Goal: Task Accomplishment & Management: Manage account settings

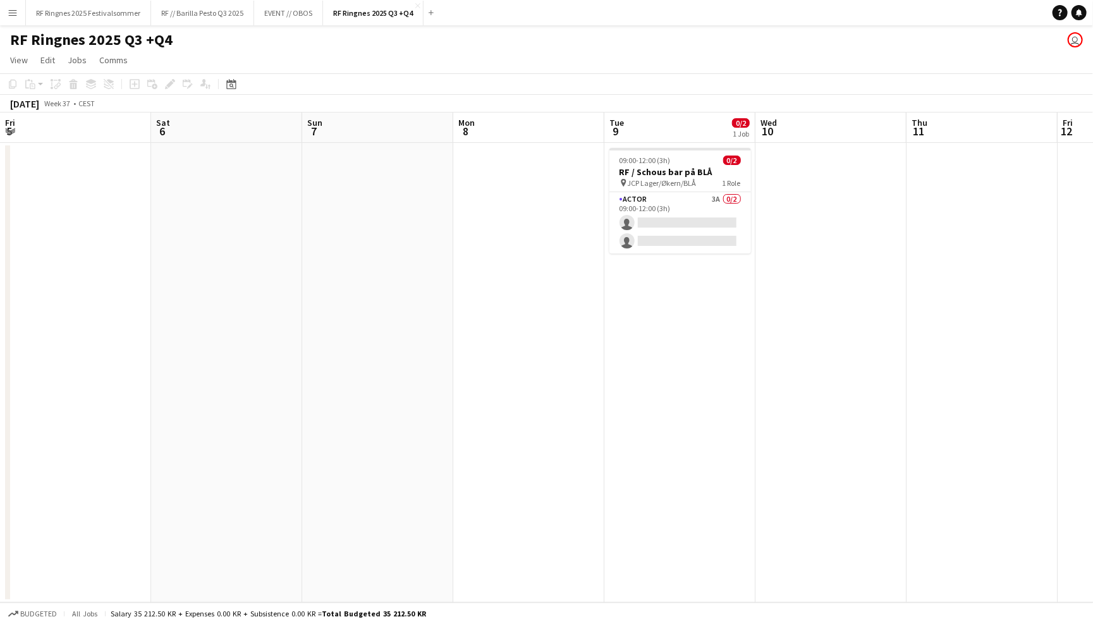
scroll to position [0, 572]
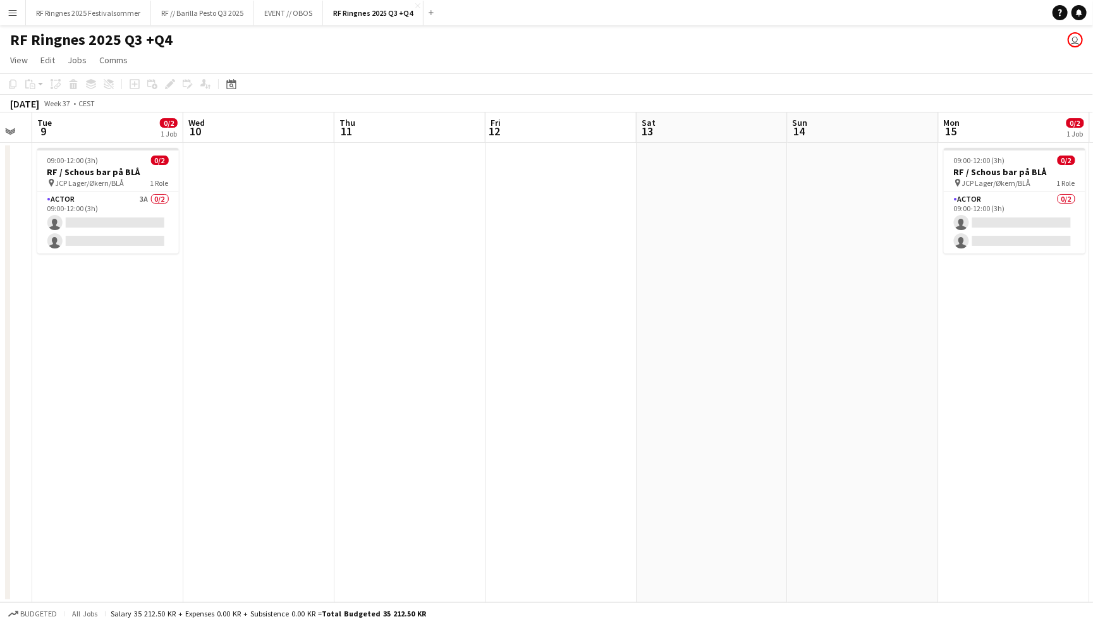
click at [11, 9] on app-icon "Menu" at bounding box center [13, 13] width 10 height 10
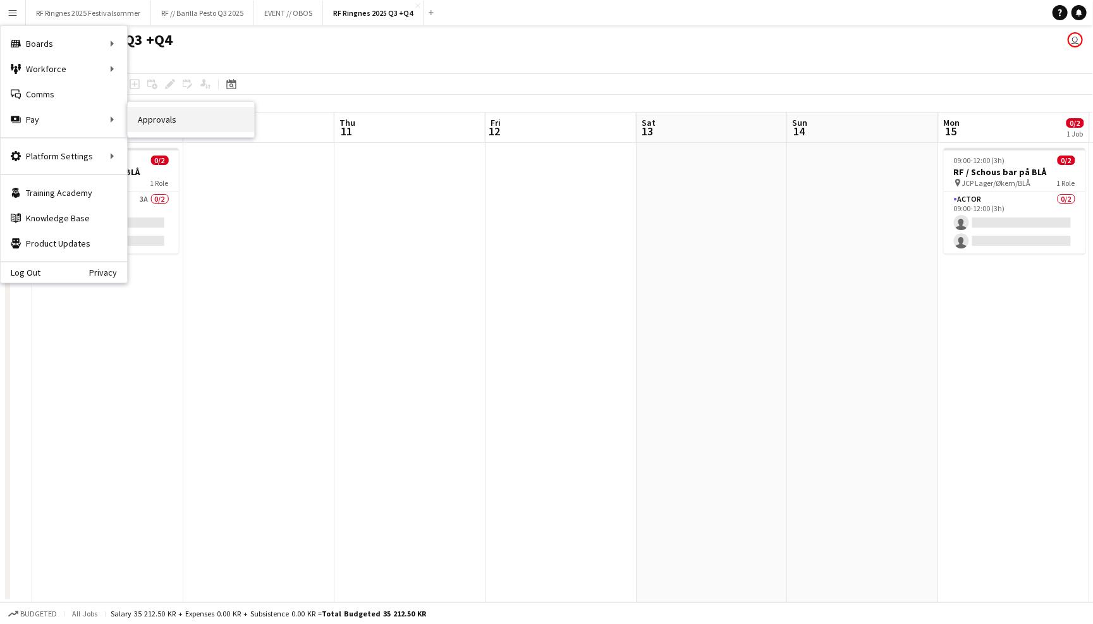
click at [149, 120] on link "Approvals" at bounding box center [191, 119] width 126 height 25
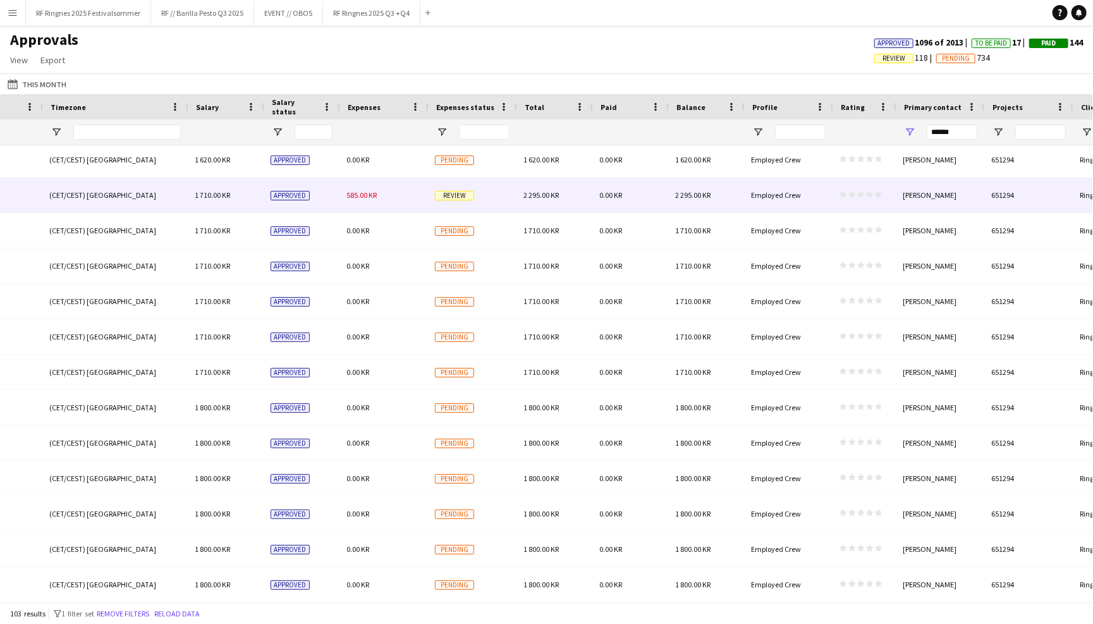
click at [381, 188] on div "585.00 KR" at bounding box center [383, 195] width 88 height 35
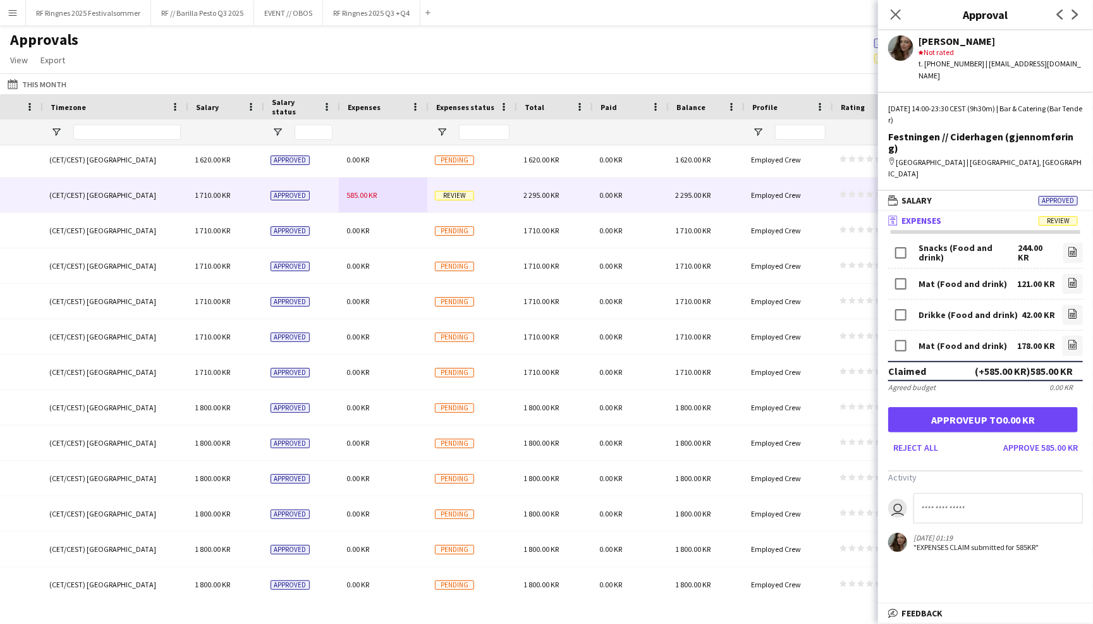
click at [445, 34] on div "Approvals View Customise view Customise filters Reset Filters Reset View Reset …" at bounding box center [546, 51] width 1093 height 43
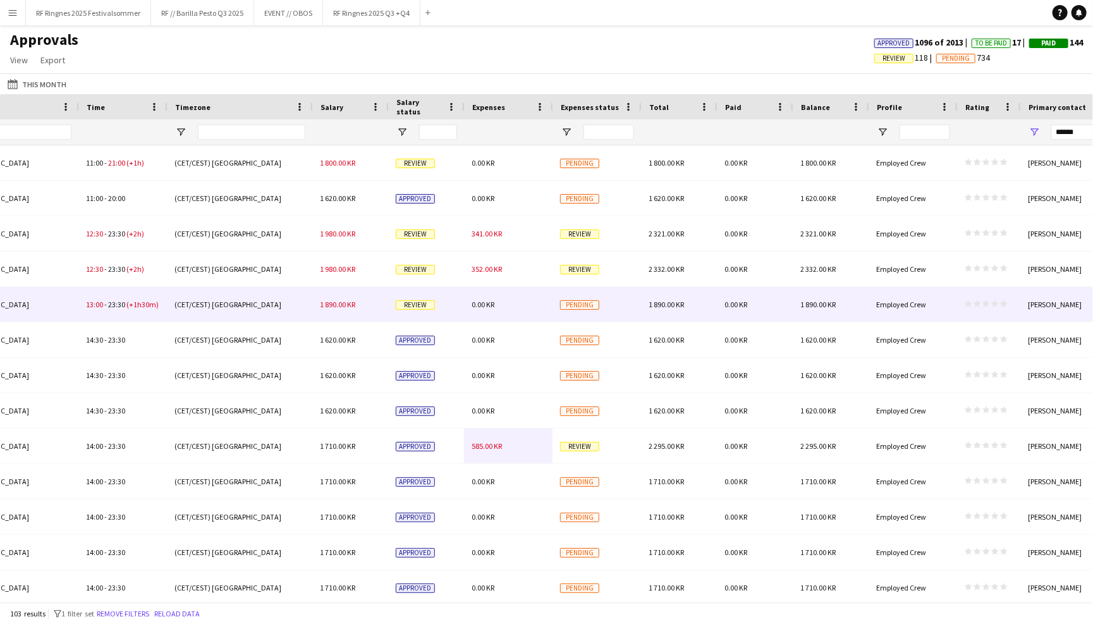
click at [317, 292] on div "1 890.00 KR" at bounding box center [350, 304] width 76 height 35
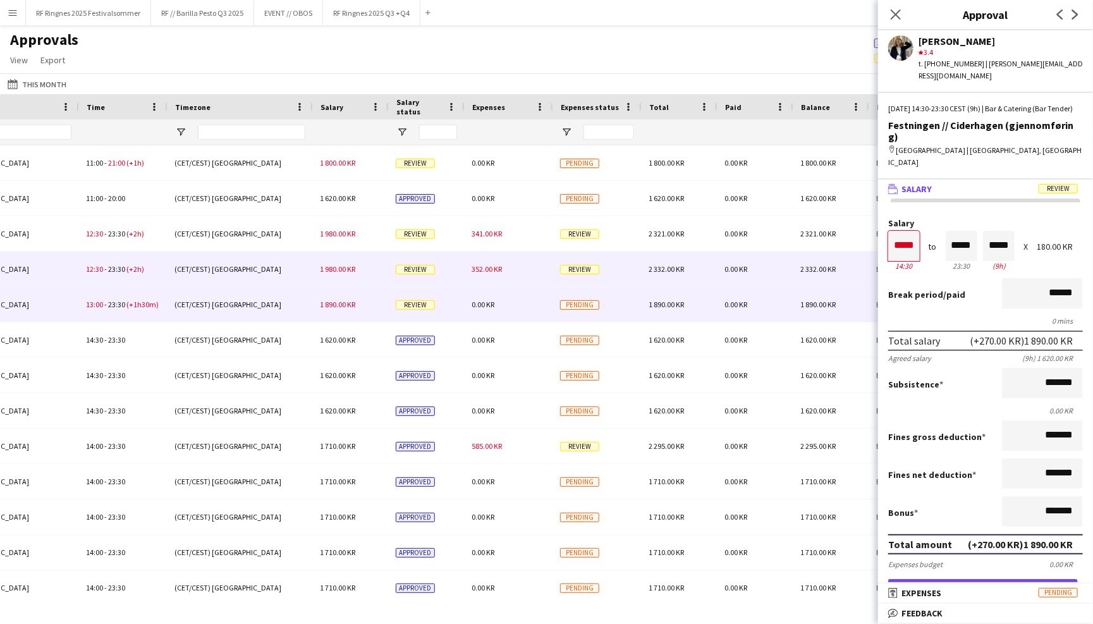
click at [457, 263] on div "Review" at bounding box center [426, 269] width 76 height 35
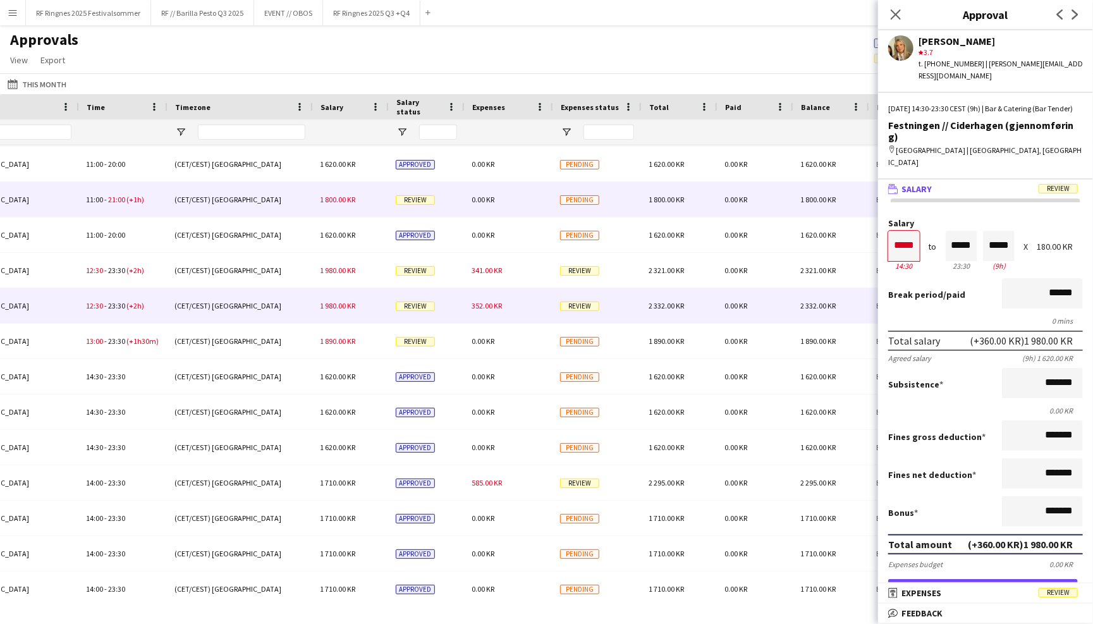
click at [346, 203] on span "1 800.00 KR" at bounding box center [337, 199] width 35 height 9
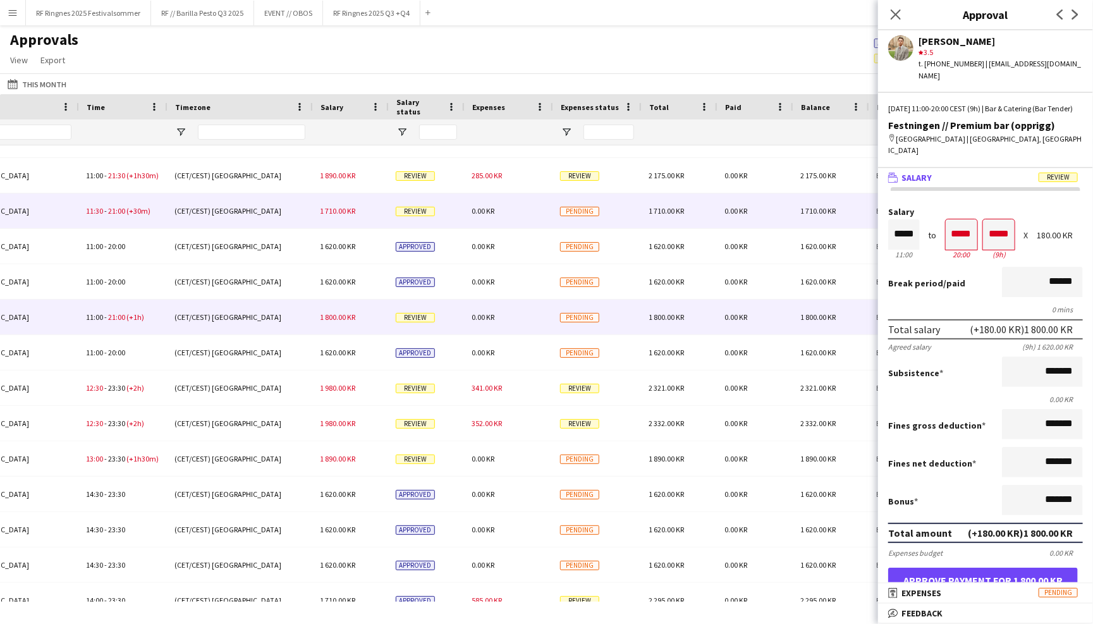
click at [343, 207] on span "1 710.00 KR" at bounding box center [337, 210] width 35 height 9
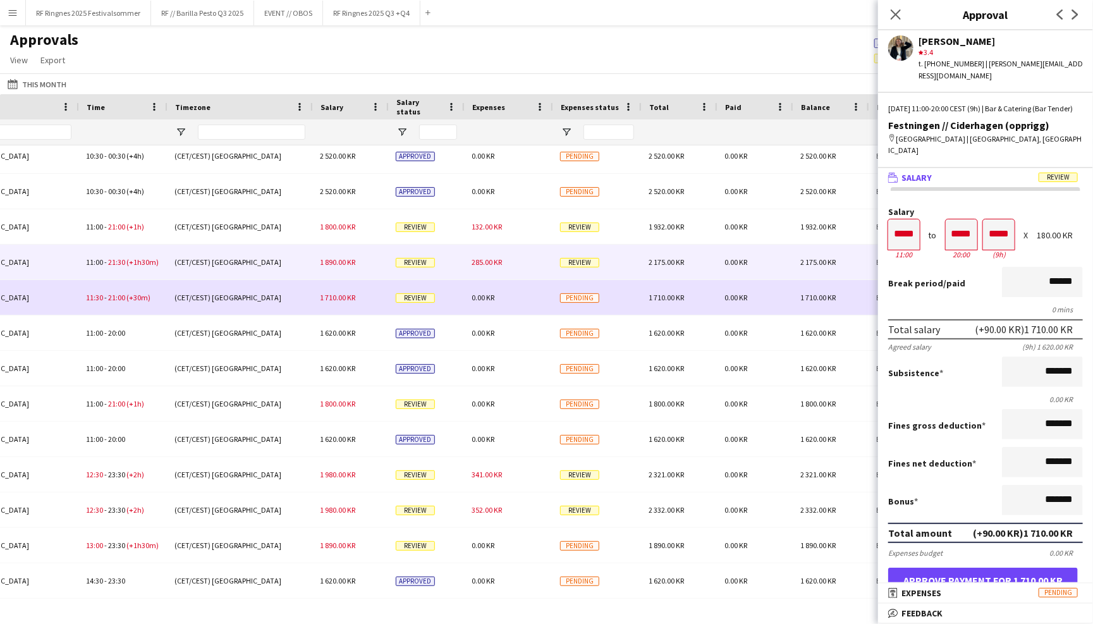
click at [333, 253] on div "1 890.00 KR" at bounding box center [350, 262] width 76 height 35
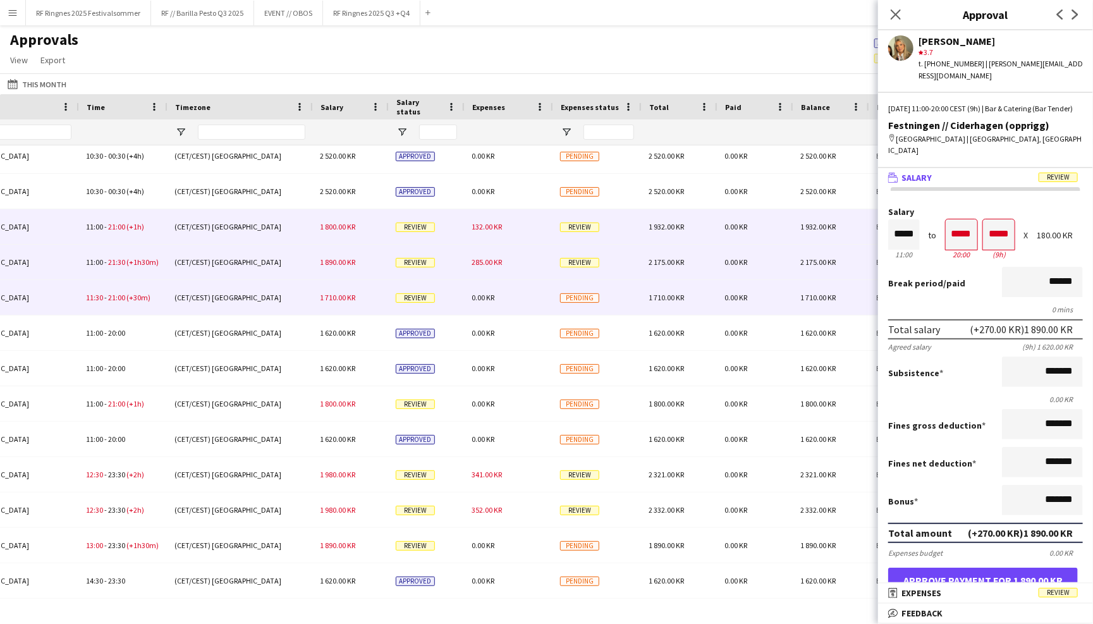
click at [332, 226] on span "1 800.00 KR" at bounding box center [337, 226] width 35 height 9
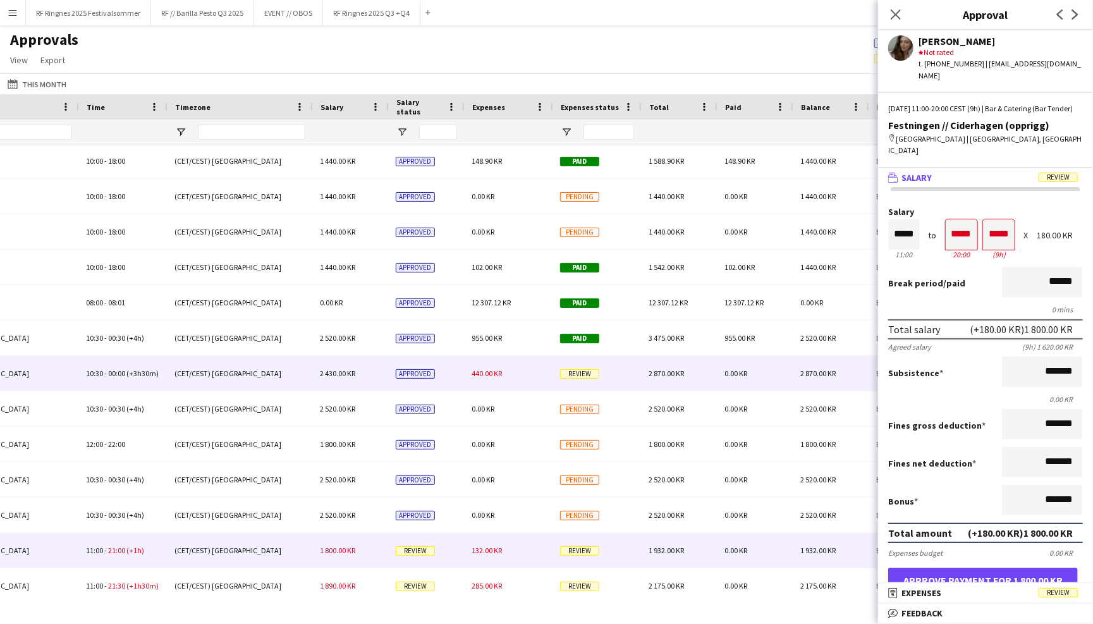
click at [308, 373] on div "(CET/CEST) [GEOGRAPHIC_DATA]" at bounding box center [239, 373] width 145 height 35
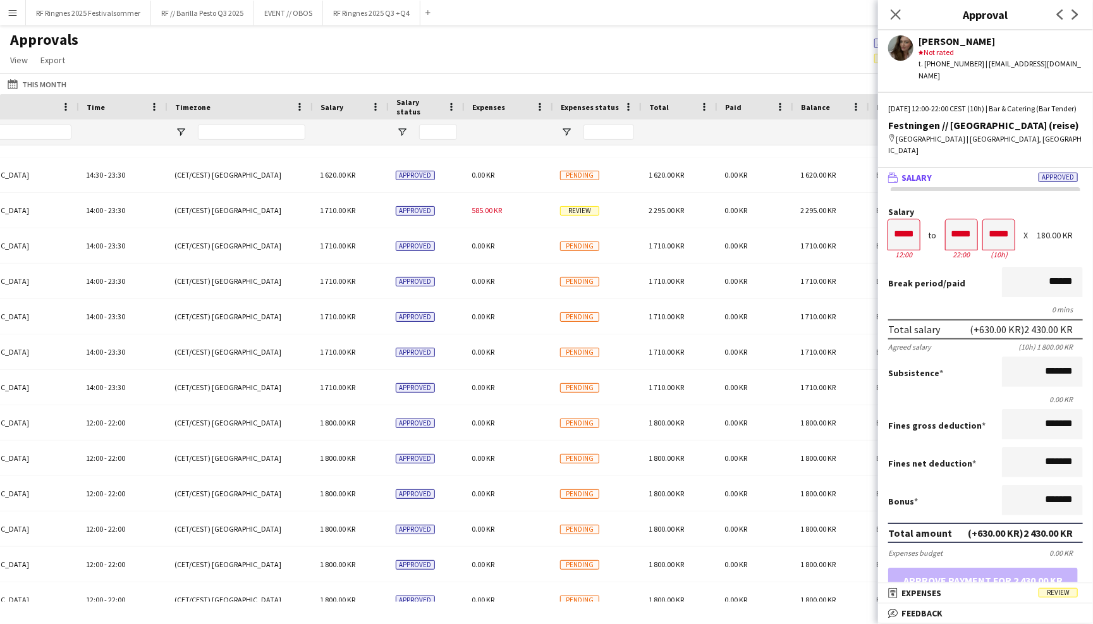
click at [752, 47] on div "Approvals View Customise view Customise filters Reset Filters Reset View Reset …" at bounding box center [546, 51] width 1093 height 43
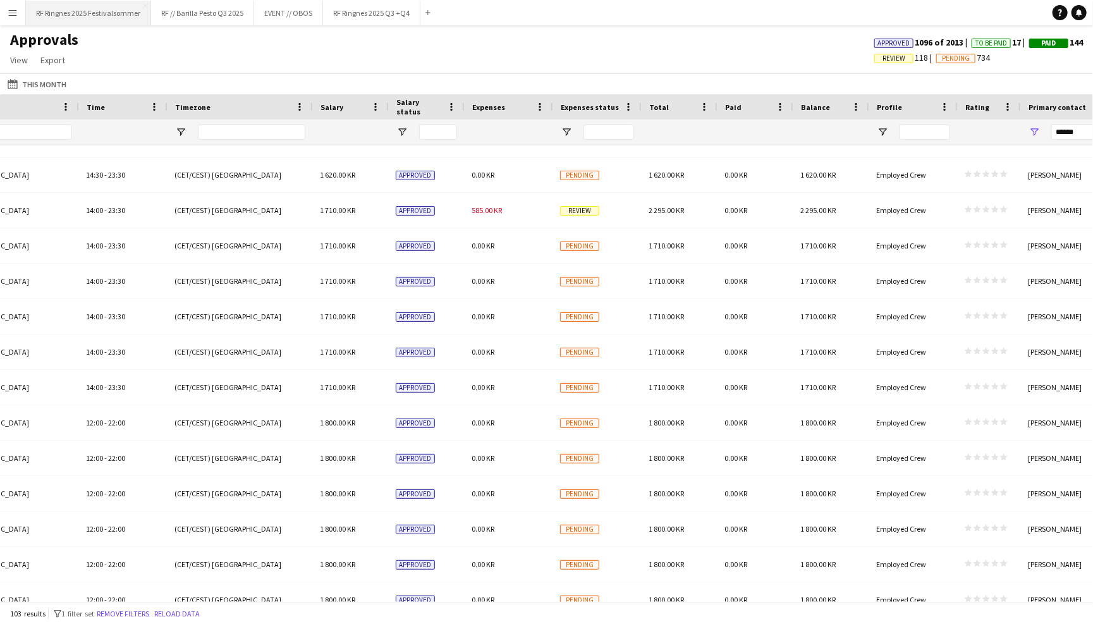
click at [130, 9] on button "RF Ringnes 2025 Festivalsommer Close" at bounding box center [88, 13] width 125 height 25
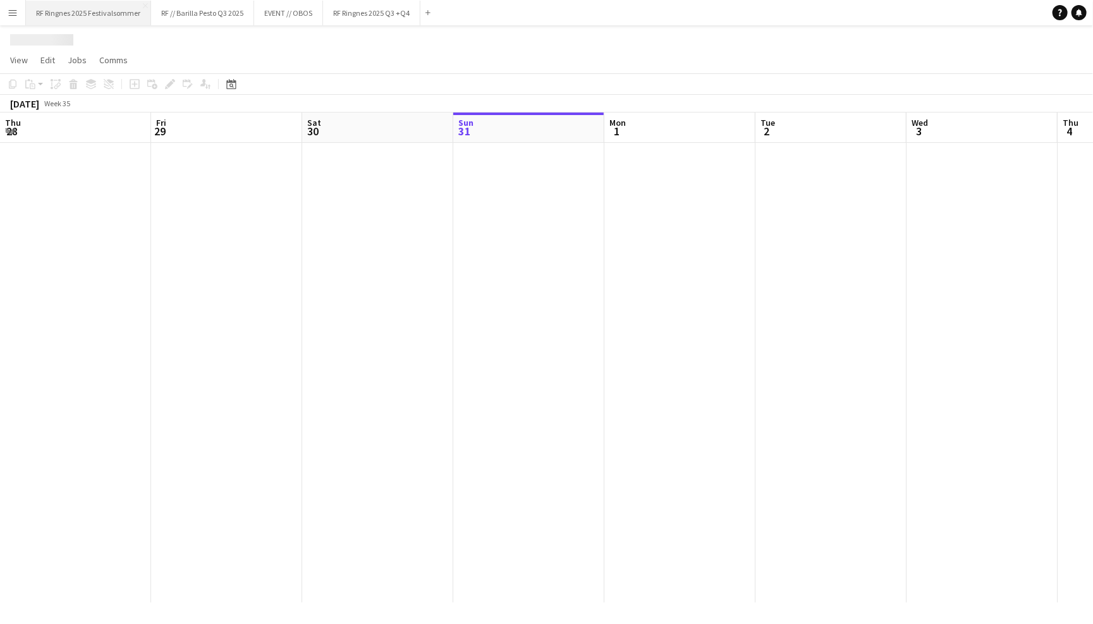
scroll to position [0, 302]
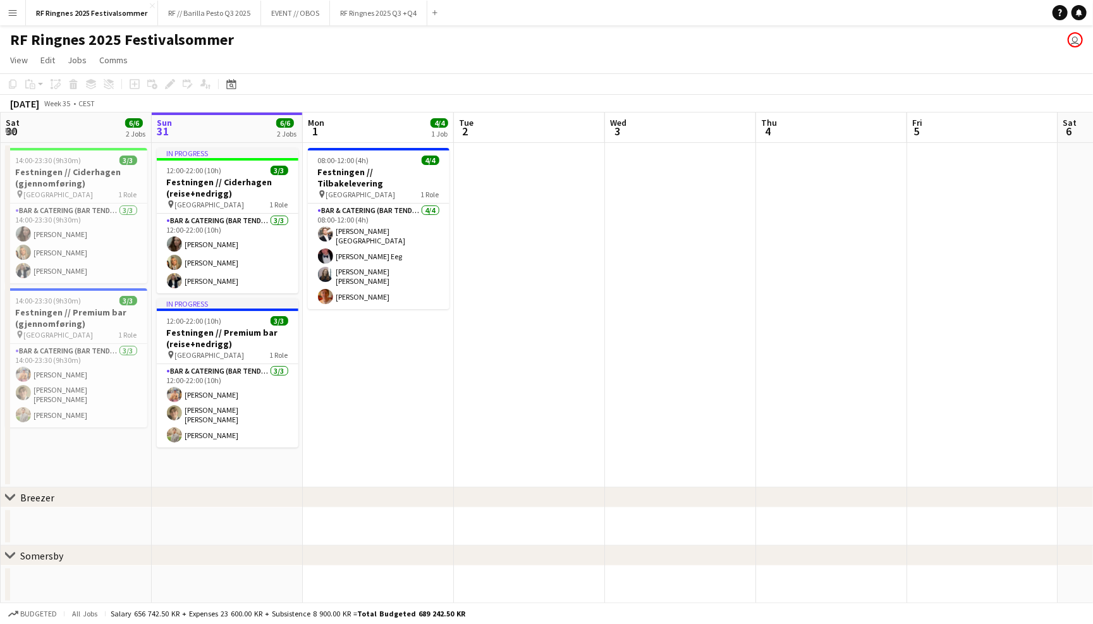
click at [9, 9] on app-icon "Menu" at bounding box center [13, 13] width 10 height 10
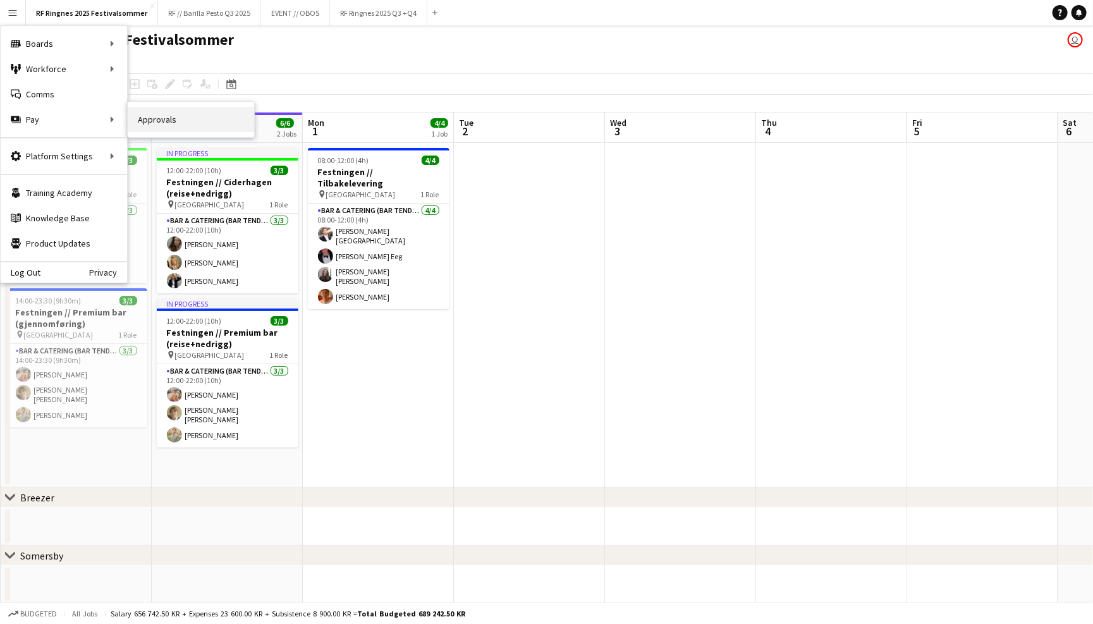
click at [146, 123] on link "Approvals" at bounding box center [191, 119] width 126 height 25
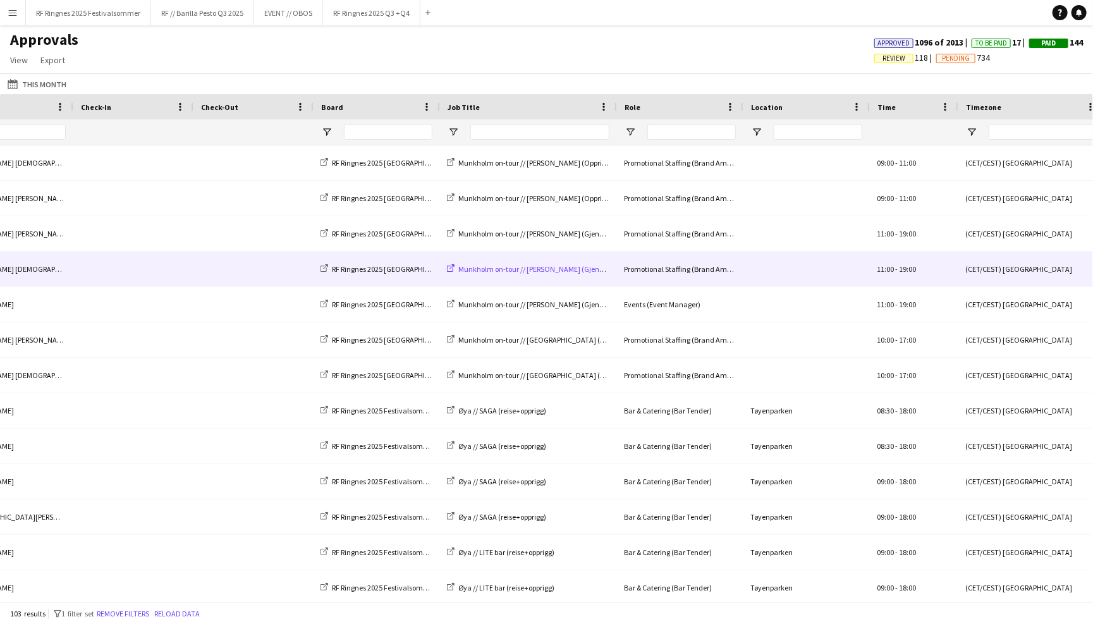
scroll to position [0, 610]
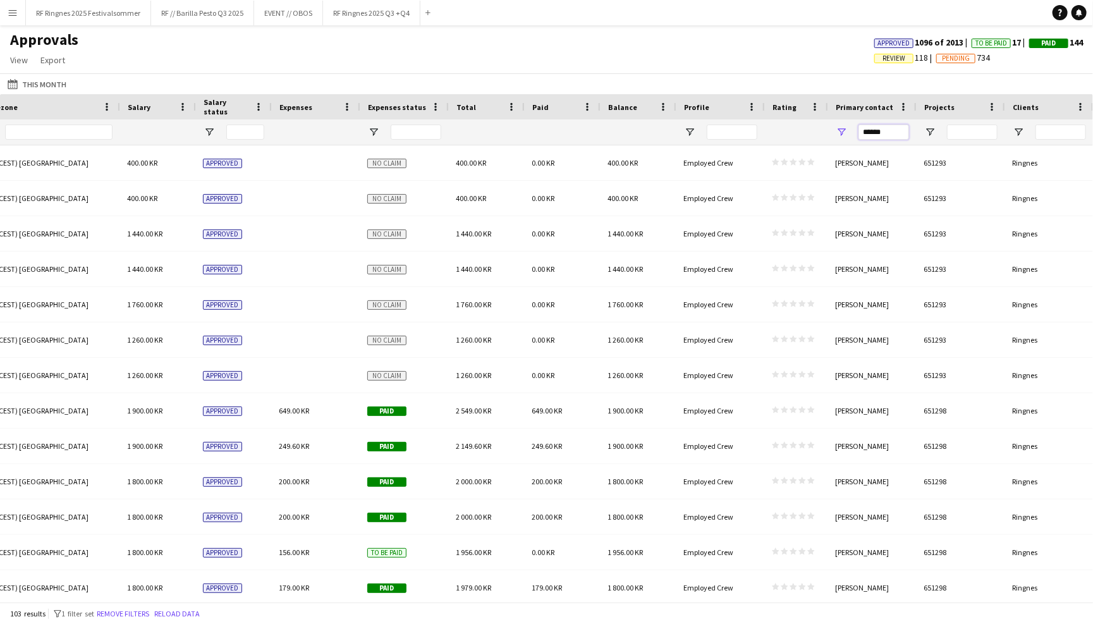
drag, startPoint x: 890, startPoint y: 135, endPoint x: 853, endPoint y: 135, distance: 36.7
click at [855, 135] on div "******" at bounding box center [872, 131] width 88 height 25
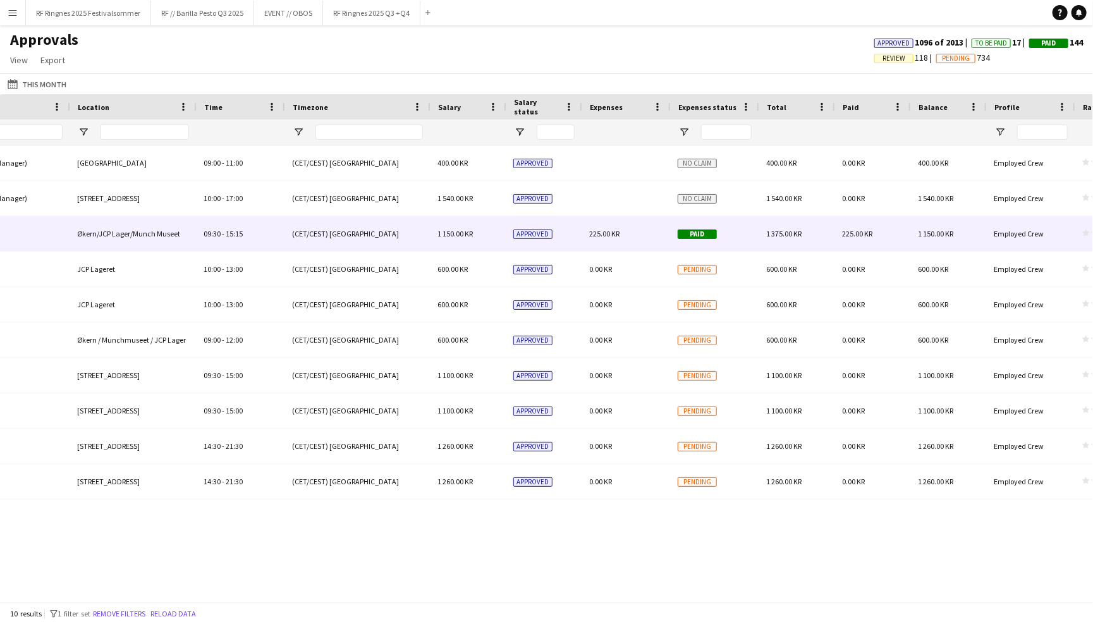
type input "****"
click at [640, 238] on div "225.00 KR" at bounding box center [626, 233] width 88 height 35
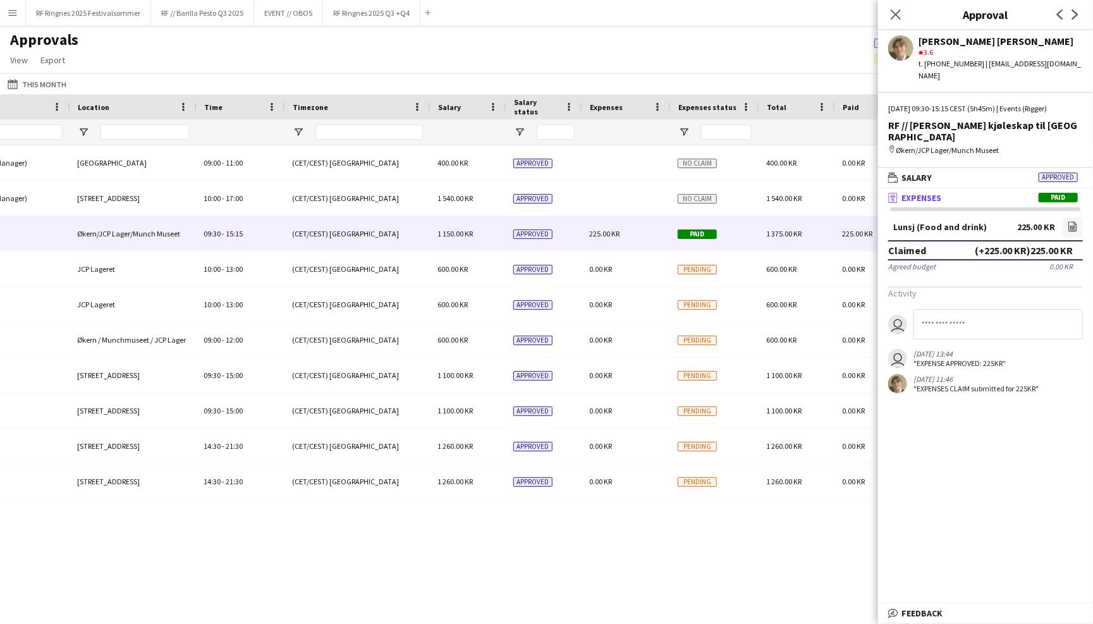
click at [698, 44] on div "Approvals View Customise view Customise filters Reset Filters Reset View Reset …" at bounding box center [546, 51] width 1093 height 43
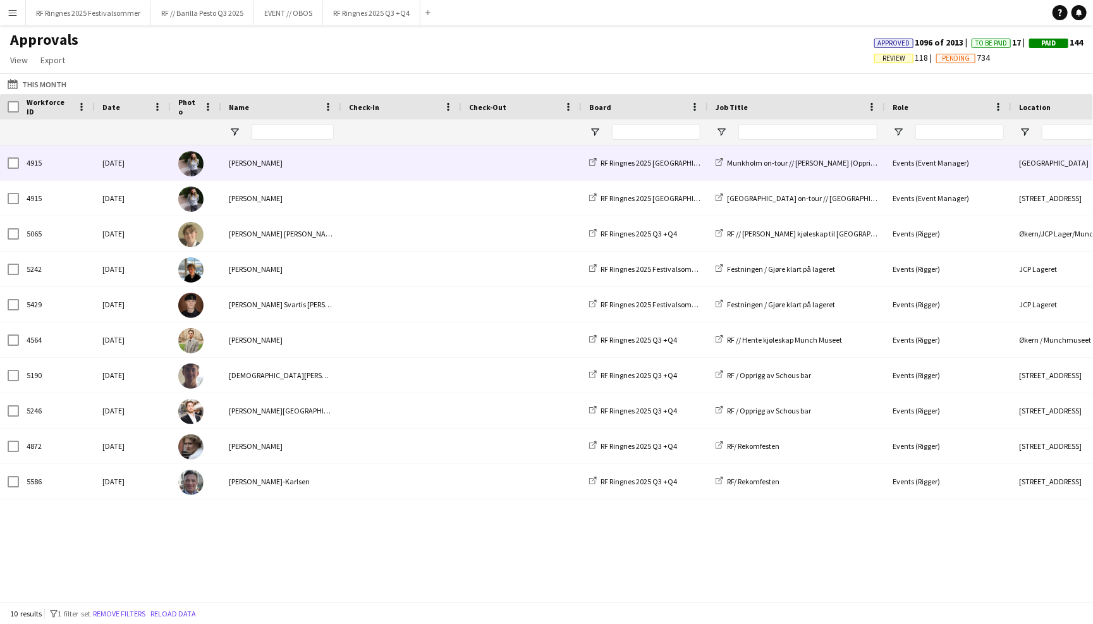
click at [249, 161] on div "[PERSON_NAME]" at bounding box center [281, 162] width 120 height 35
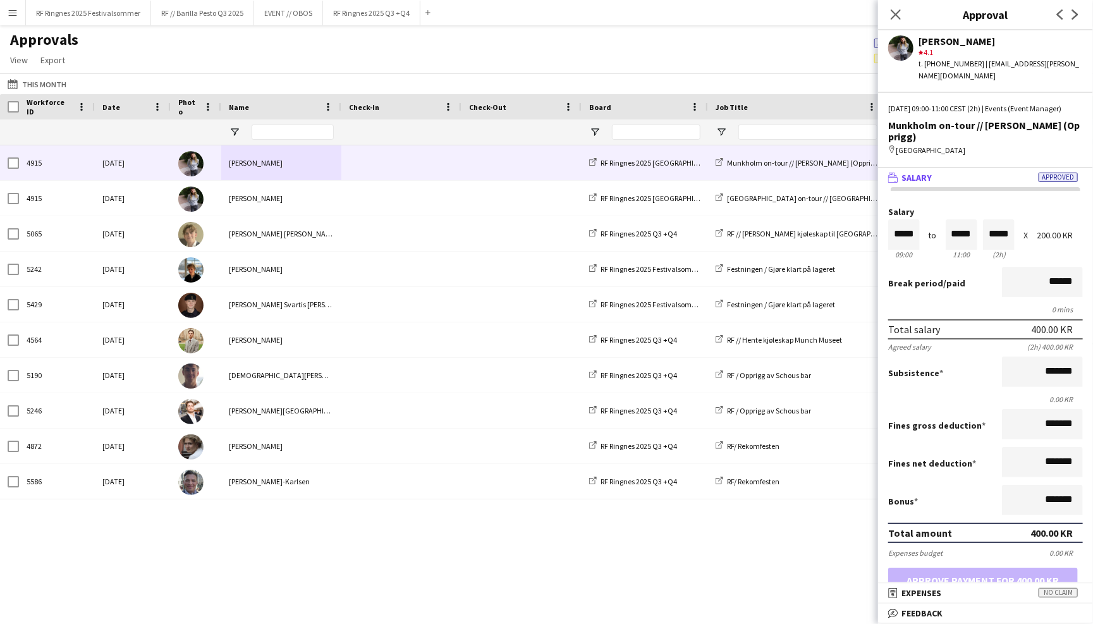
click at [905, 51] on app-user-avatar at bounding box center [900, 47] width 25 height 25
click at [939, 35] on div "[PERSON_NAME]" at bounding box center [1000, 40] width 164 height 11
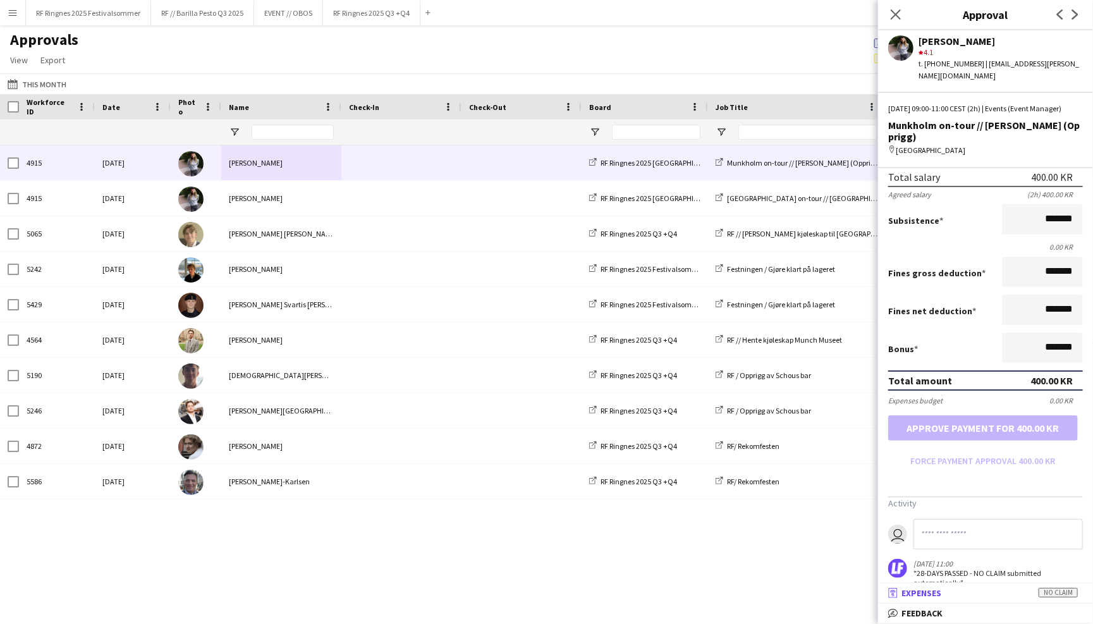
click at [951, 590] on mat-panel-title "receipt Expenses No claim" at bounding box center [983, 592] width 210 height 11
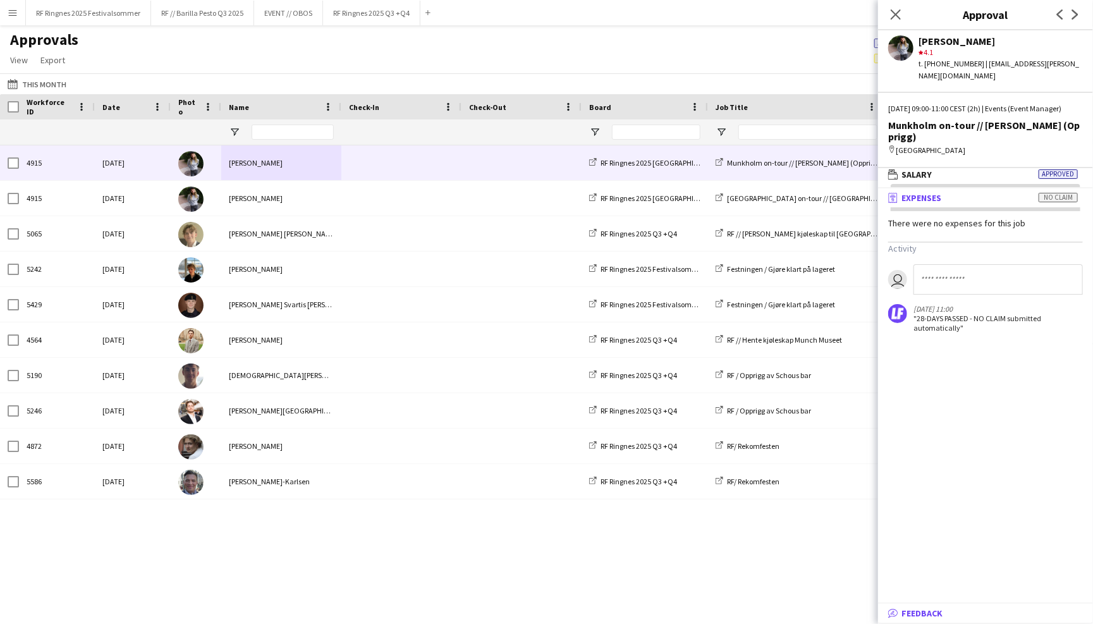
click at [936, 618] on span "Feedback" at bounding box center [921, 612] width 41 height 11
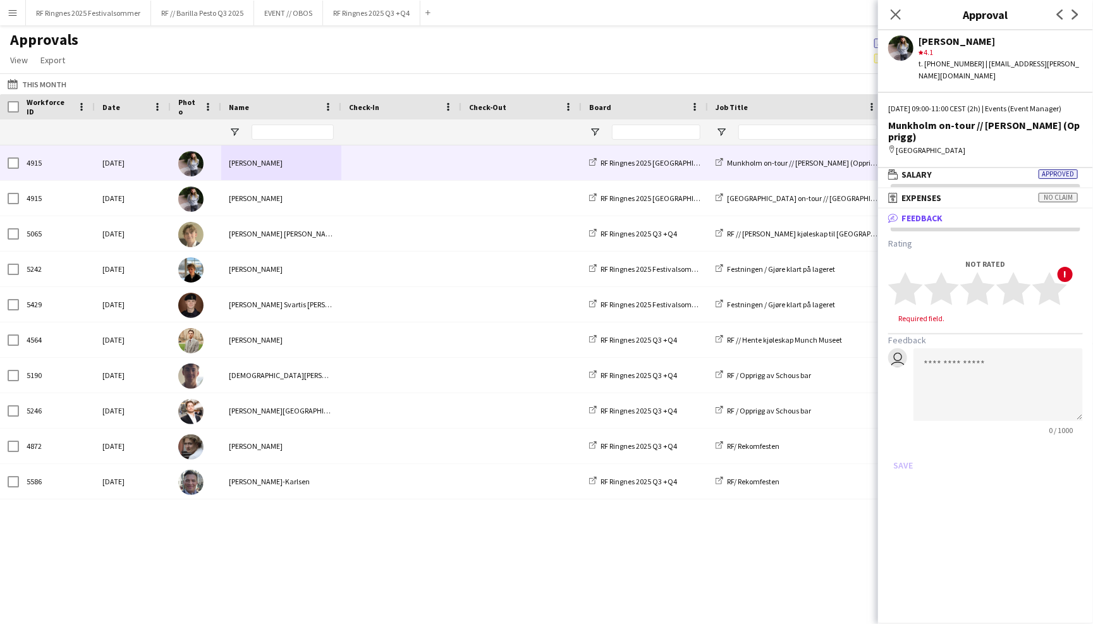
click at [308, 59] on div "Approvals View Customise view Customise filters Reset Filters Reset View Reset …" at bounding box center [546, 51] width 1093 height 43
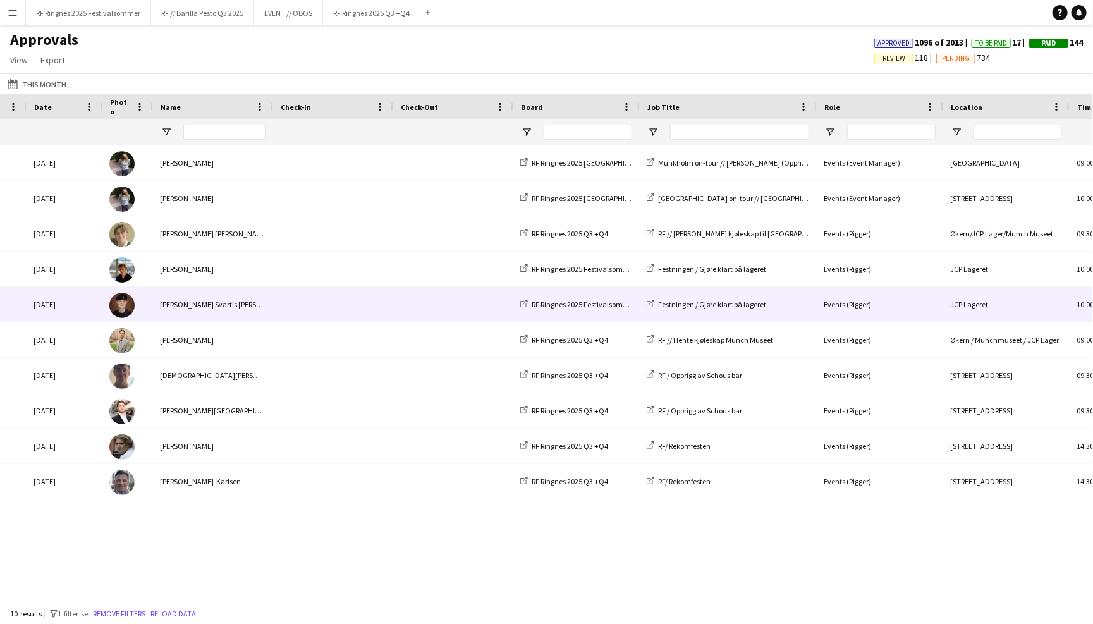
click at [390, 311] on div at bounding box center [332, 304] width 120 height 35
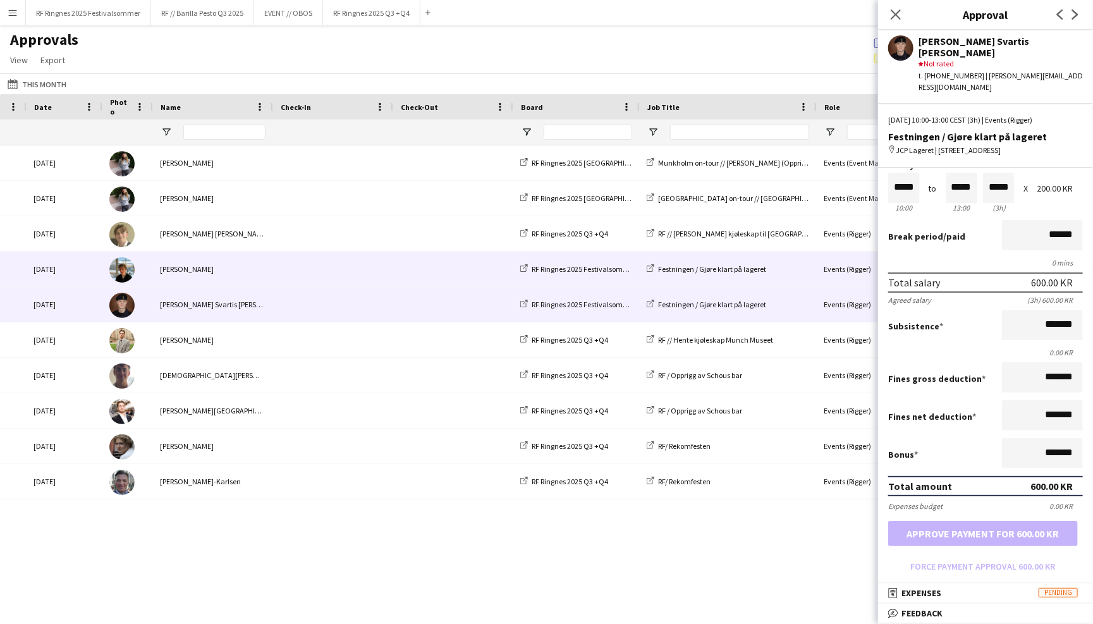
click at [417, 262] on span at bounding box center [452, 269] width 105 height 35
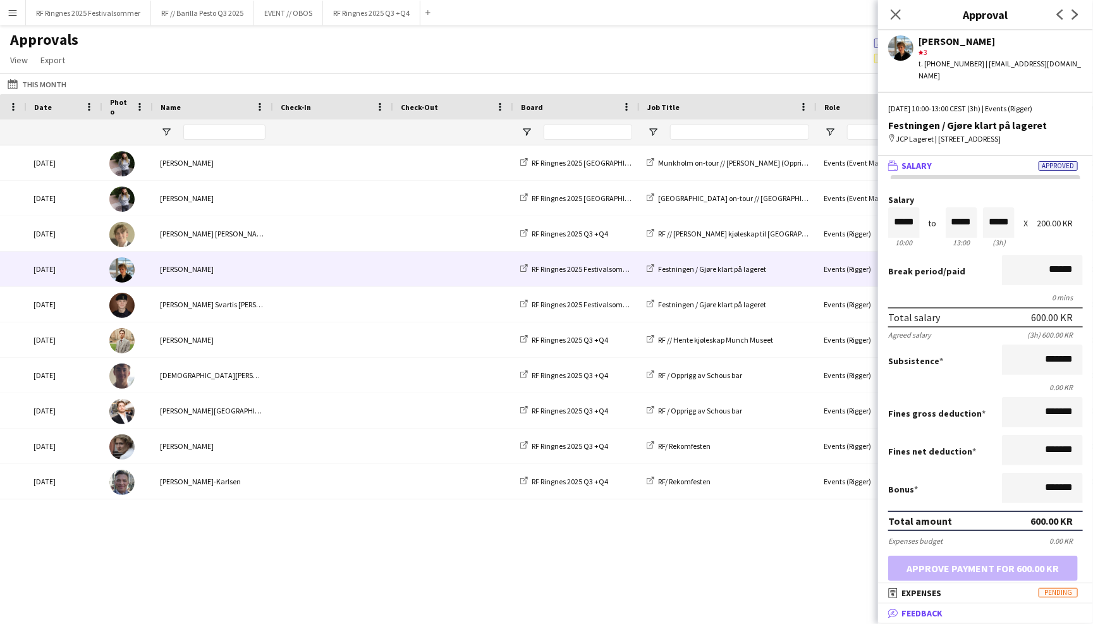
click at [987, 609] on mat-panel-title "bubble-pencil Feedback" at bounding box center [983, 612] width 210 height 11
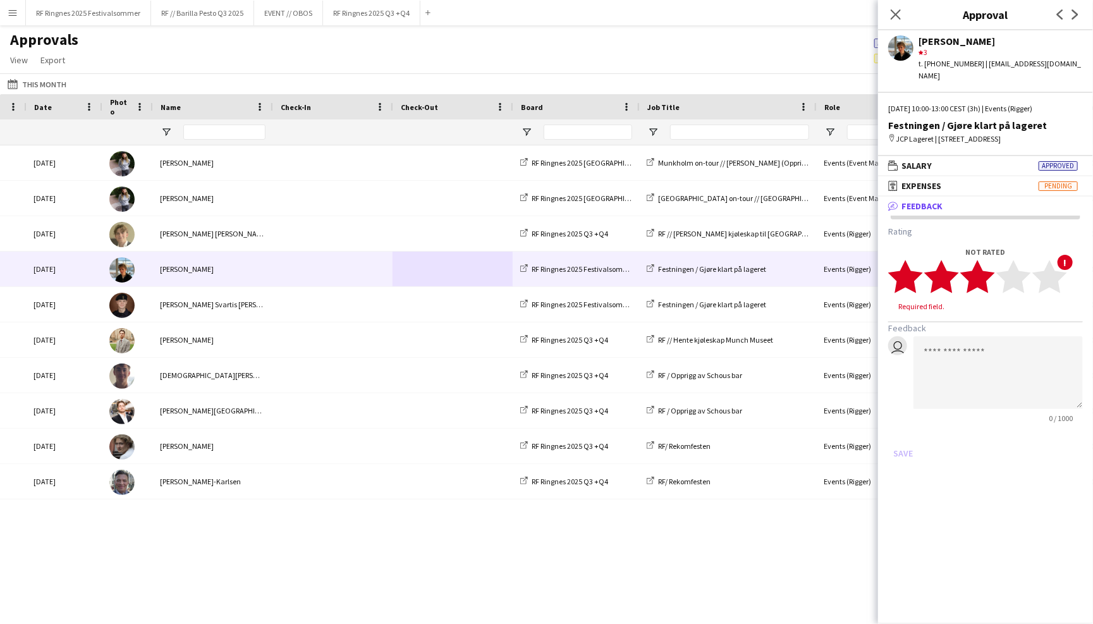
click at [979, 266] on polygon at bounding box center [977, 276] width 35 height 33
click at [979, 333] on textarea at bounding box center [997, 360] width 169 height 73
type textarea "**********"
drag, startPoint x: 1064, startPoint y: 335, endPoint x: 920, endPoint y: 314, distance: 145.1
click at [920, 324] on textarea "**********" at bounding box center [997, 360] width 169 height 73
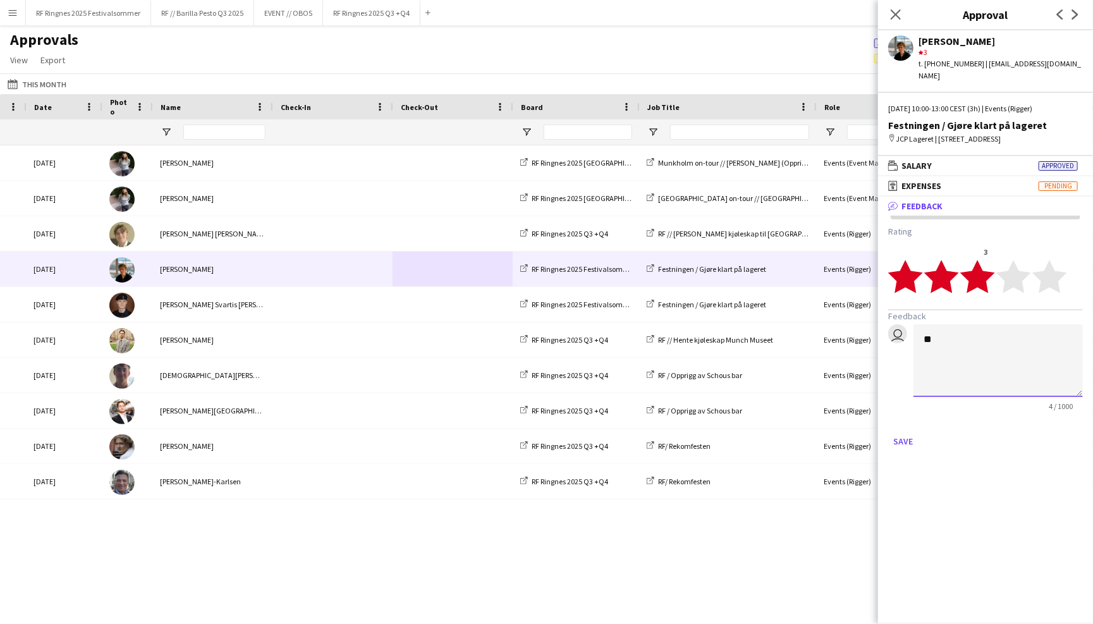
type textarea "*"
drag, startPoint x: 1011, startPoint y: 338, endPoint x: 972, endPoint y: 336, distance: 39.2
click at [972, 336] on textarea "**********" at bounding box center [997, 360] width 169 height 73
type textarea "**********"
click at [899, 431] on button "Save" at bounding box center [903, 441] width 30 height 20
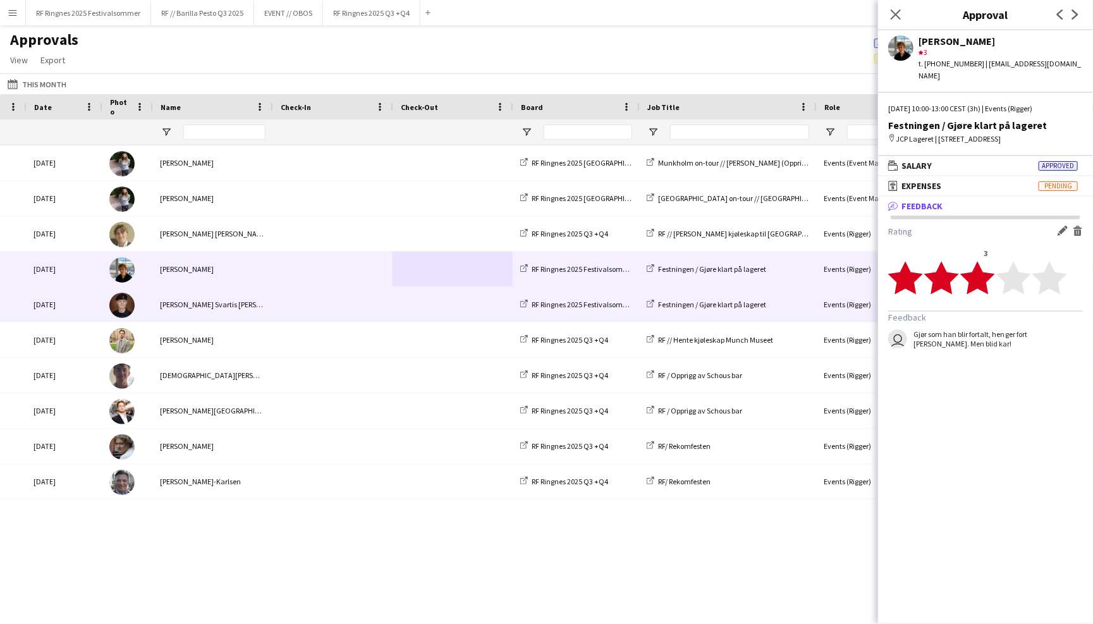
click at [448, 298] on span at bounding box center [452, 304] width 105 height 35
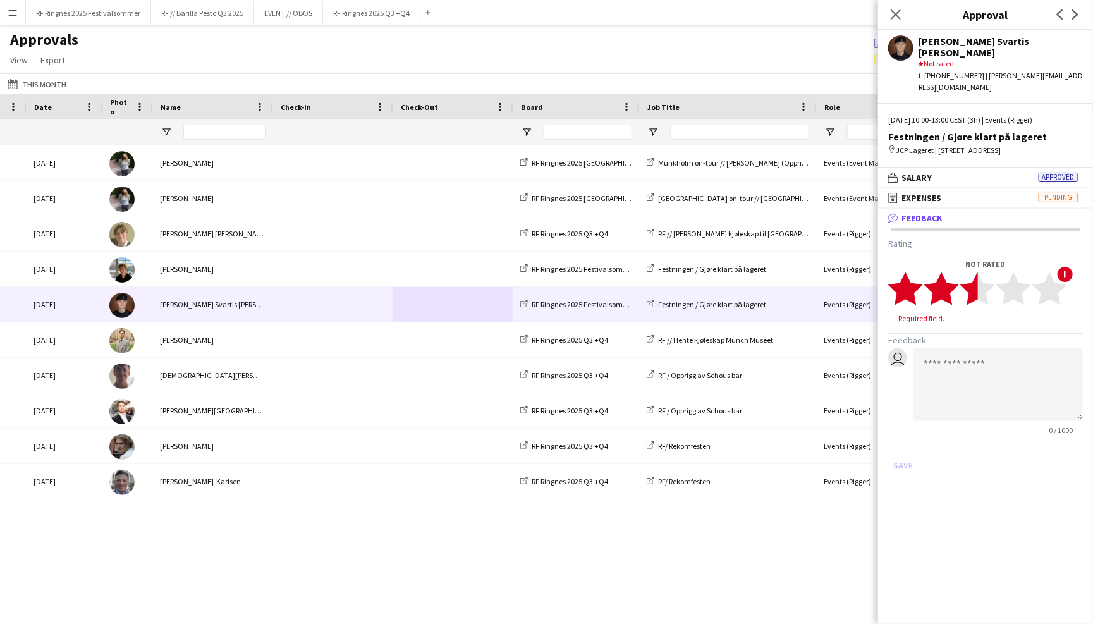
click at [977, 272] on polygon at bounding box center [977, 288] width 35 height 33
click at [975, 336] on textarea at bounding box center [997, 372] width 169 height 73
click at [989, 271] on icon "star" at bounding box center [977, 288] width 35 height 35
click at [956, 336] on textarea at bounding box center [997, 372] width 169 height 73
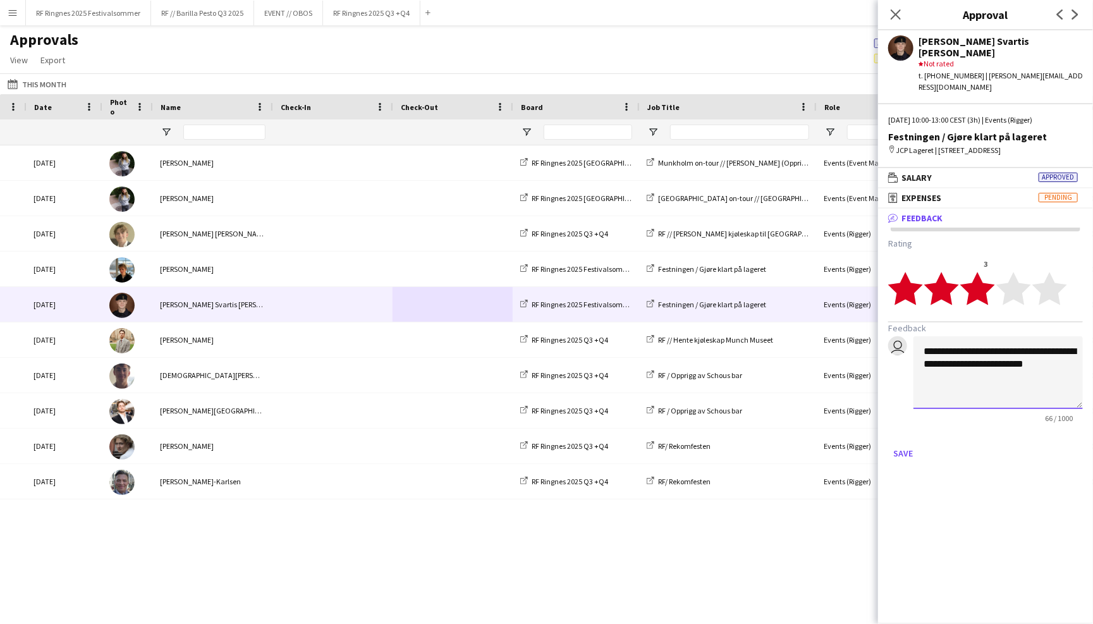
drag, startPoint x: 1042, startPoint y: 336, endPoint x: 943, endPoint y: 336, distance: 98.6
click at [943, 336] on textarea "**********" at bounding box center [997, 372] width 169 height 73
drag, startPoint x: 968, startPoint y: 366, endPoint x: 943, endPoint y: 339, distance: 36.7
click at [943, 339] on textarea "**********" at bounding box center [997, 372] width 169 height 73
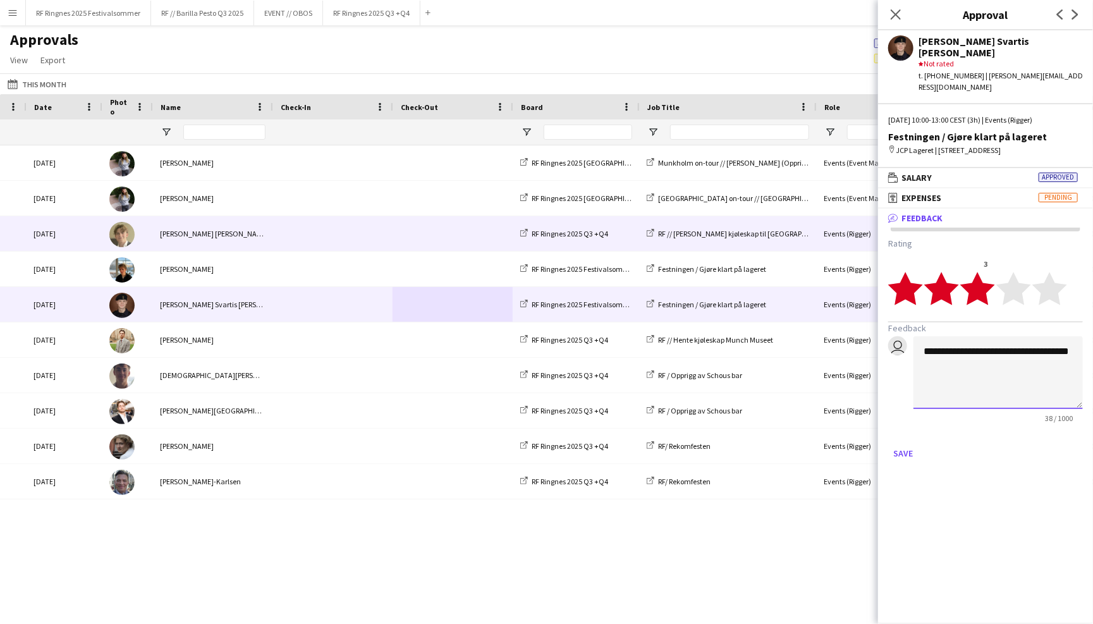
type textarea "**********"
click at [251, 239] on div "[PERSON_NAME] [PERSON_NAME]" at bounding box center [212, 233] width 120 height 35
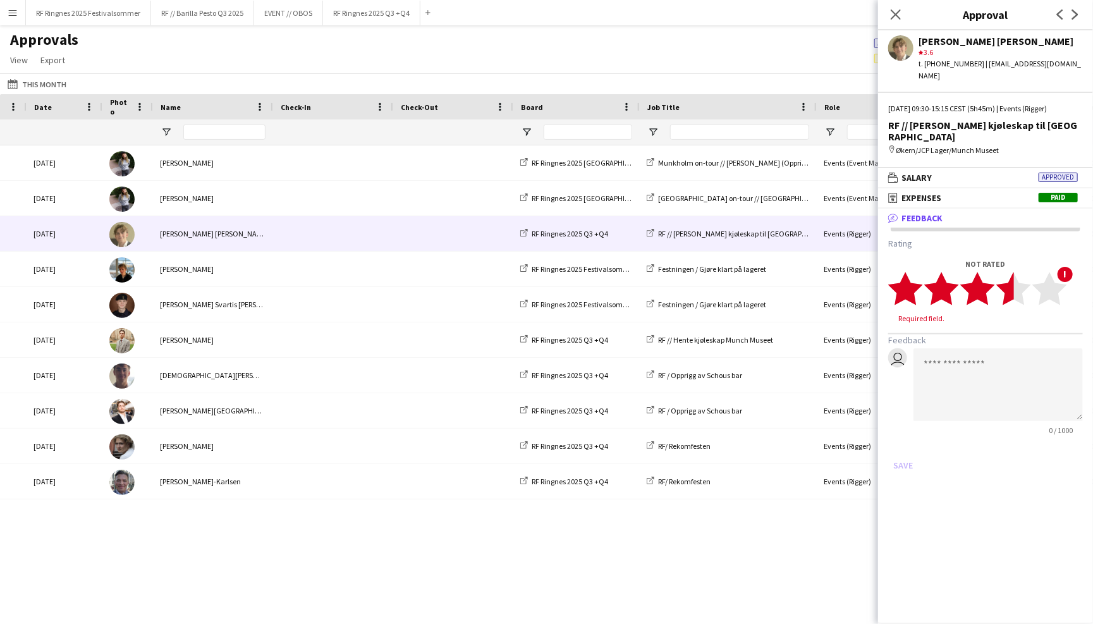
click at [1003, 271] on icon "star" at bounding box center [1013, 288] width 35 height 35
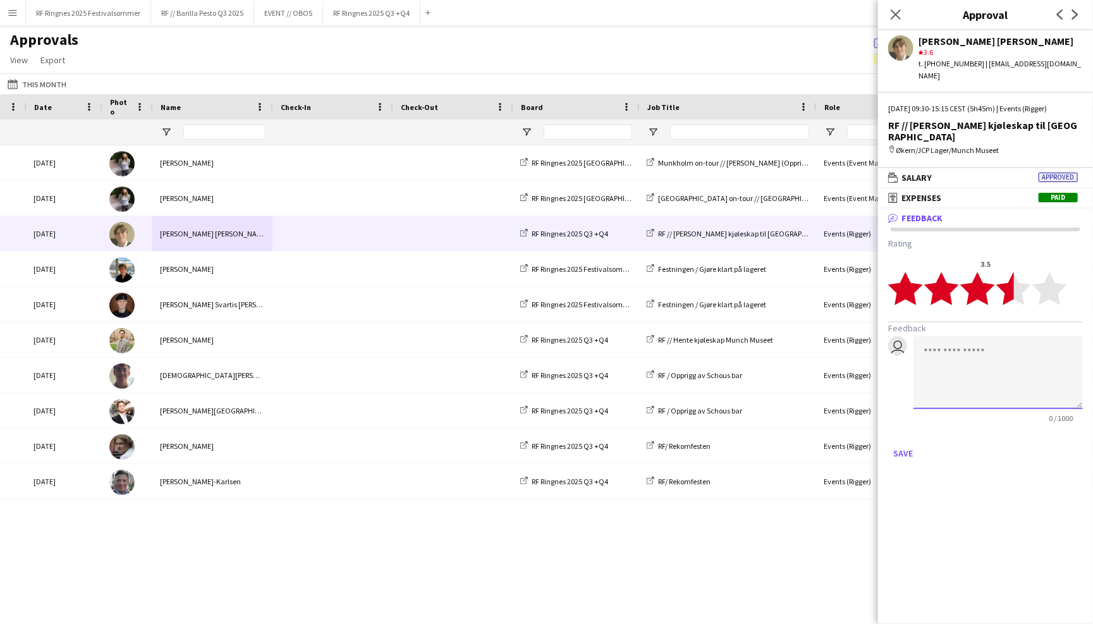
click at [982, 336] on textarea at bounding box center [997, 372] width 169 height 73
type textarea "*"
click at [985, 336] on textarea "**********" at bounding box center [997, 372] width 169 height 73
type textarea "**********"
click at [904, 443] on button "Save" at bounding box center [903, 453] width 30 height 20
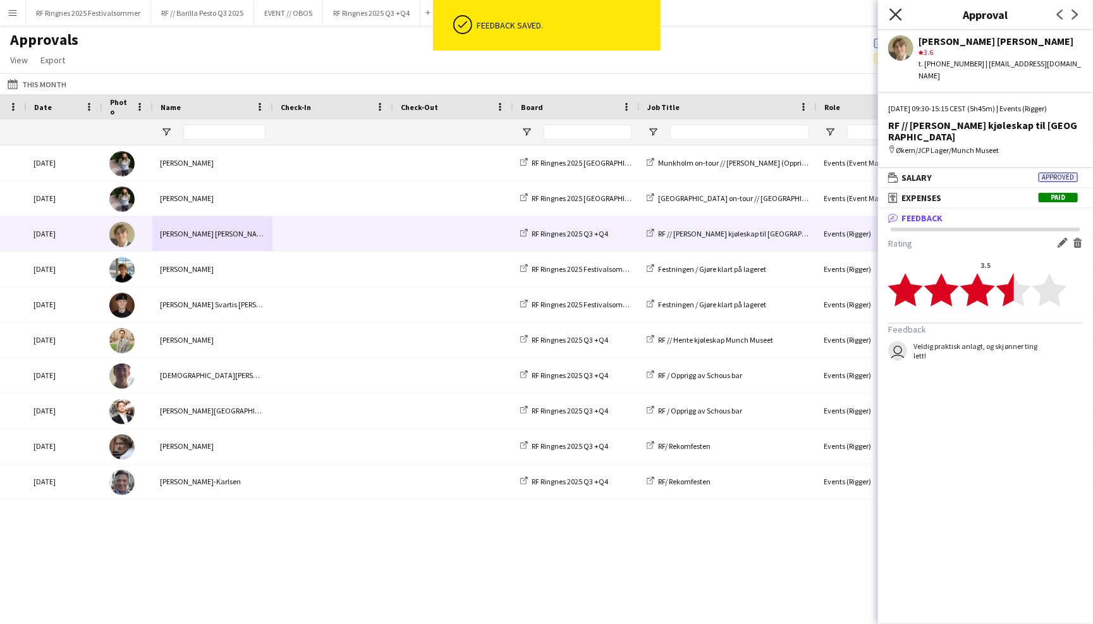
click at [897, 15] on icon at bounding box center [895, 14] width 12 height 12
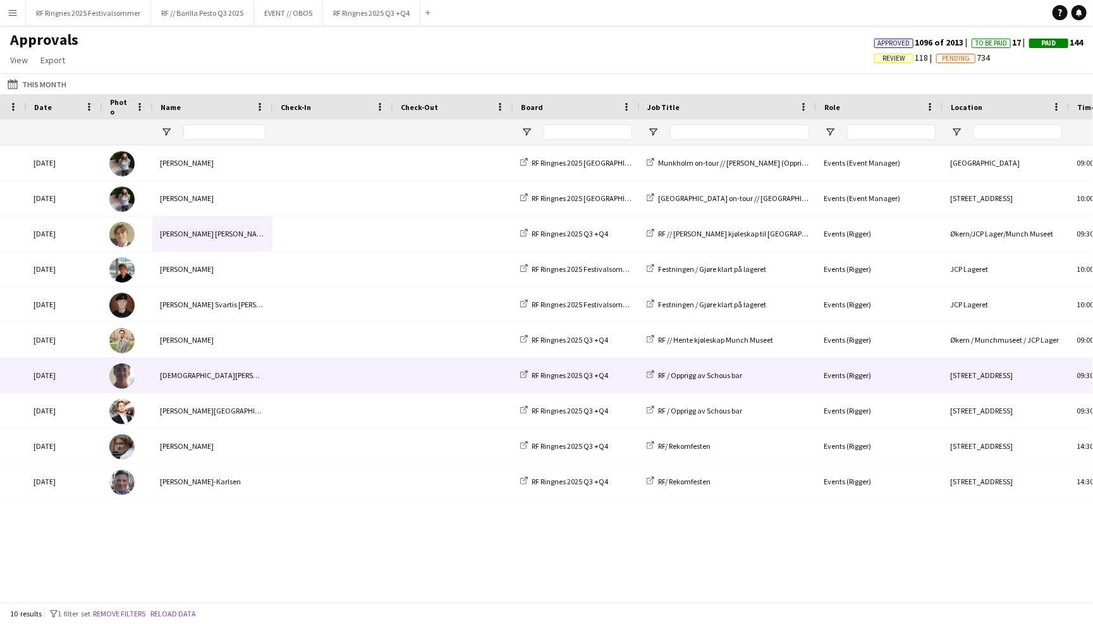
click at [394, 375] on div at bounding box center [453, 375] width 120 height 35
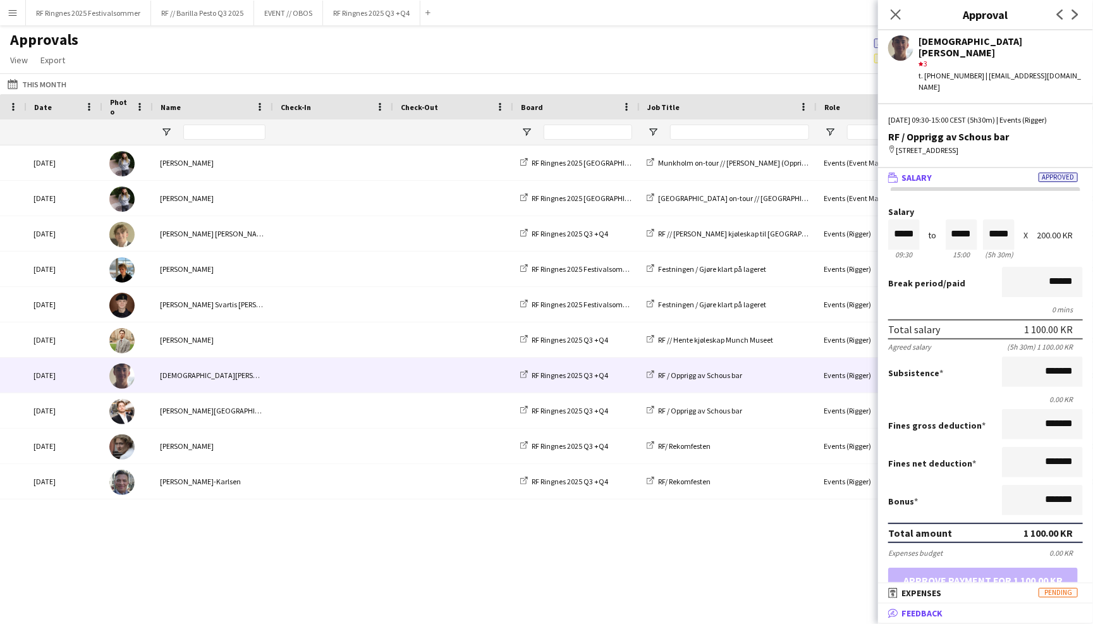
click at [1000, 614] on mat-panel-title "bubble-pencil Feedback" at bounding box center [983, 612] width 210 height 11
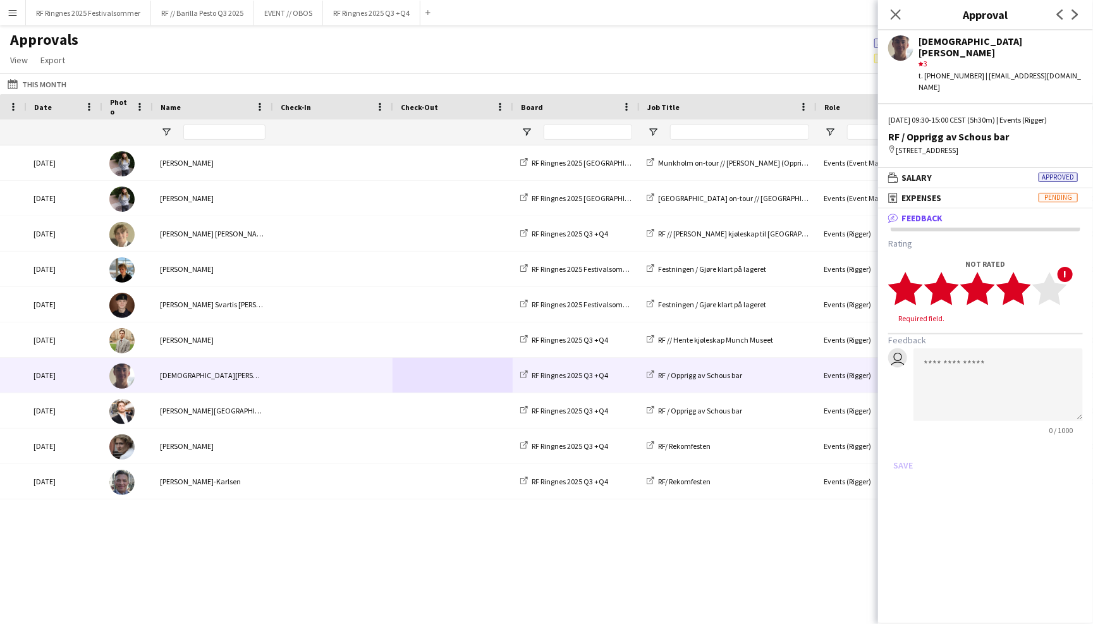
click at [1017, 272] on polygon at bounding box center [1013, 288] width 35 height 33
click at [988, 336] on textarea at bounding box center [997, 372] width 169 height 73
type textarea "**********"
click at [906, 443] on button "Save" at bounding box center [903, 453] width 30 height 20
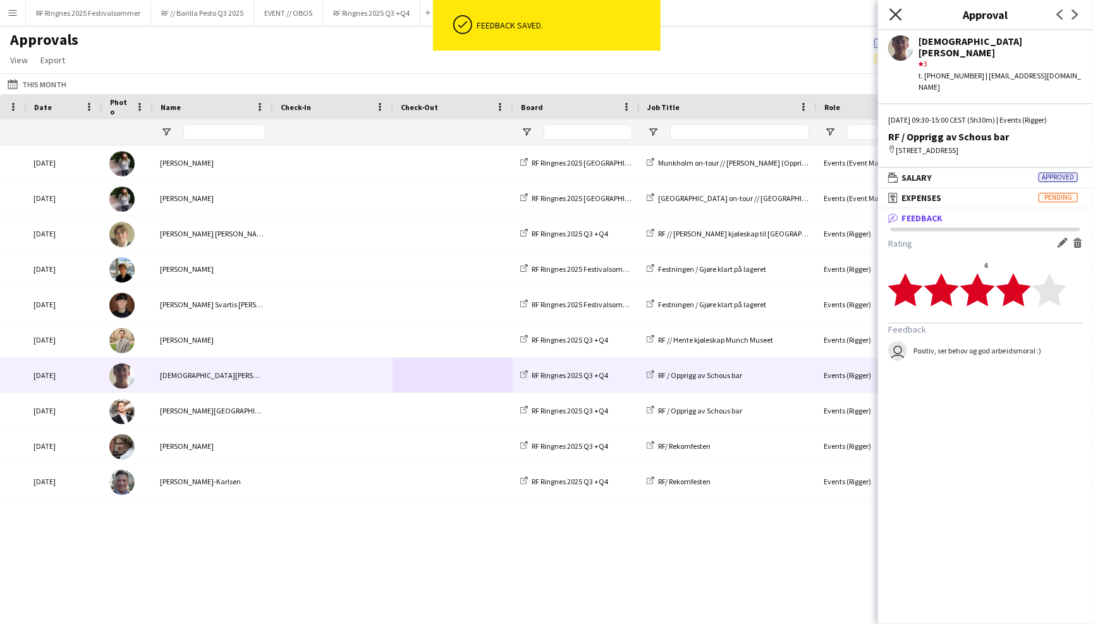
click at [894, 14] on icon "Close pop-in" at bounding box center [895, 14] width 12 height 12
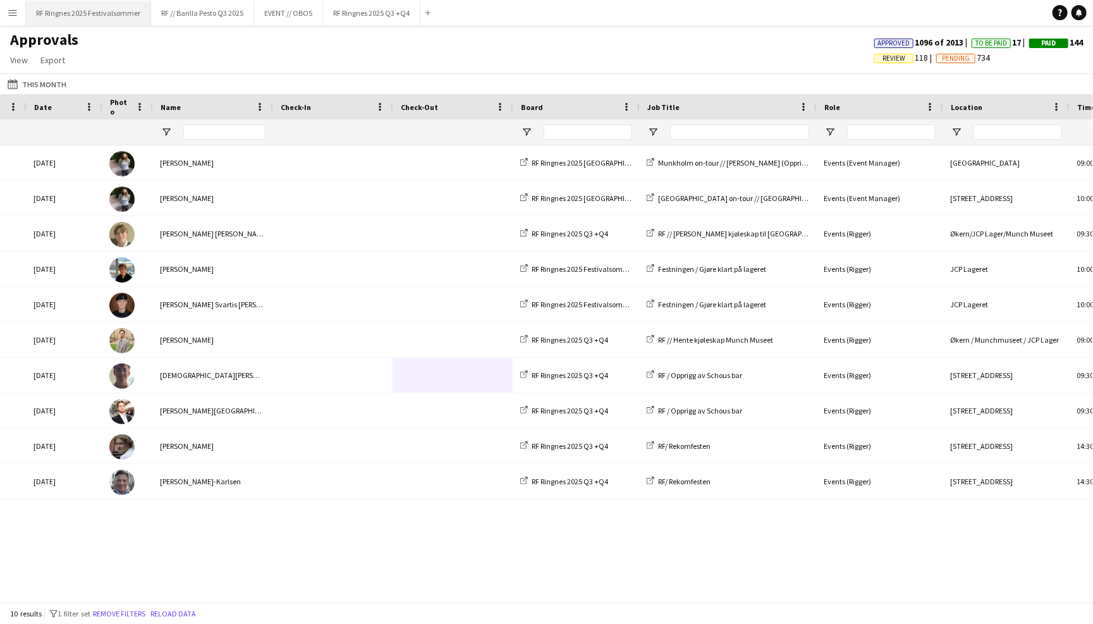
click at [99, 15] on button "RF Ringnes 2025 Festivalsommer Close" at bounding box center [88, 13] width 125 height 25
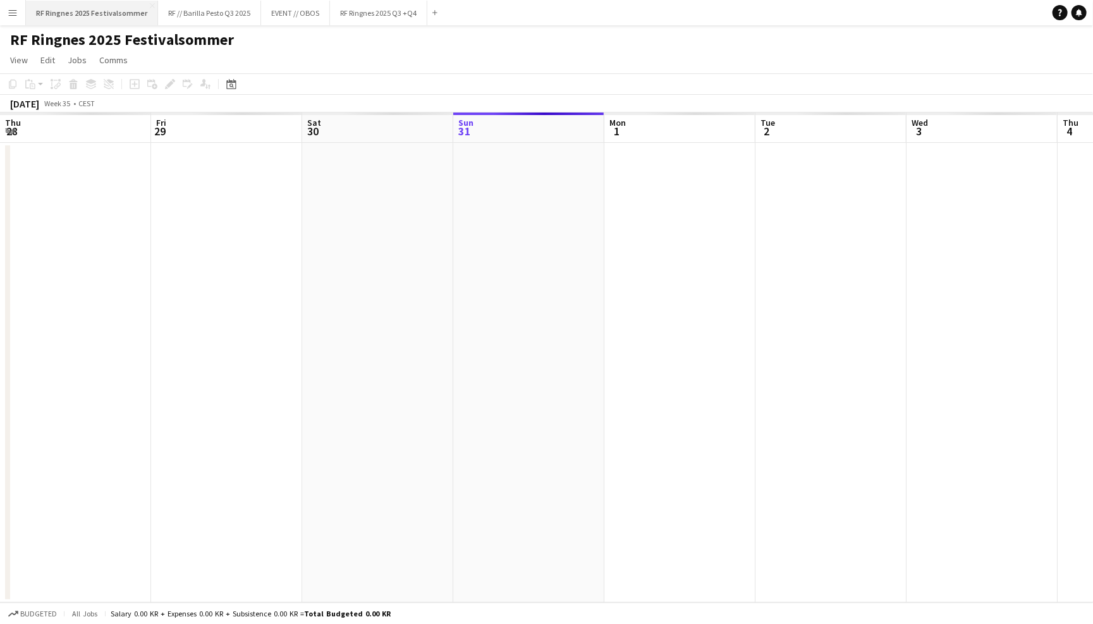
scroll to position [0, 302]
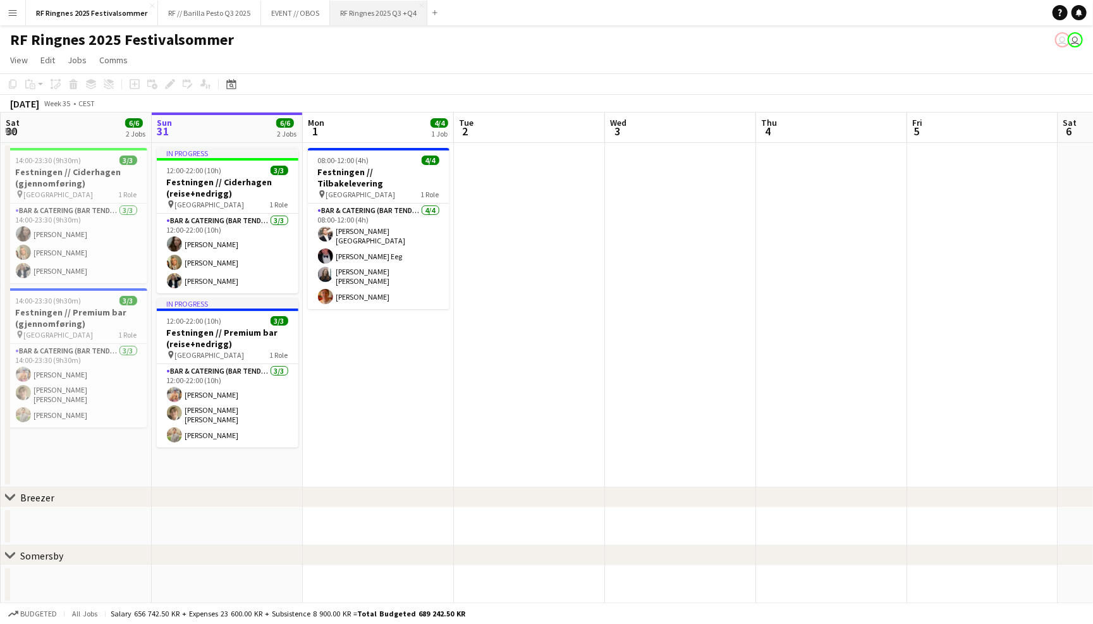
click at [360, 15] on button "RF Ringnes 2025 Q3 +Q4 Close" at bounding box center [378, 13] width 97 height 25
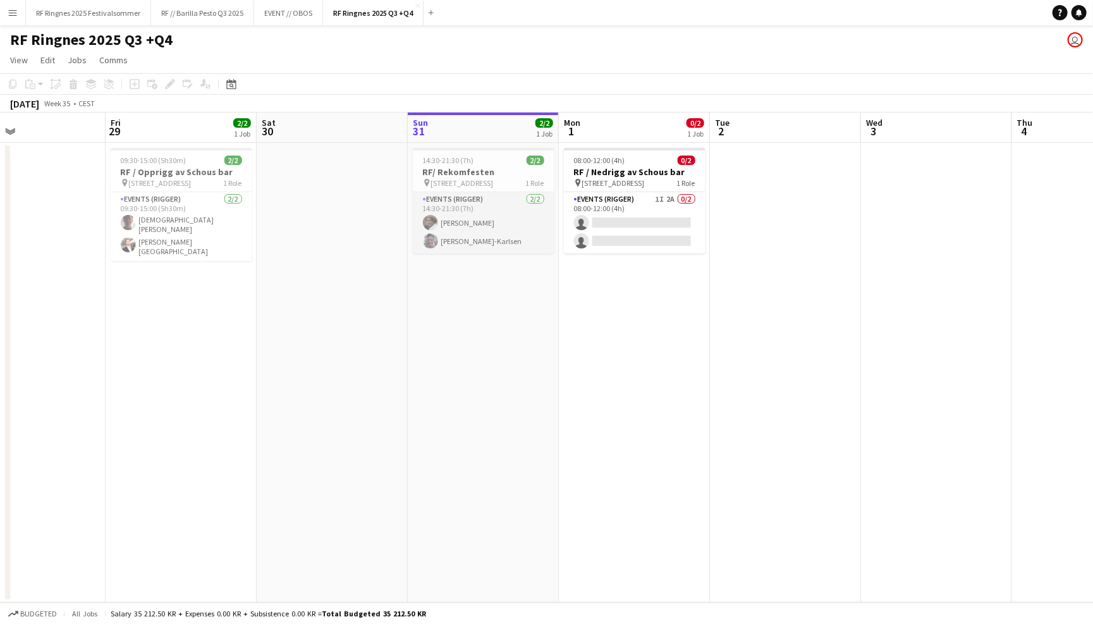
scroll to position [0, 334]
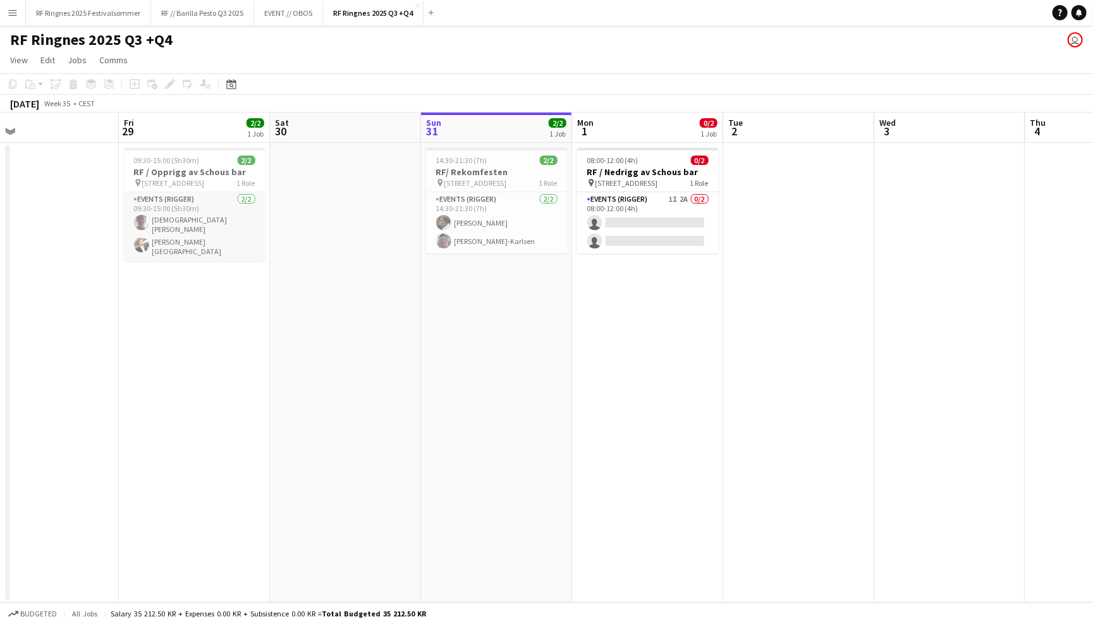
click at [212, 217] on app-card-role "Events (Rigger) [DATE] 09:30-15:00 (5h30m) [DEMOGRAPHIC_DATA][PERSON_NAME] [PER…" at bounding box center [195, 226] width 142 height 69
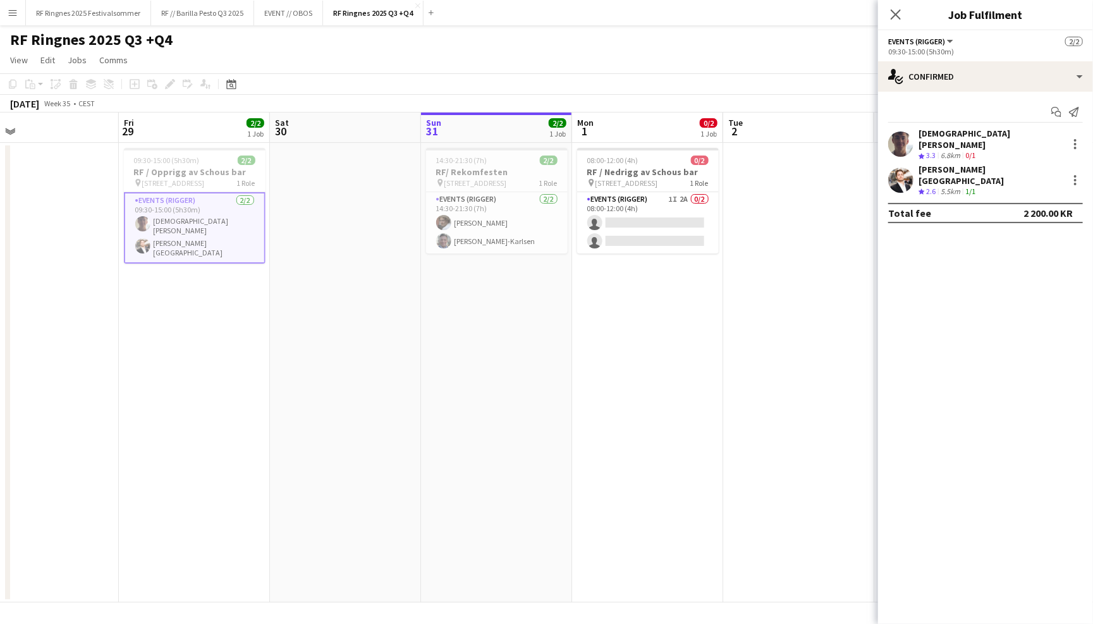
click at [900, 138] on app-user-avatar at bounding box center [900, 143] width 25 height 25
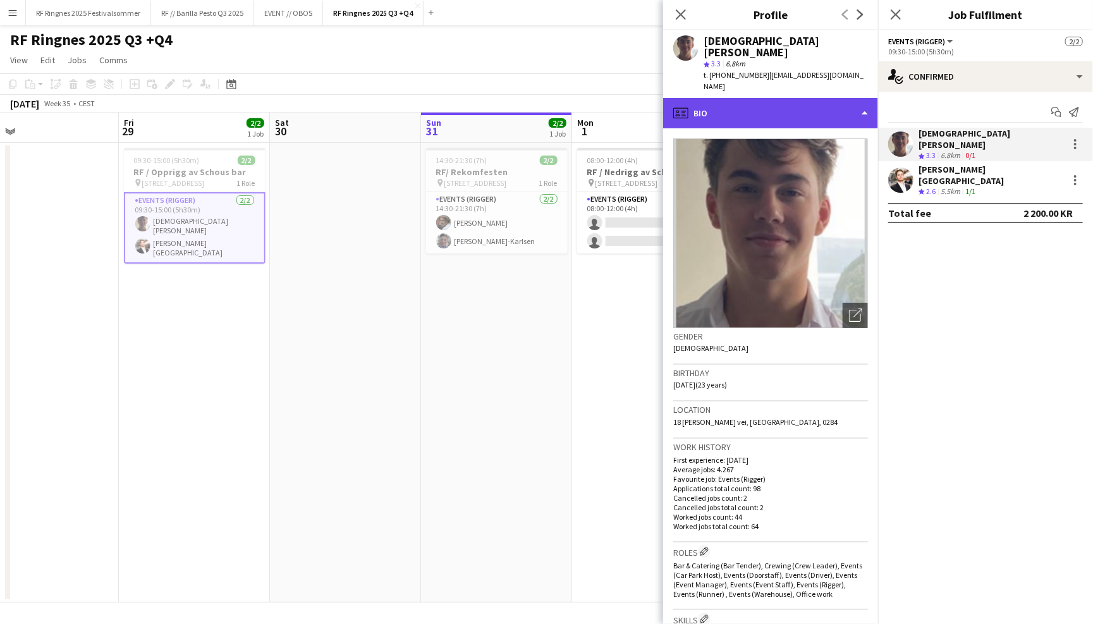
click at [852, 98] on div "profile Bio" at bounding box center [770, 113] width 215 height 30
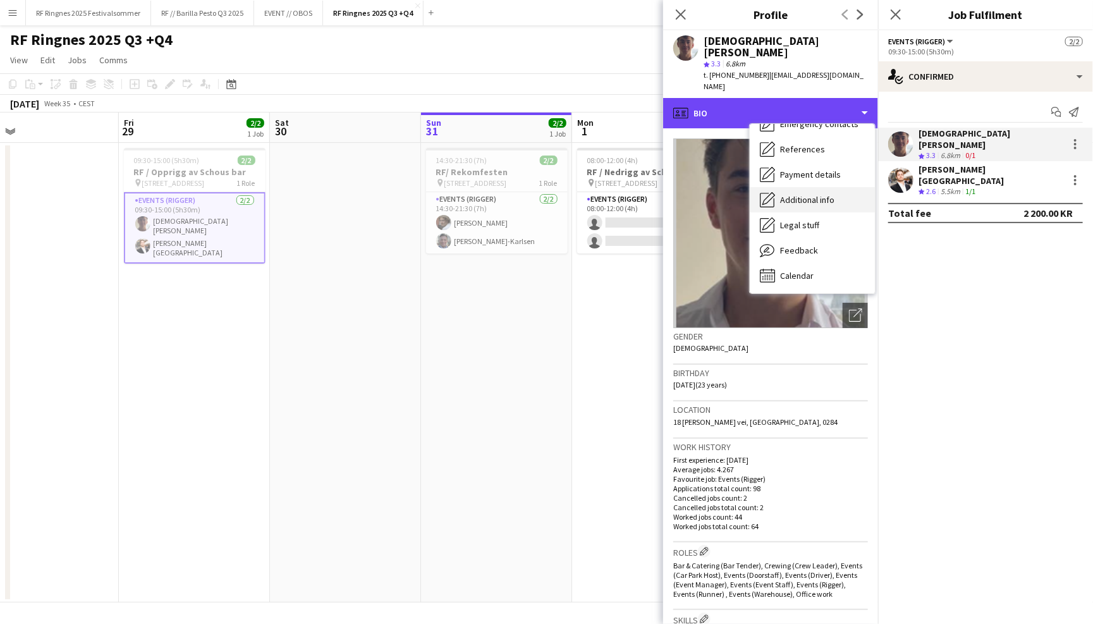
scroll to position [118, 0]
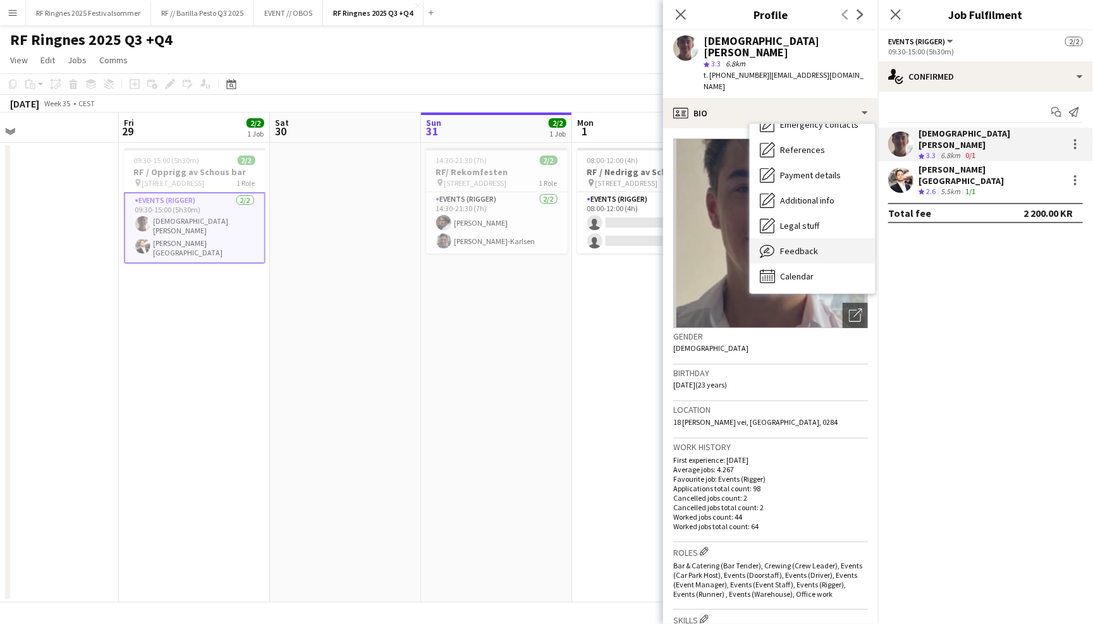
click at [819, 238] on div "Feedback Feedback" at bounding box center [812, 250] width 125 height 25
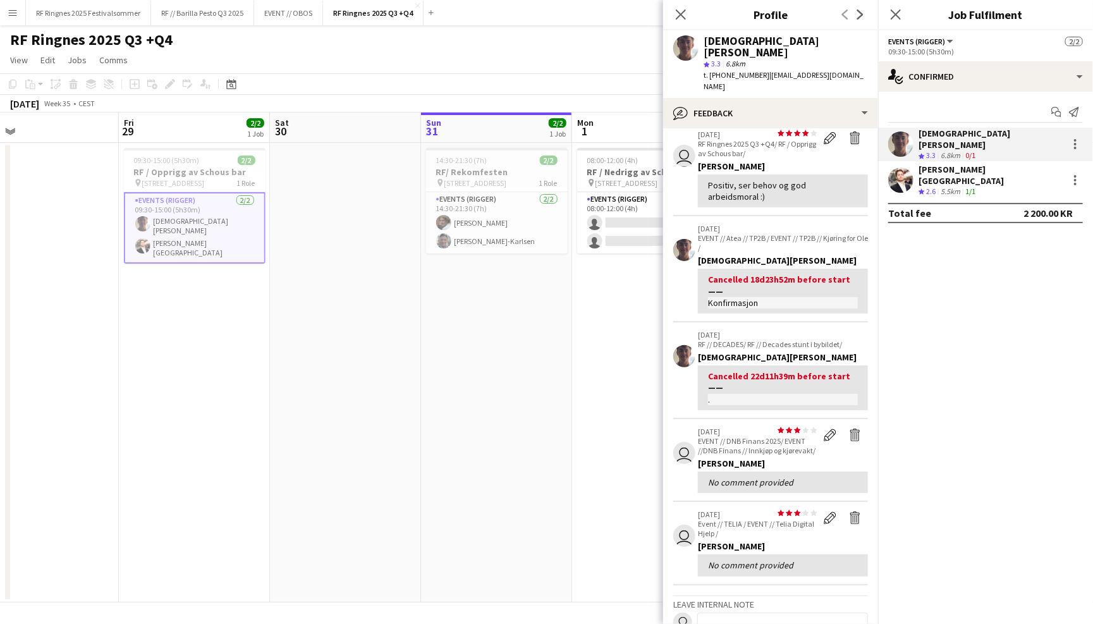
scroll to position [3, 0]
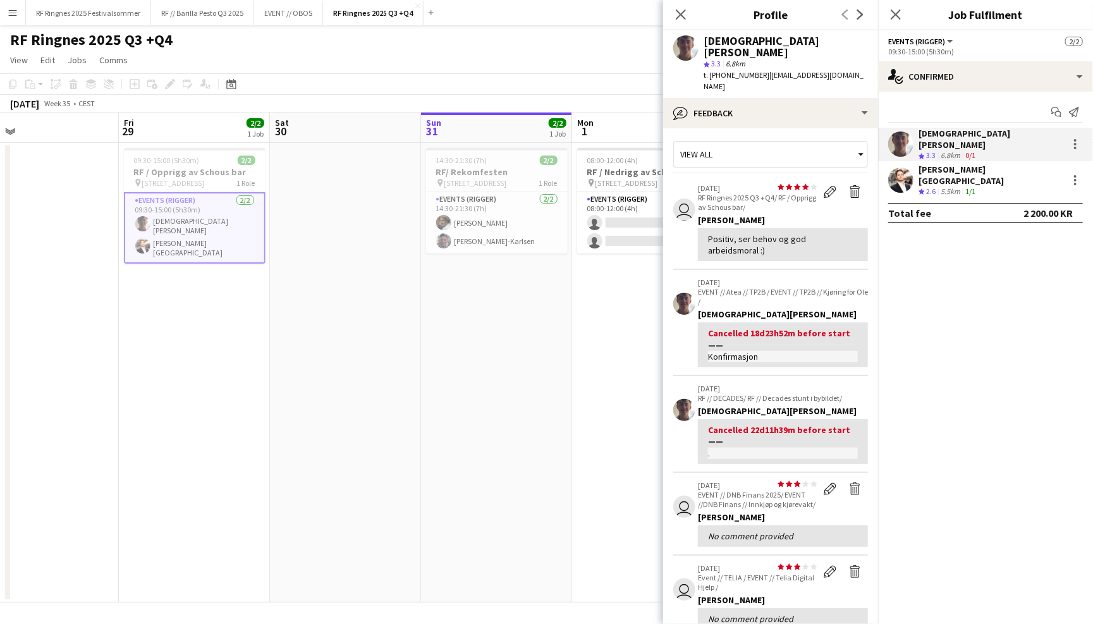
click at [905, 168] on app-user-avatar at bounding box center [900, 180] width 25 height 25
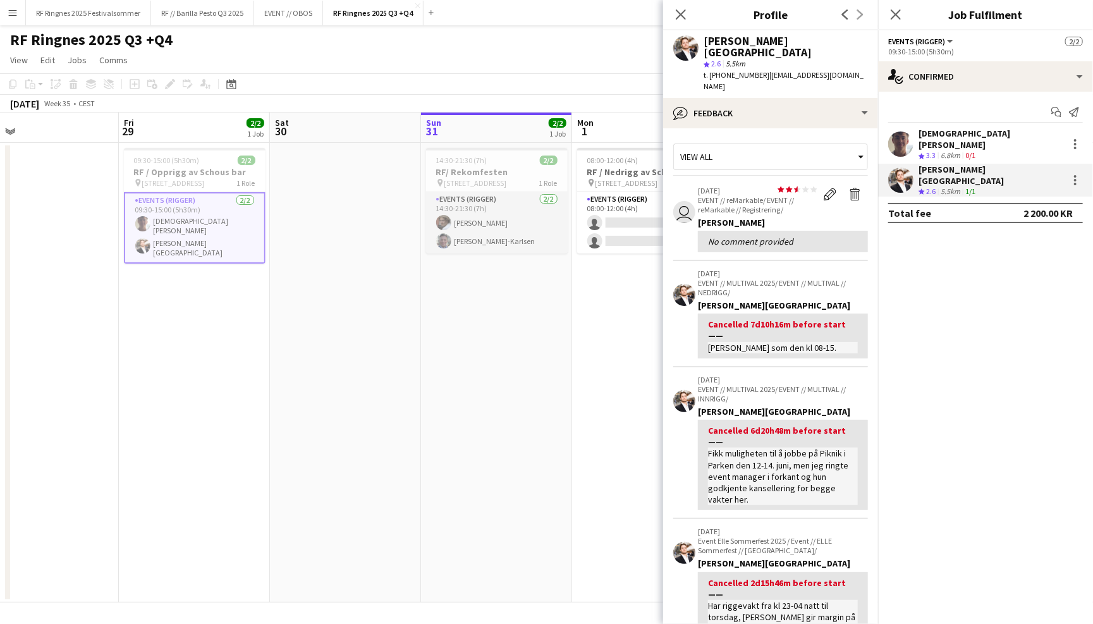
click at [465, 219] on app-card-role "Events (Rigger) [DATE] 14:30-21:30 (7h) [PERSON_NAME] [PERSON_NAME]" at bounding box center [497, 222] width 142 height 61
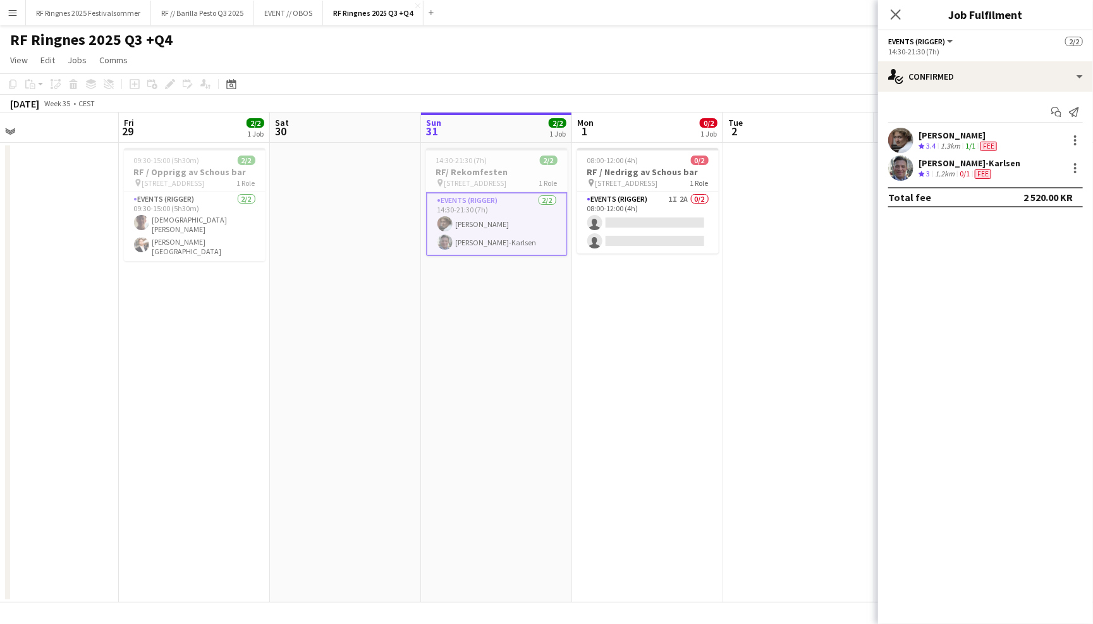
click at [906, 134] on app-user-avatar at bounding box center [900, 140] width 25 height 25
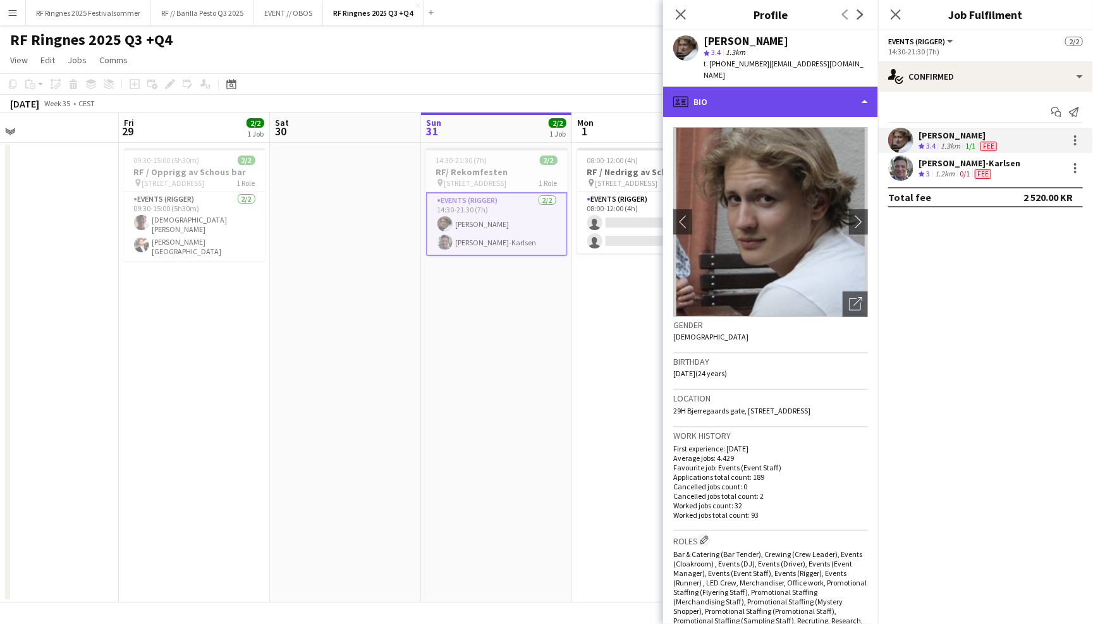
click at [827, 88] on div "profile Bio" at bounding box center [770, 102] width 215 height 30
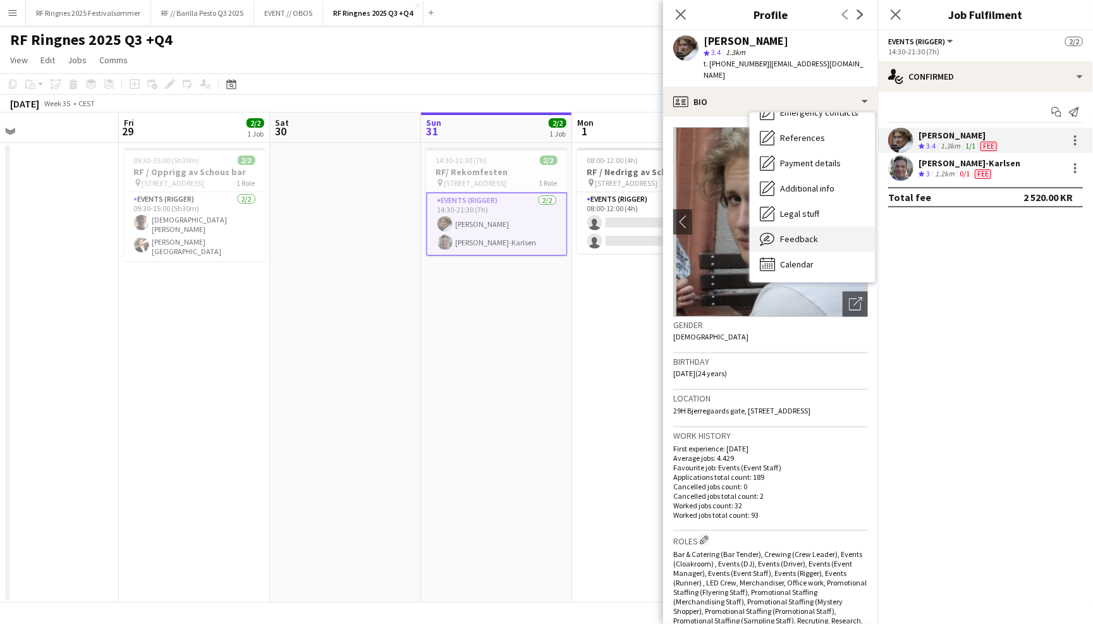
scroll to position [118, 0]
click at [820, 233] on div "Feedback Feedback" at bounding box center [812, 239] width 125 height 25
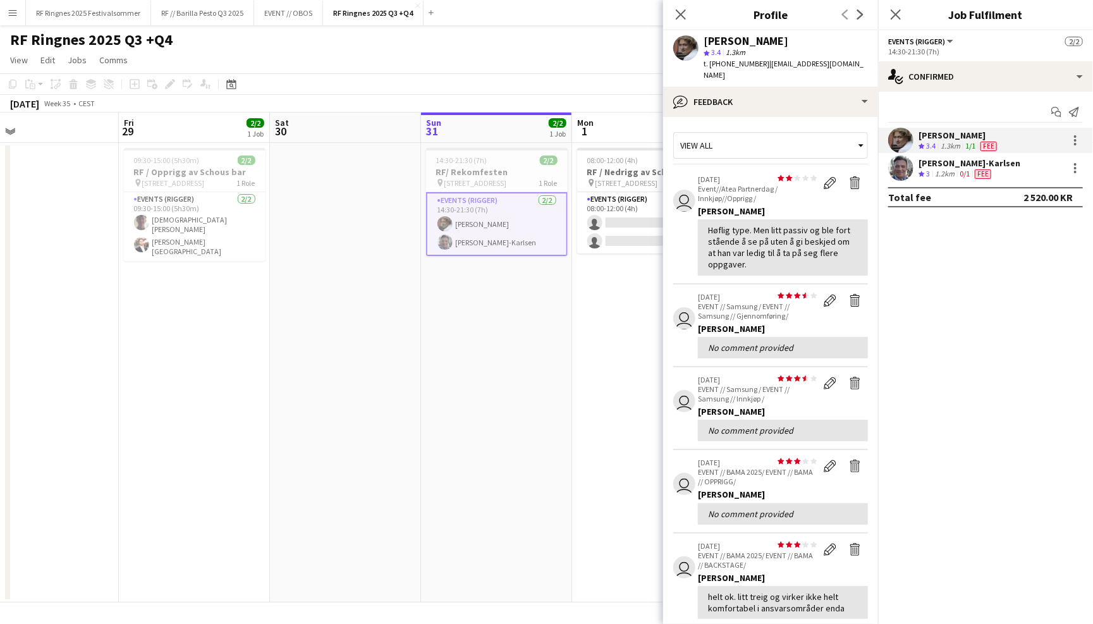
click at [903, 159] on app-user-avatar at bounding box center [900, 168] width 25 height 25
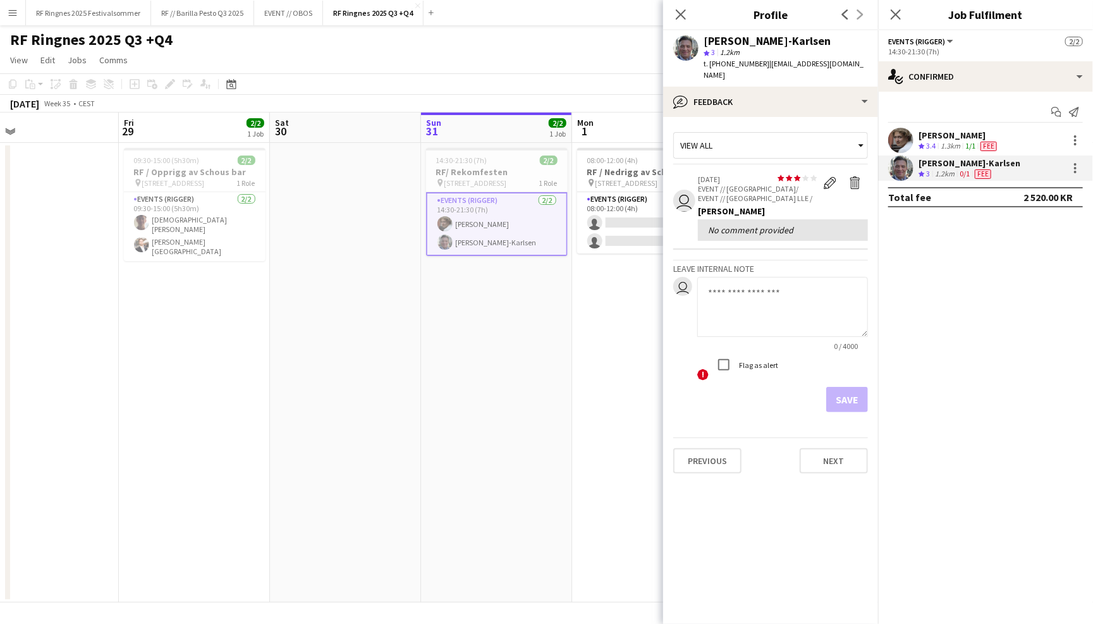
click at [900, 138] on app-user-avatar at bounding box center [900, 140] width 25 height 25
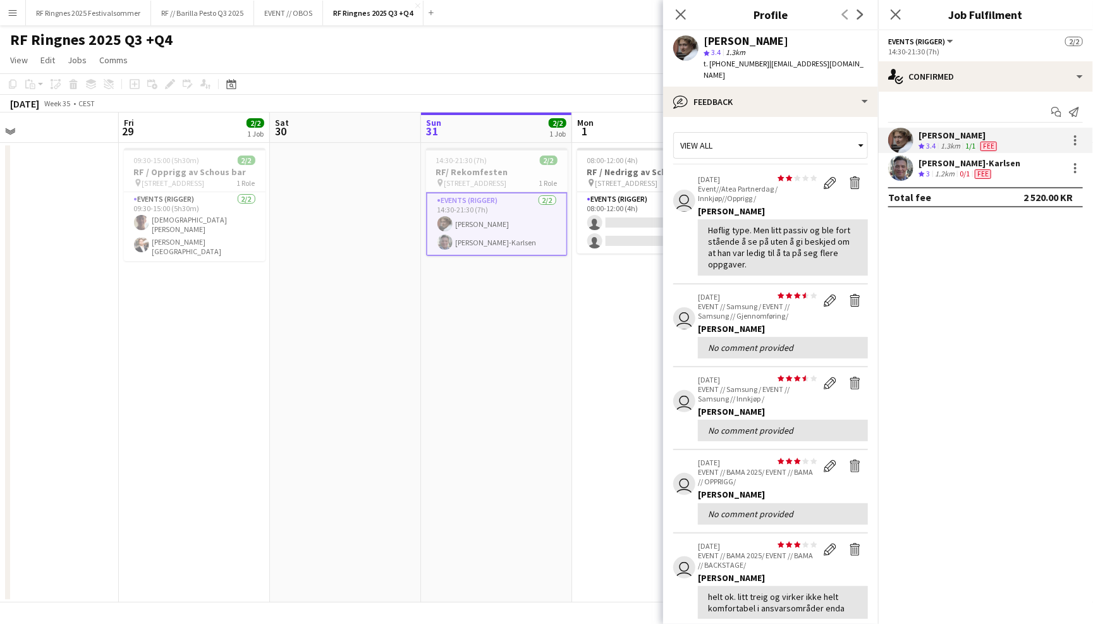
click at [894, 168] on app-user-avatar at bounding box center [900, 168] width 25 height 25
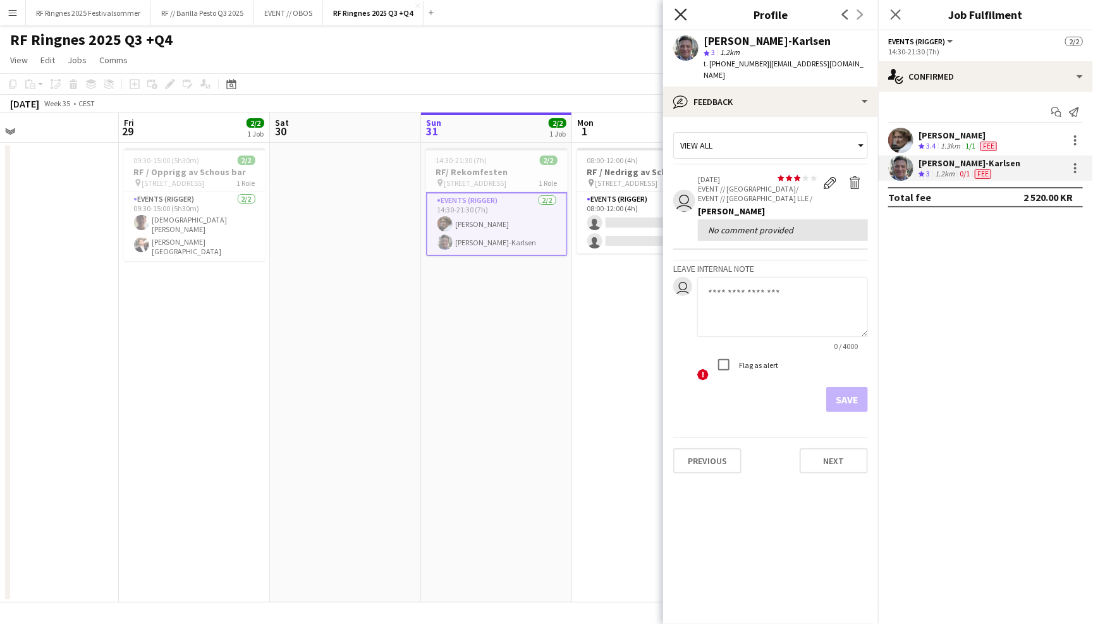
click at [677, 15] on icon "Close pop-in" at bounding box center [680, 14] width 12 height 12
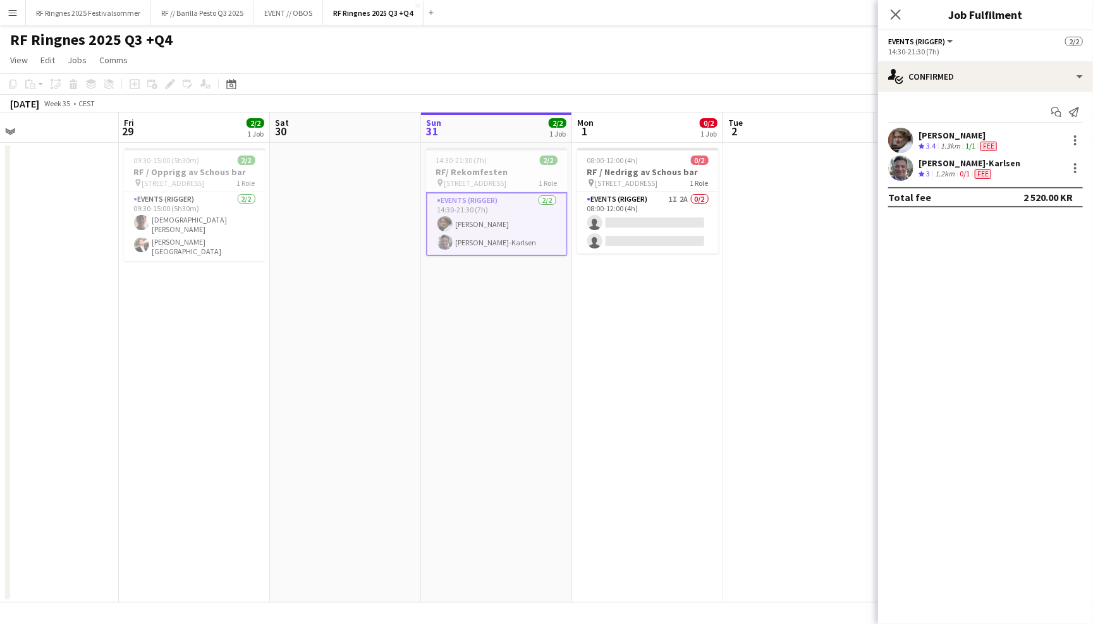
click at [669, 45] on div "RF Ringnes 2025 Q3 +Q4 user" at bounding box center [546, 37] width 1093 height 24
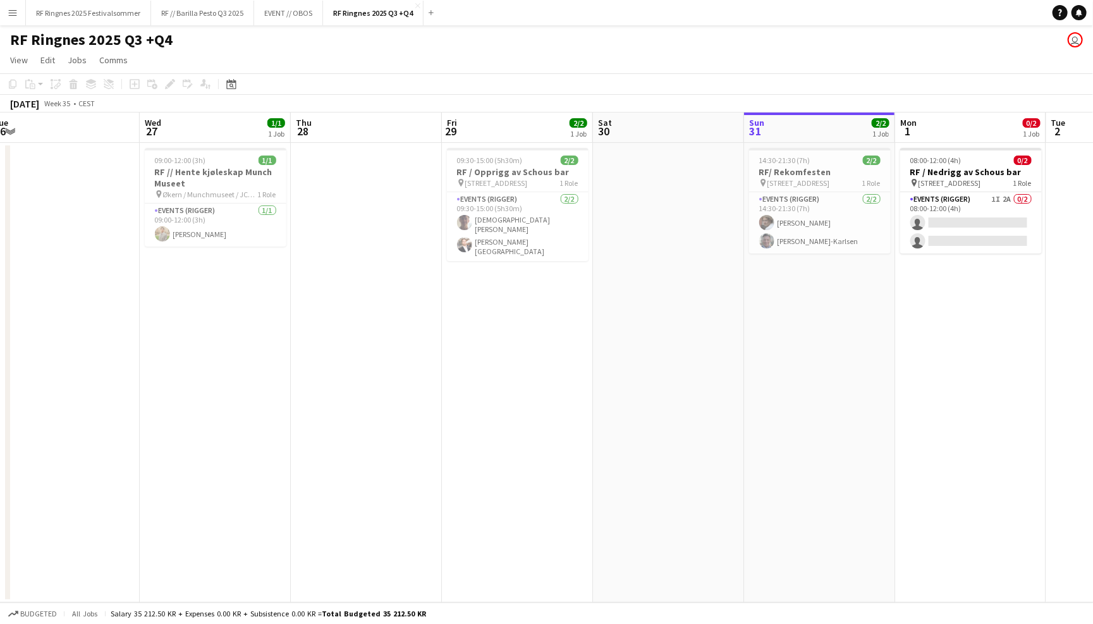
scroll to position [0, 278]
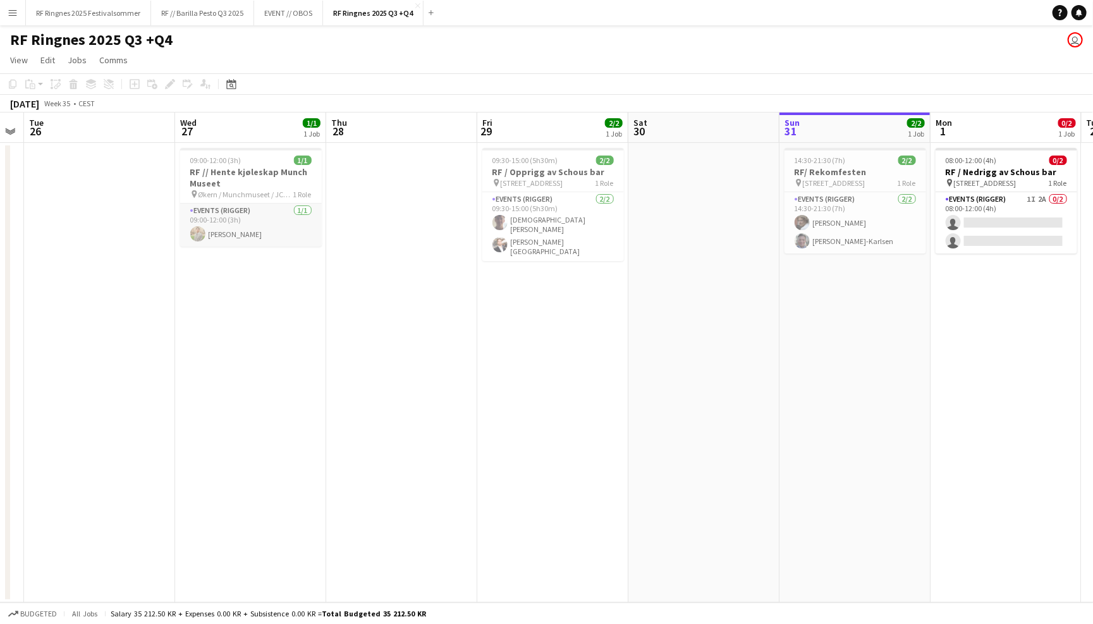
click at [240, 238] on app-card-role "Events (Rigger) [DATE] 09:00-12:00 (3h) [PERSON_NAME]" at bounding box center [251, 225] width 142 height 43
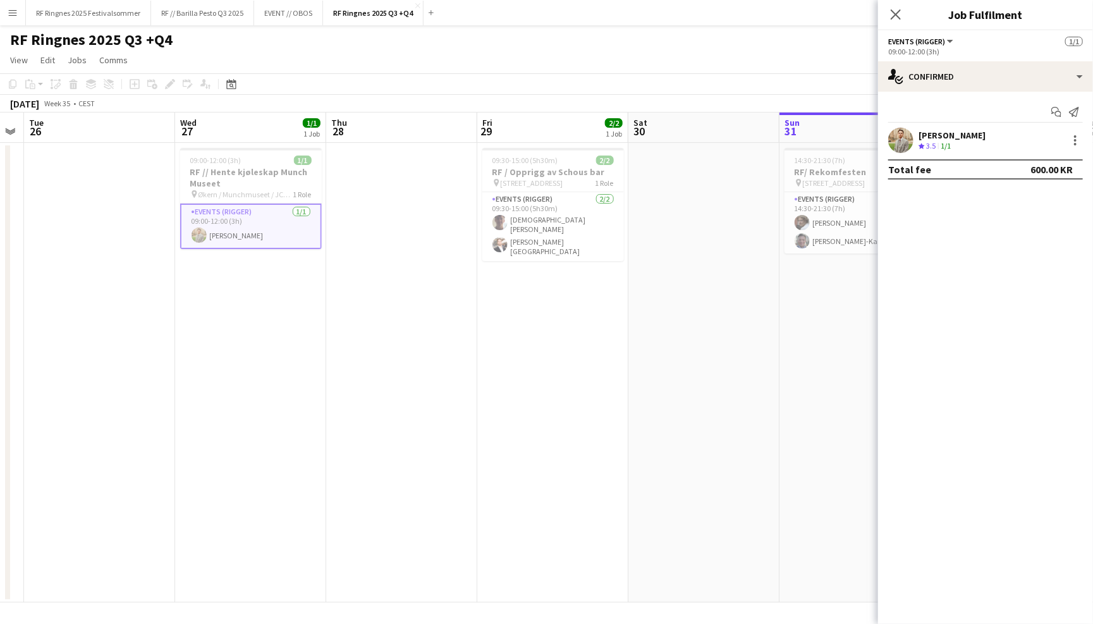
click at [904, 143] on app-user-avatar at bounding box center [900, 140] width 25 height 25
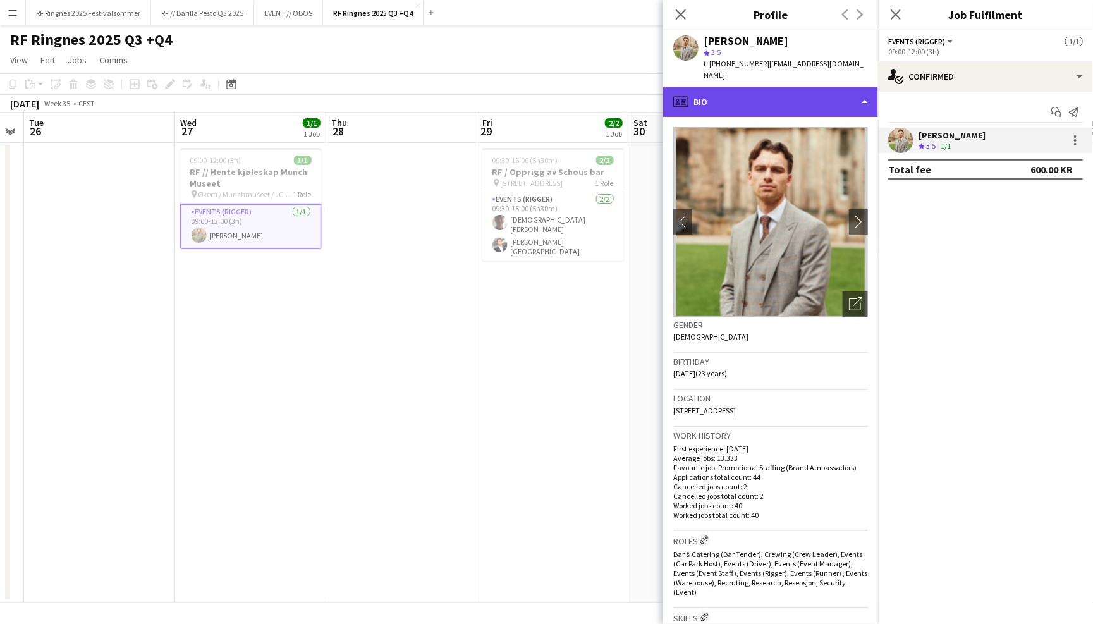
click at [831, 98] on div "profile Bio" at bounding box center [770, 102] width 215 height 30
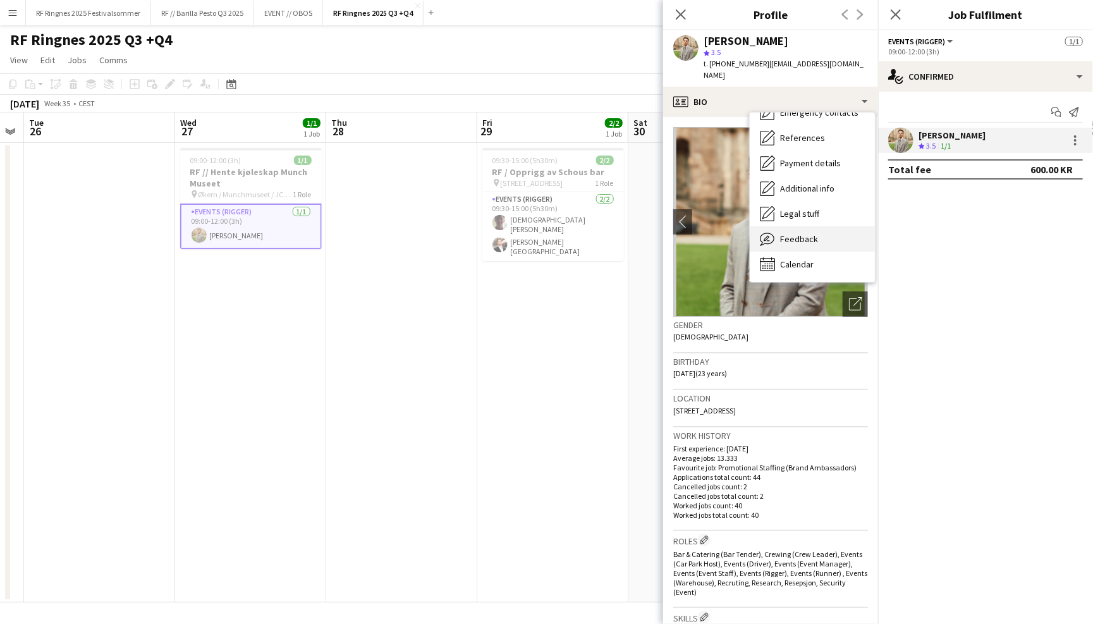
scroll to position [118, 0]
click at [817, 230] on div "Feedback Feedback" at bounding box center [812, 239] width 125 height 25
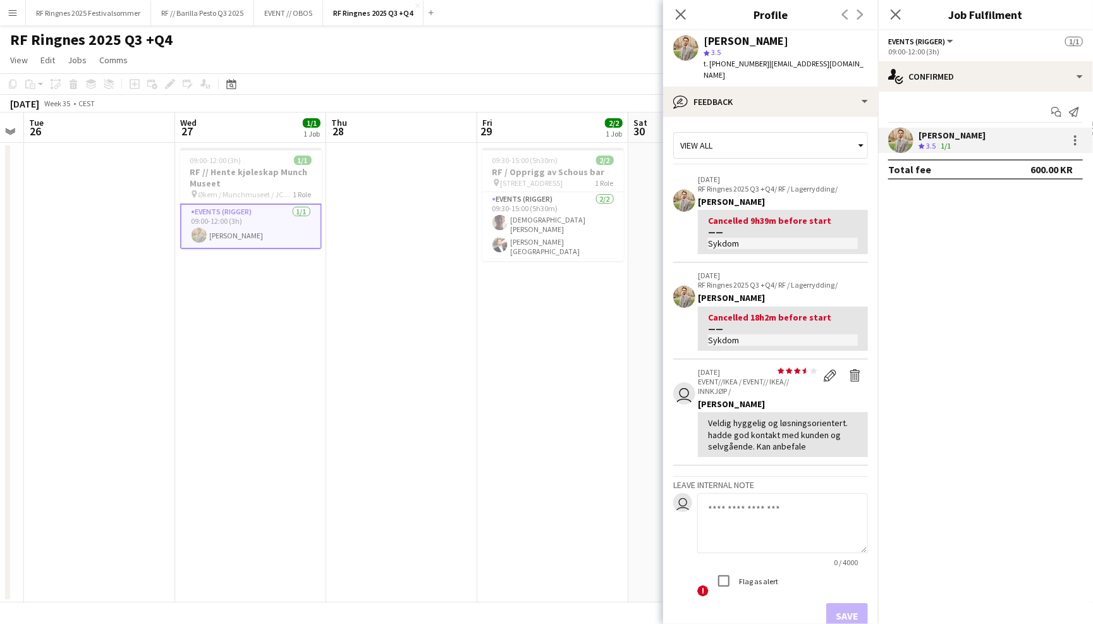
click at [469, 54] on app-page-menu "View Day view expanded Day view collapsed Month view Date picker Jump to [DATE]…" at bounding box center [546, 61] width 1093 height 24
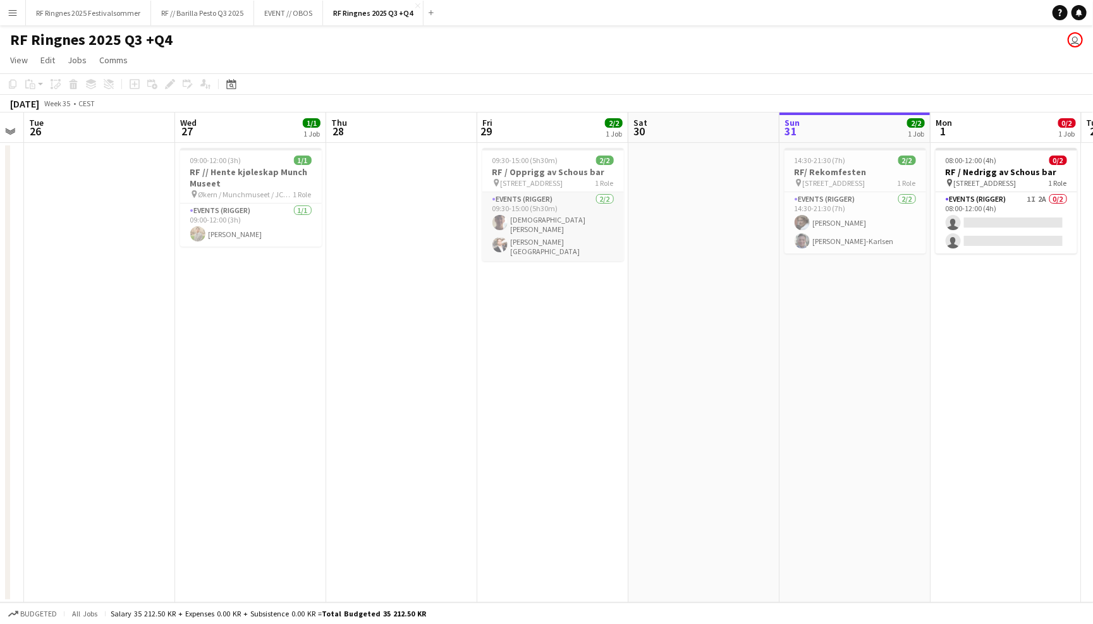
click at [565, 229] on app-card-role "Events (Rigger) [DATE] 09:30-15:00 (5h30m) [DEMOGRAPHIC_DATA][PERSON_NAME] [PER…" at bounding box center [553, 226] width 142 height 69
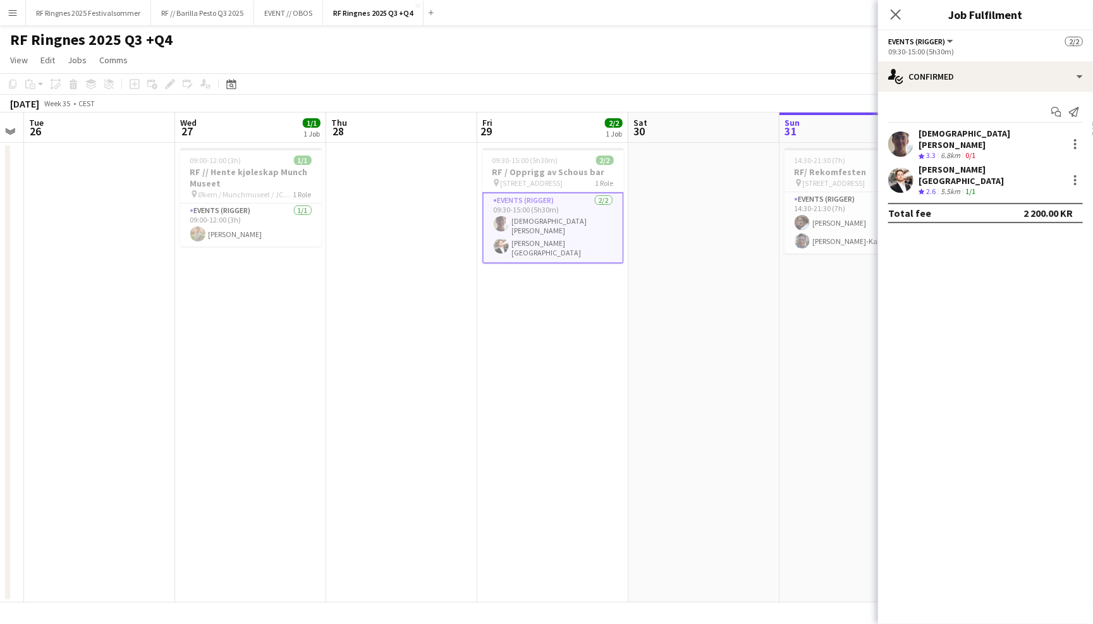
click at [896, 140] on app-user-avatar at bounding box center [900, 143] width 25 height 25
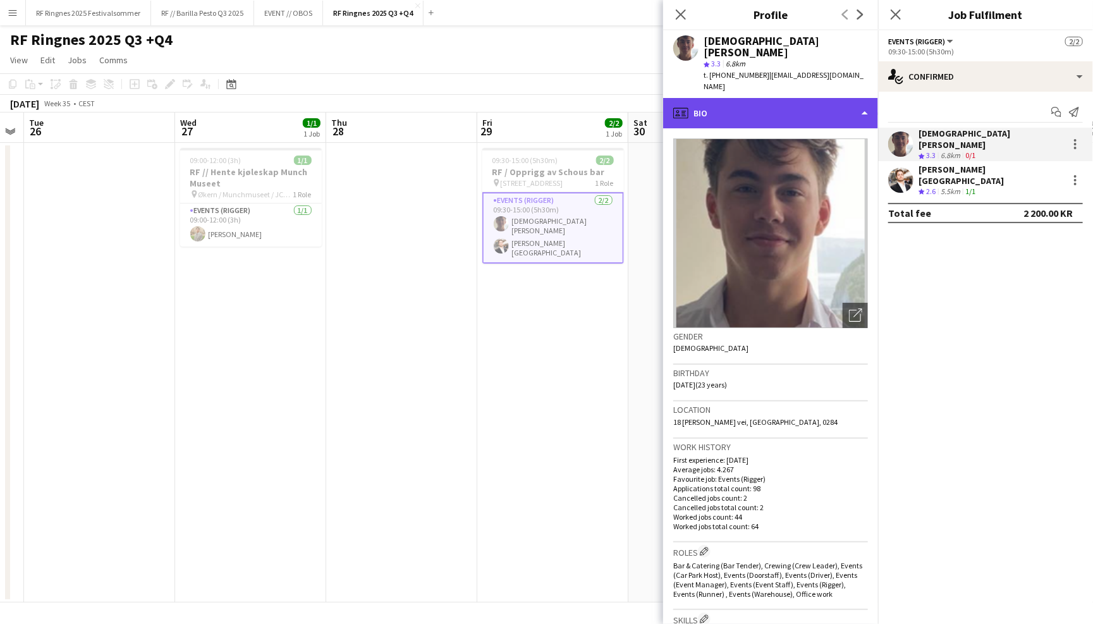
click at [841, 102] on div "profile Bio" at bounding box center [770, 113] width 215 height 30
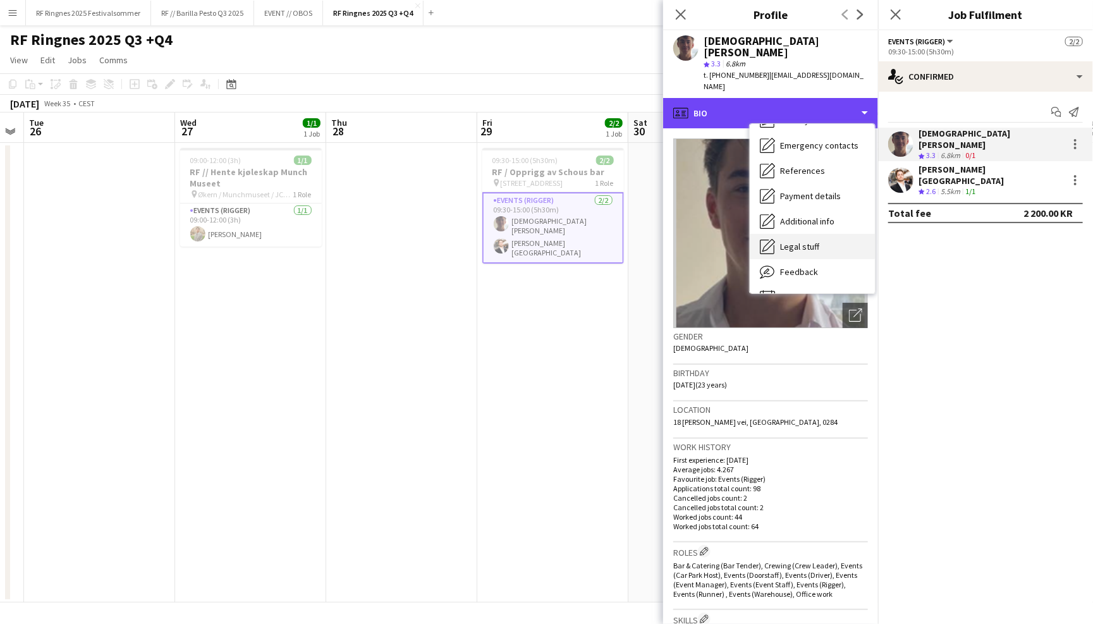
scroll to position [111, 0]
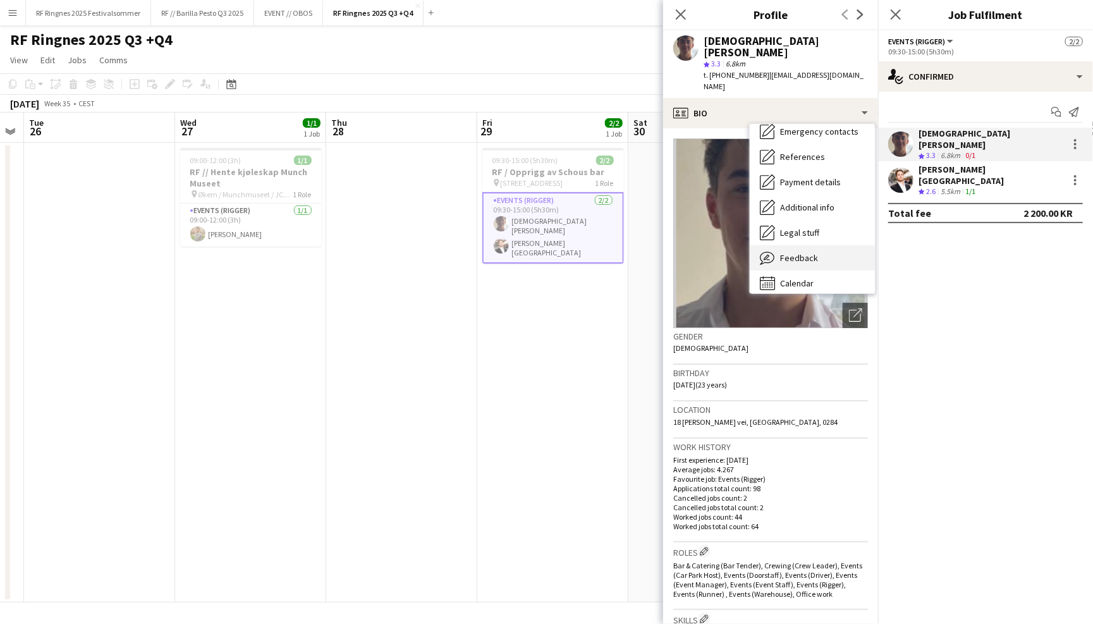
click at [821, 245] on div "Feedback Feedback" at bounding box center [812, 257] width 125 height 25
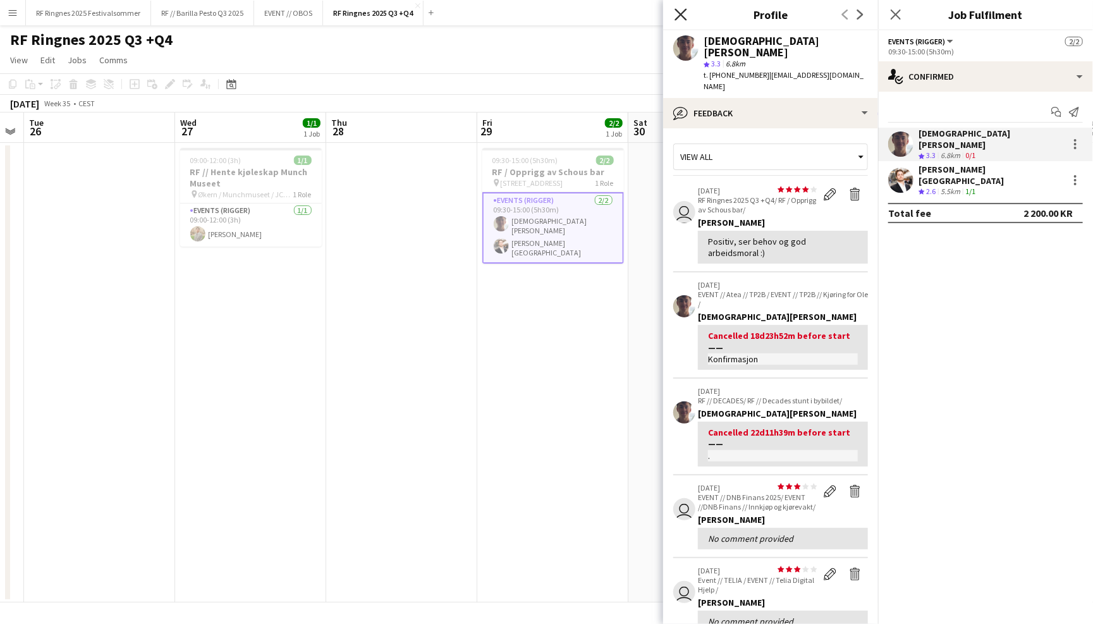
click at [678, 11] on icon at bounding box center [680, 14] width 12 height 12
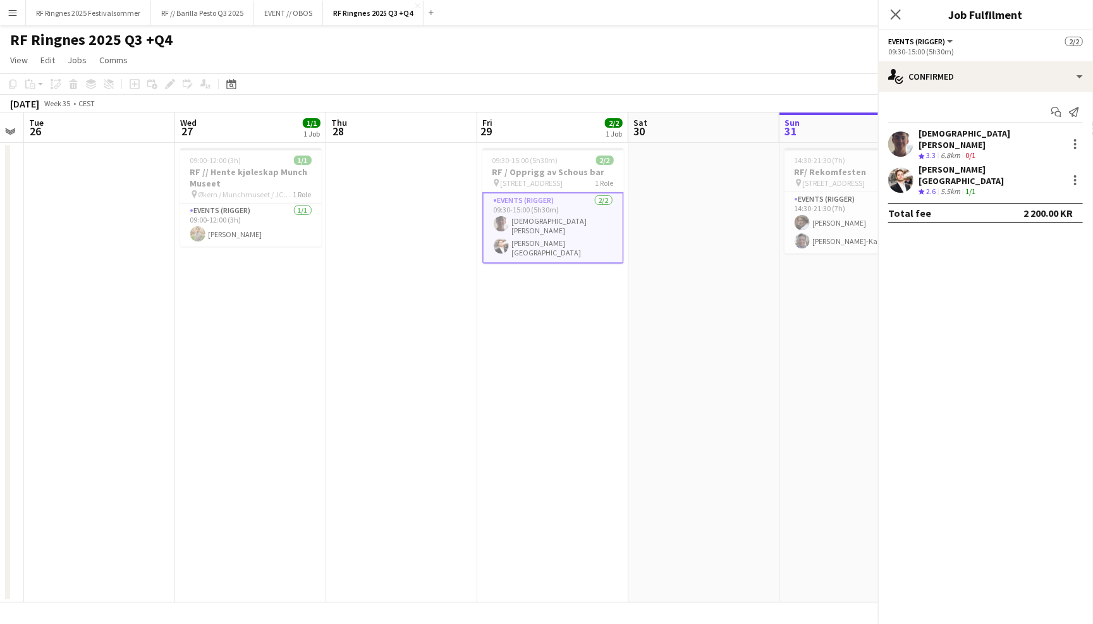
click at [618, 54] on app-page-menu "View Day view expanded Day view collapsed Month view Date picker Jump to [DATE]…" at bounding box center [546, 61] width 1093 height 24
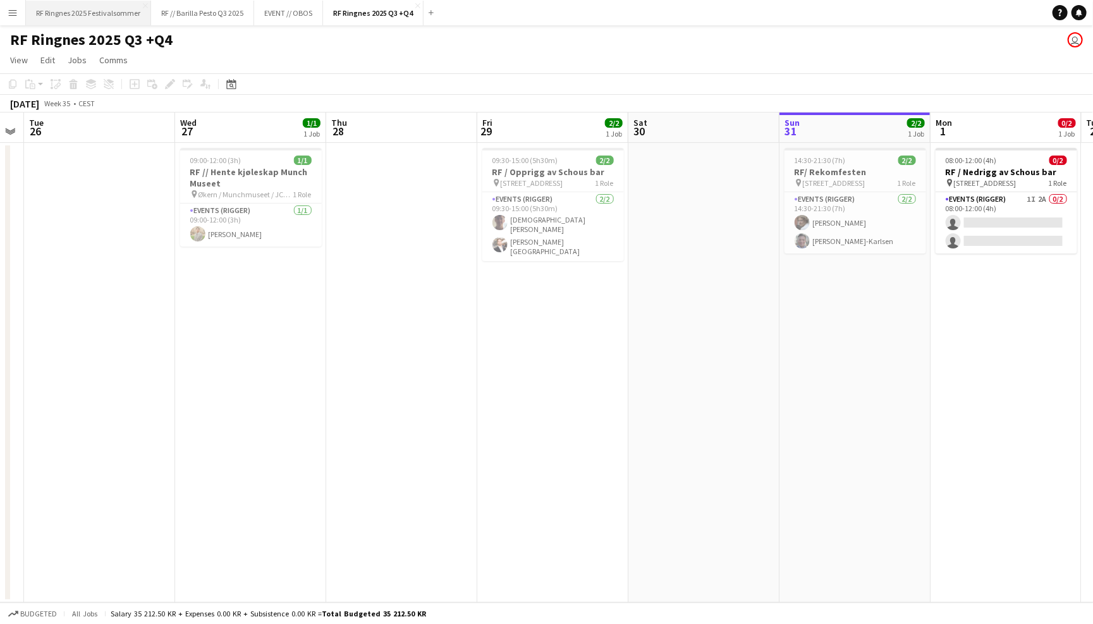
click at [97, 19] on button "RF Ringnes 2025 Festivalsommer Close" at bounding box center [88, 13] width 125 height 25
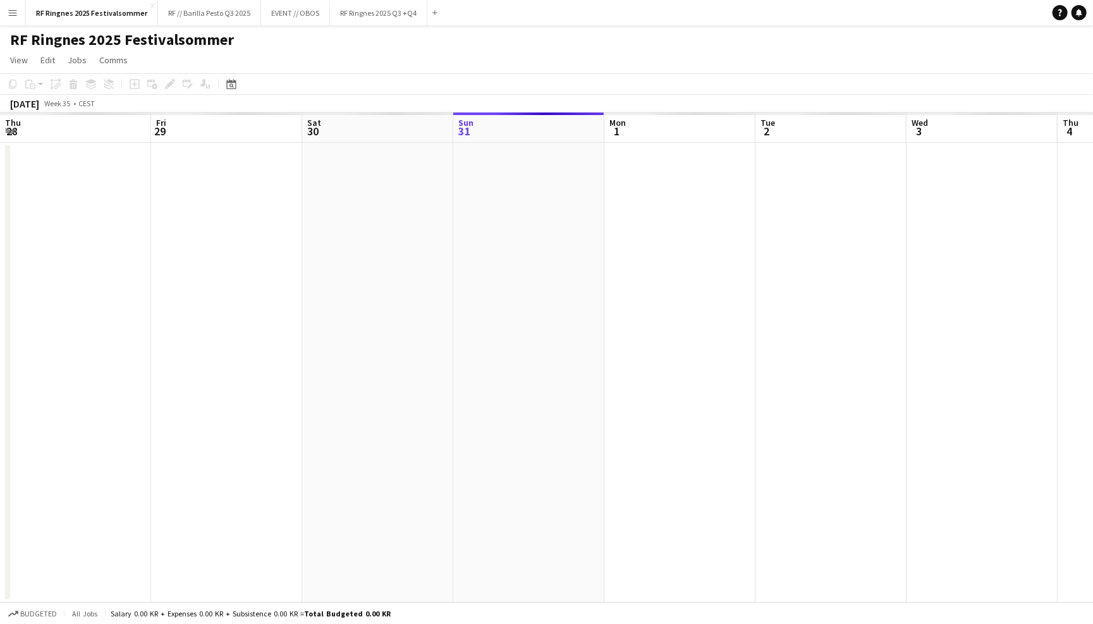
scroll to position [0, 302]
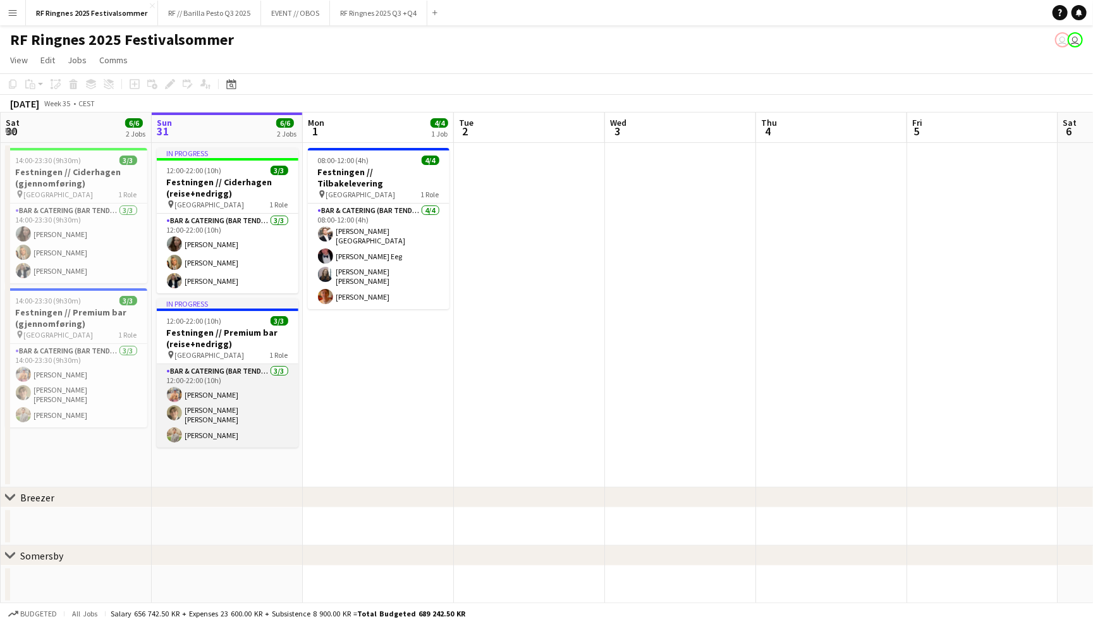
click at [237, 406] on app-card-role "Bar & Catering (Bar Tender) [DATE] 12:00-22:00 (10h) [PERSON_NAME] [PERSON_NAME…" at bounding box center [228, 405] width 142 height 83
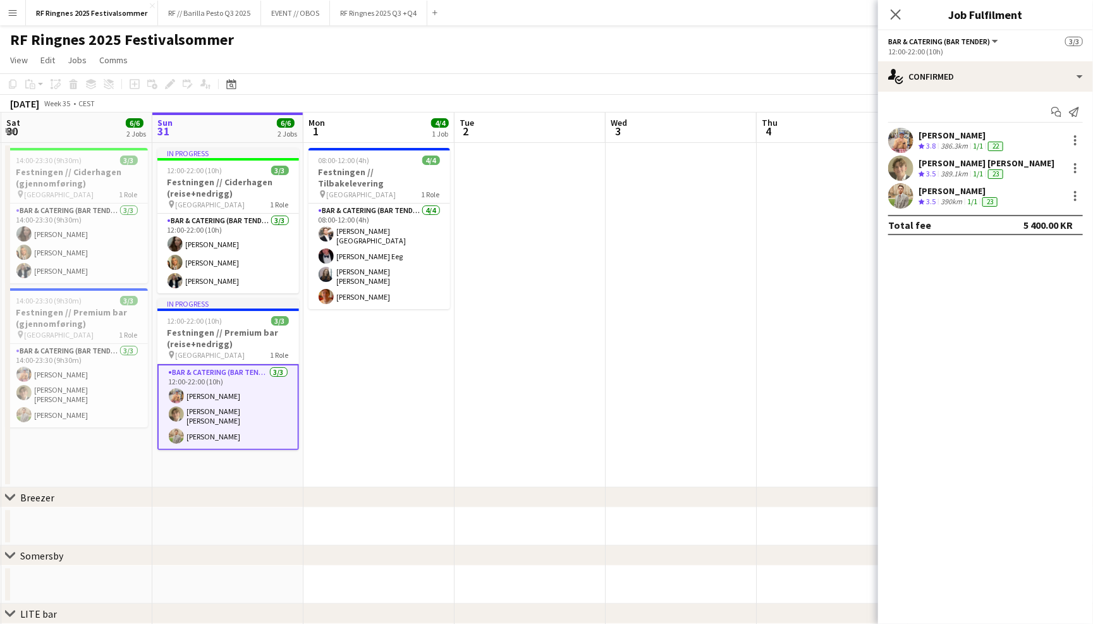
click at [902, 165] on app-user-avatar at bounding box center [900, 168] width 25 height 25
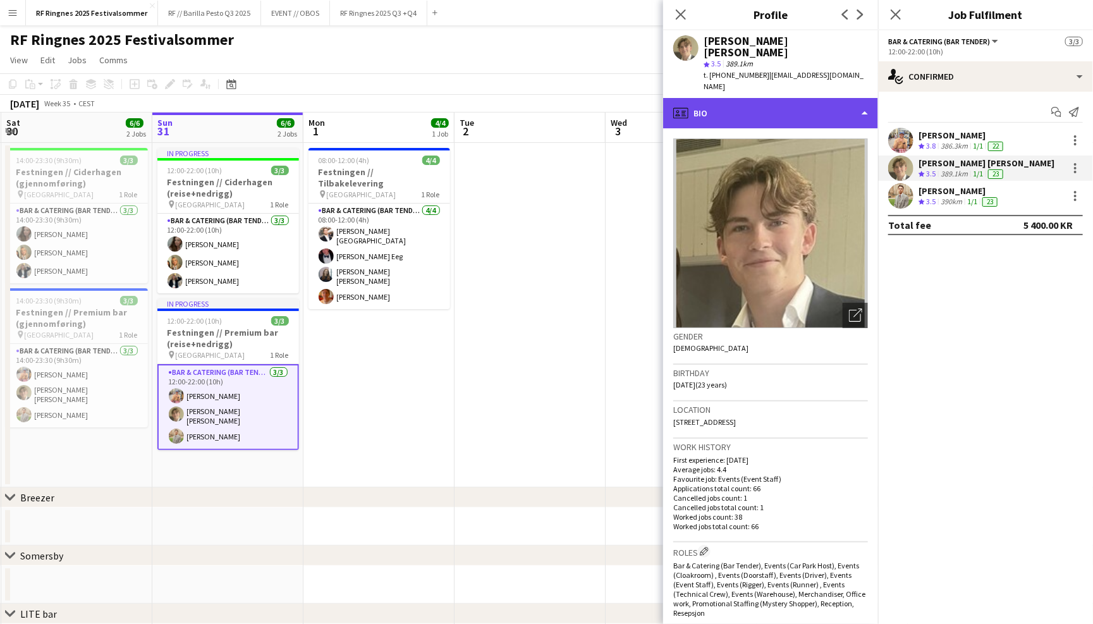
click at [803, 98] on div "profile Bio" at bounding box center [770, 113] width 215 height 30
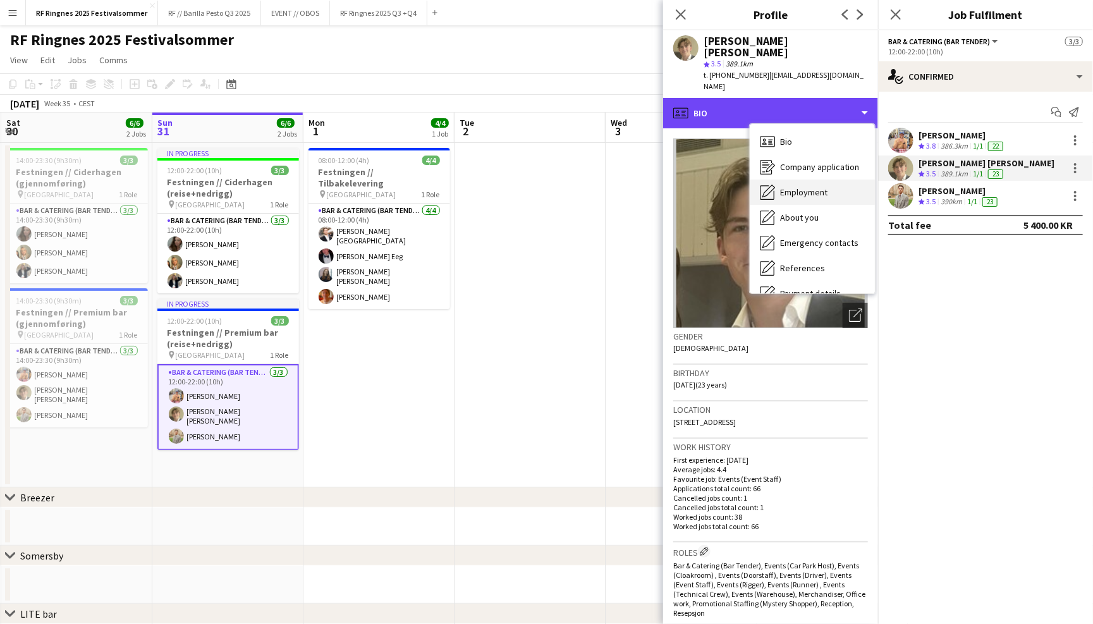
scroll to position [111, 0]
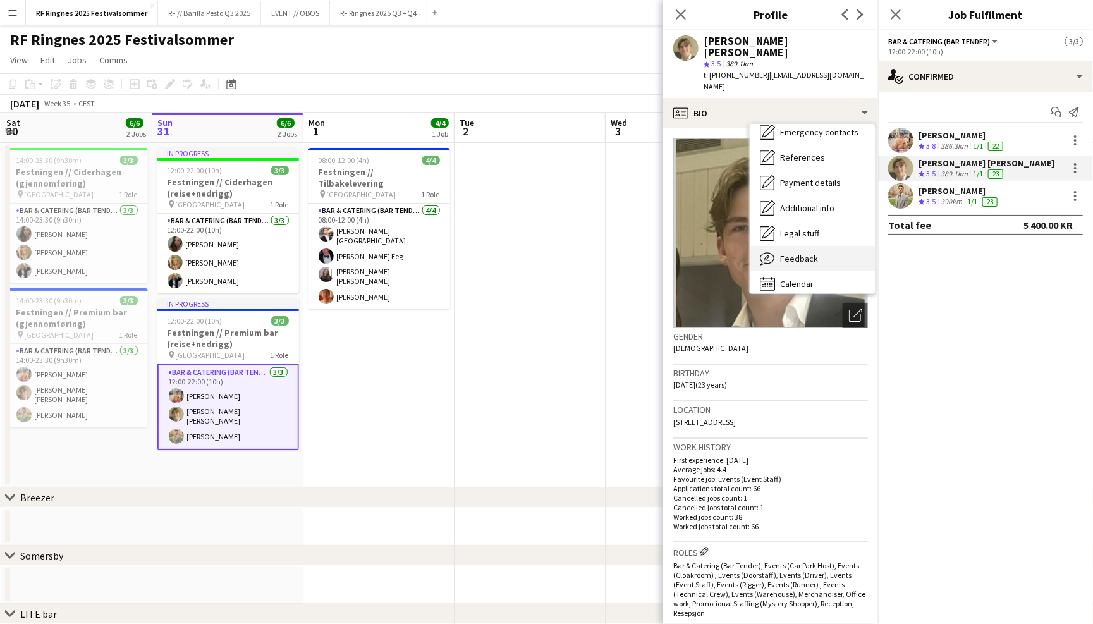
click at [810, 253] on span "Feedback" at bounding box center [799, 258] width 38 height 11
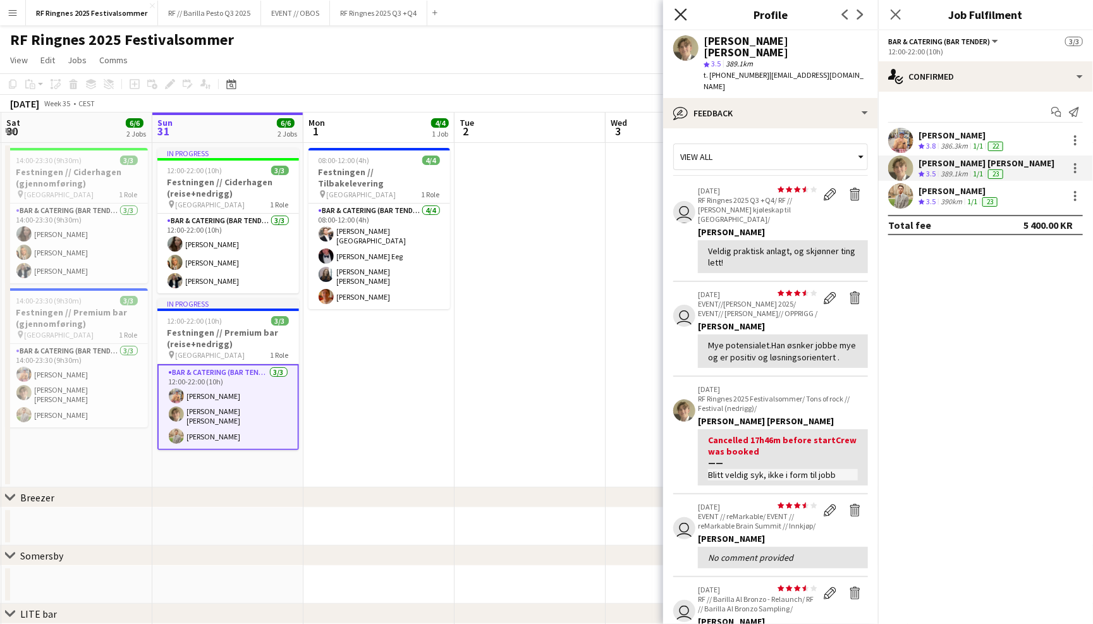
click at [681, 17] on icon "Close pop-in" at bounding box center [680, 14] width 12 height 12
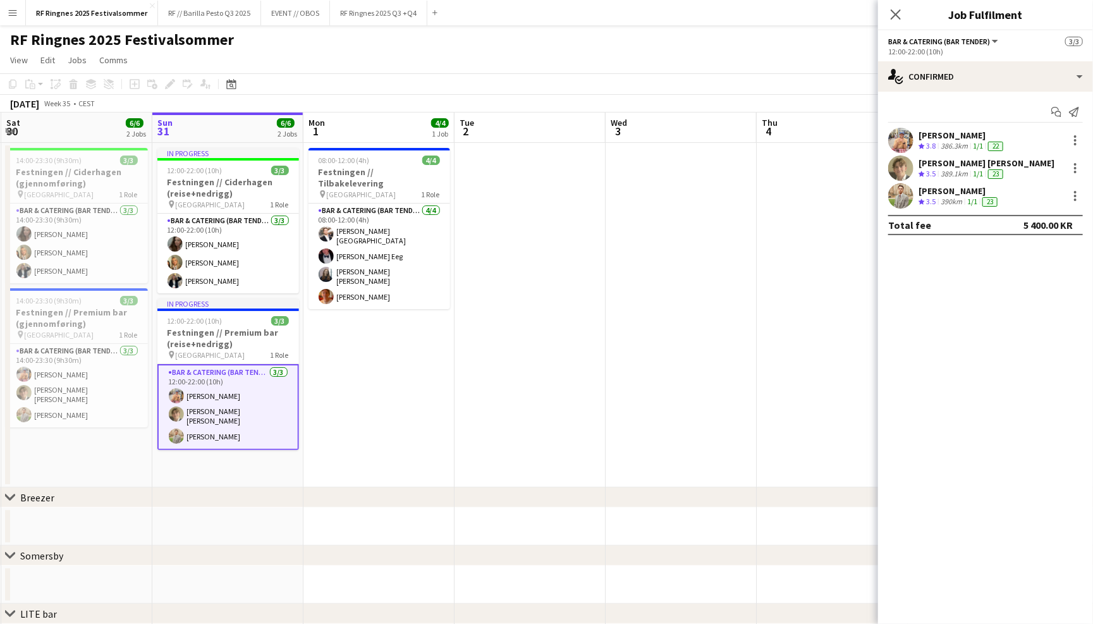
click at [656, 52] on app-page-menu "View Day view expanded Day view collapsed Month view Date picker Jump to [DATE]…" at bounding box center [546, 61] width 1093 height 24
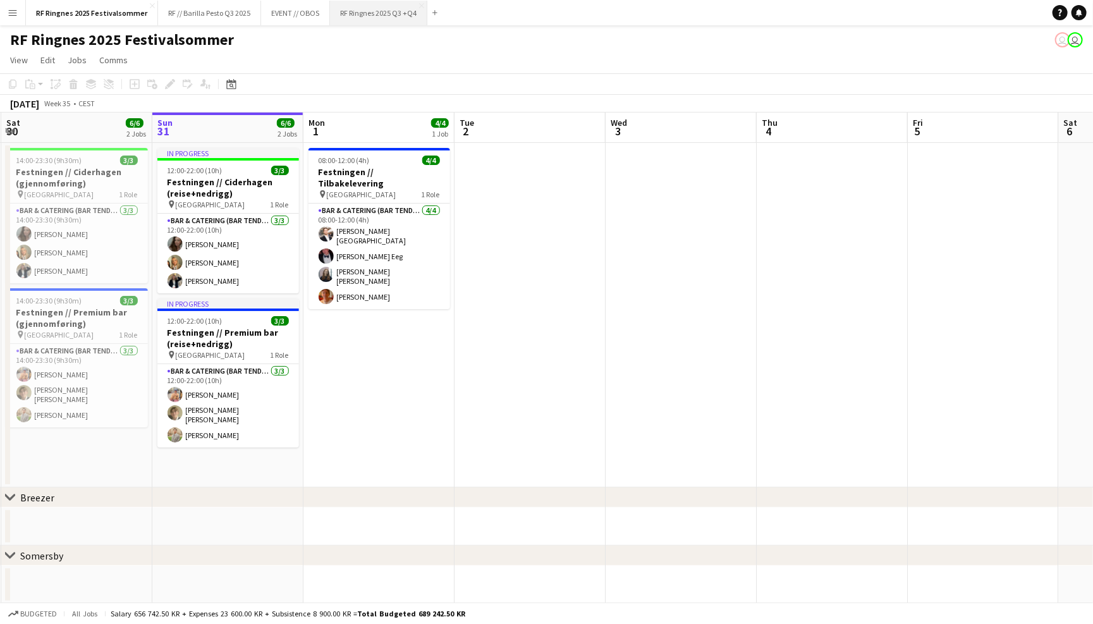
click at [384, 14] on button "RF Ringnes 2025 Q3 +Q4 Close" at bounding box center [378, 13] width 97 height 25
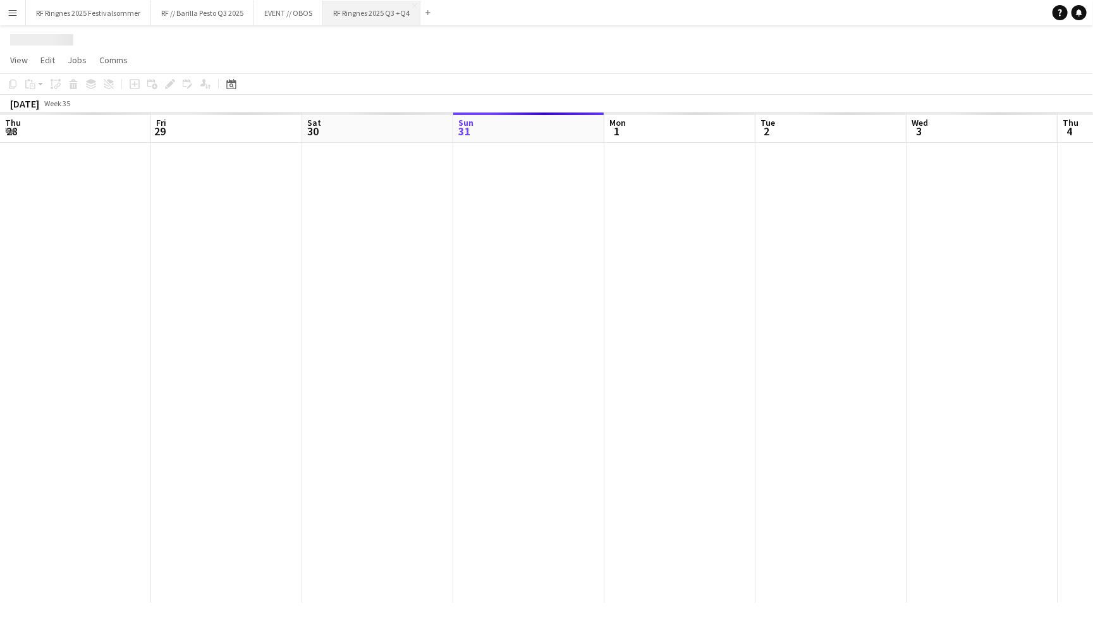
scroll to position [0, 302]
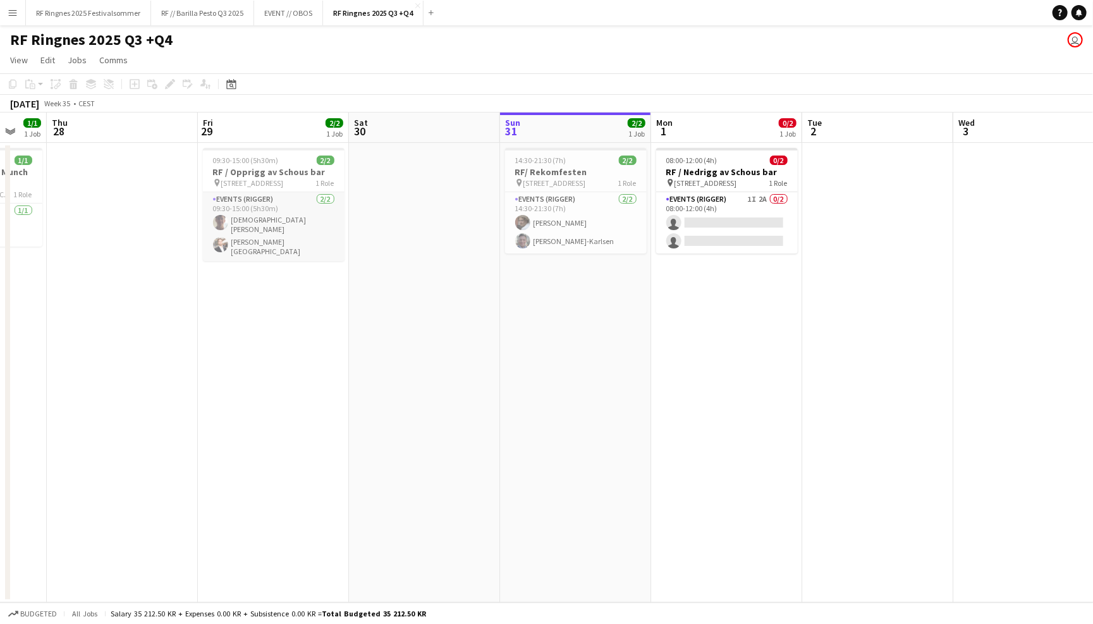
click at [265, 226] on app-card-role "Events (Rigger) [DATE] 09:30-15:00 (5h30m) [DEMOGRAPHIC_DATA][PERSON_NAME] [PER…" at bounding box center [274, 226] width 142 height 69
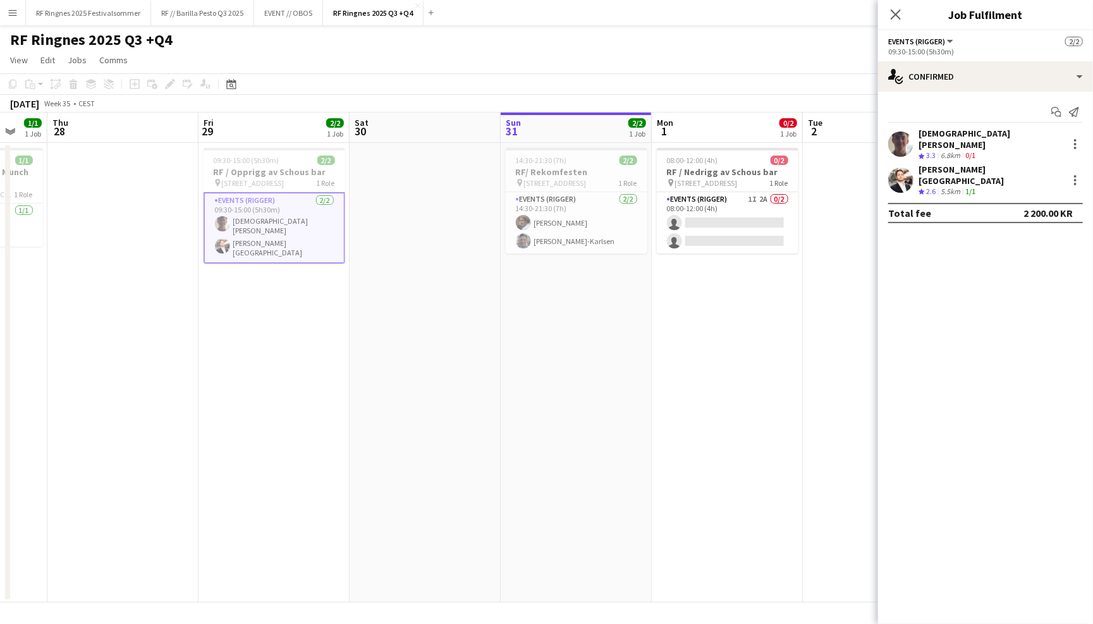
click at [907, 137] on app-user-avatar at bounding box center [900, 143] width 25 height 25
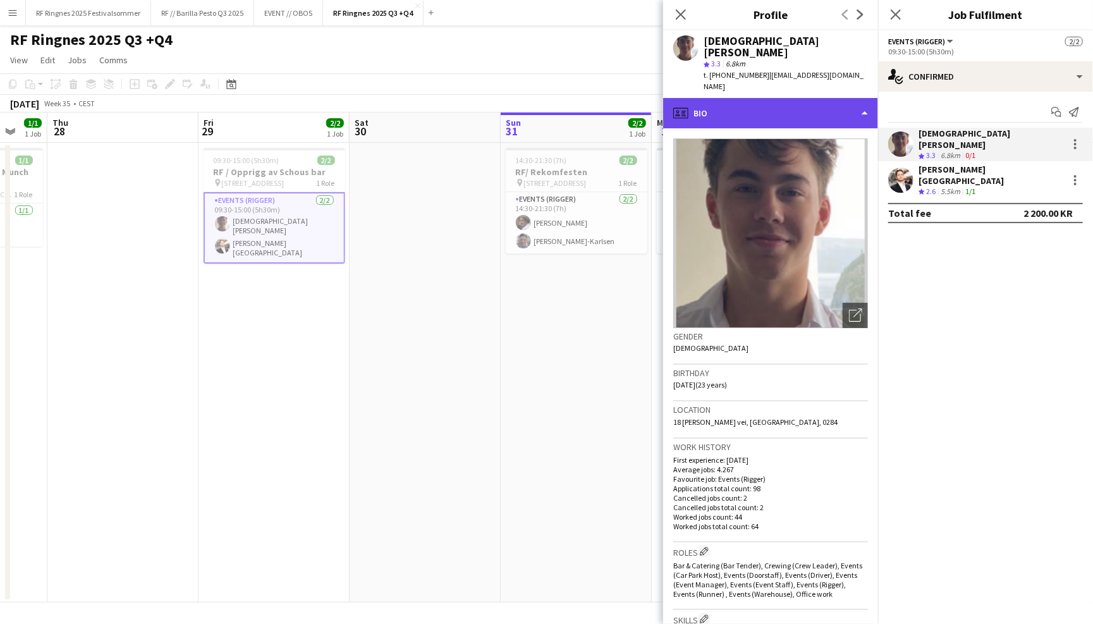
click at [840, 98] on div "profile Bio" at bounding box center [770, 113] width 215 height 30
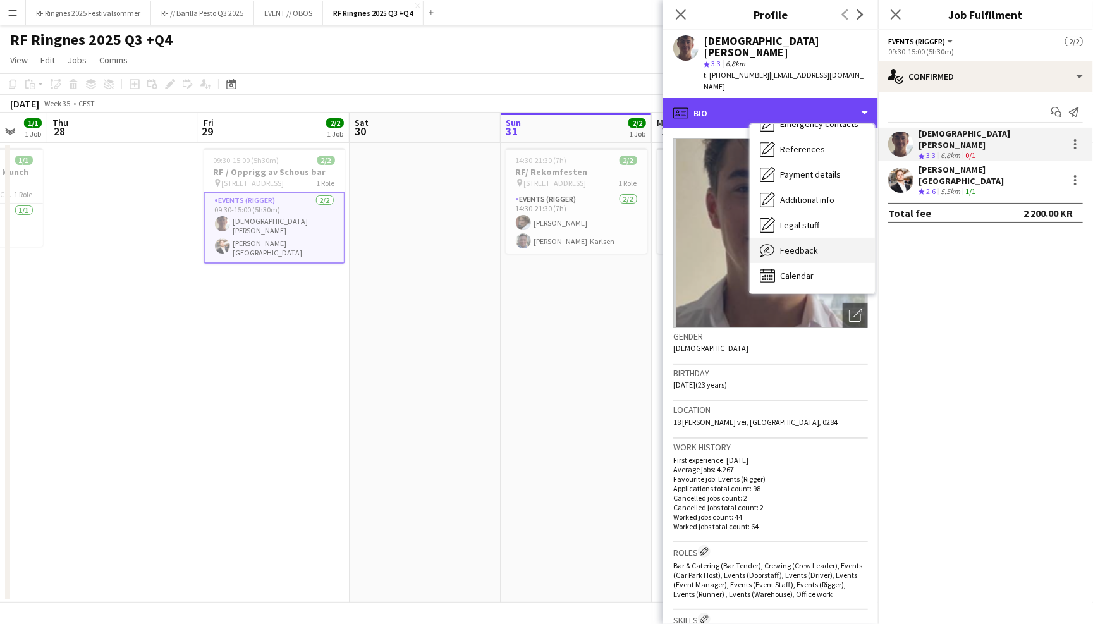
scroll to position [118, 0]
click at [842, 238] on div "Feedback Feedback" at bounding box center [812, 250] width 125 height 25
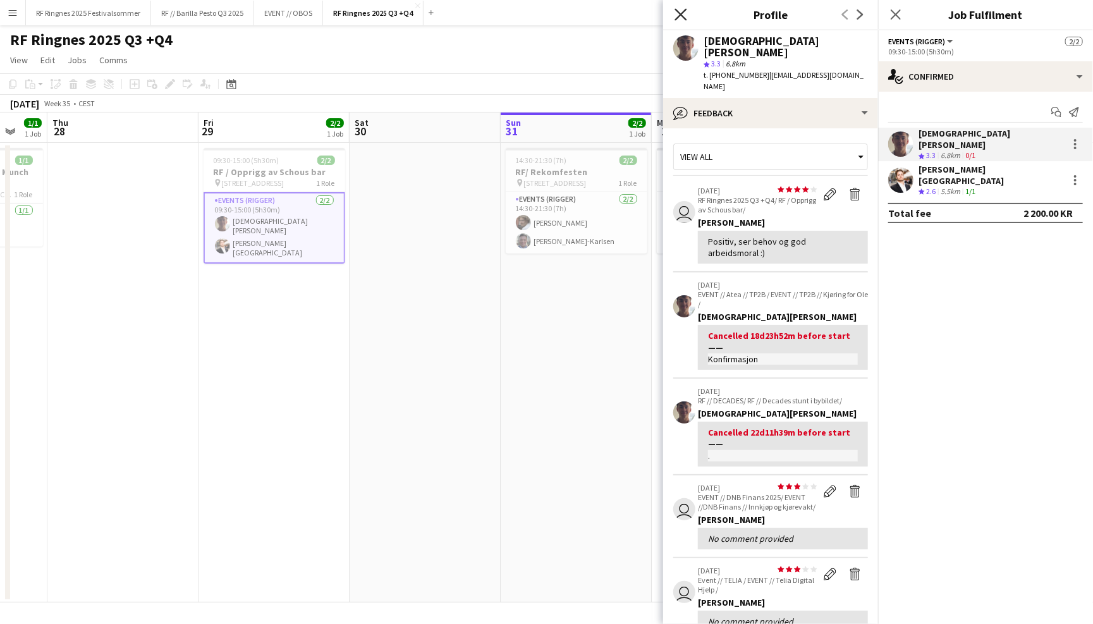
click at [681, 15] on icon at bounding box center [680, 14] width 12 height 12
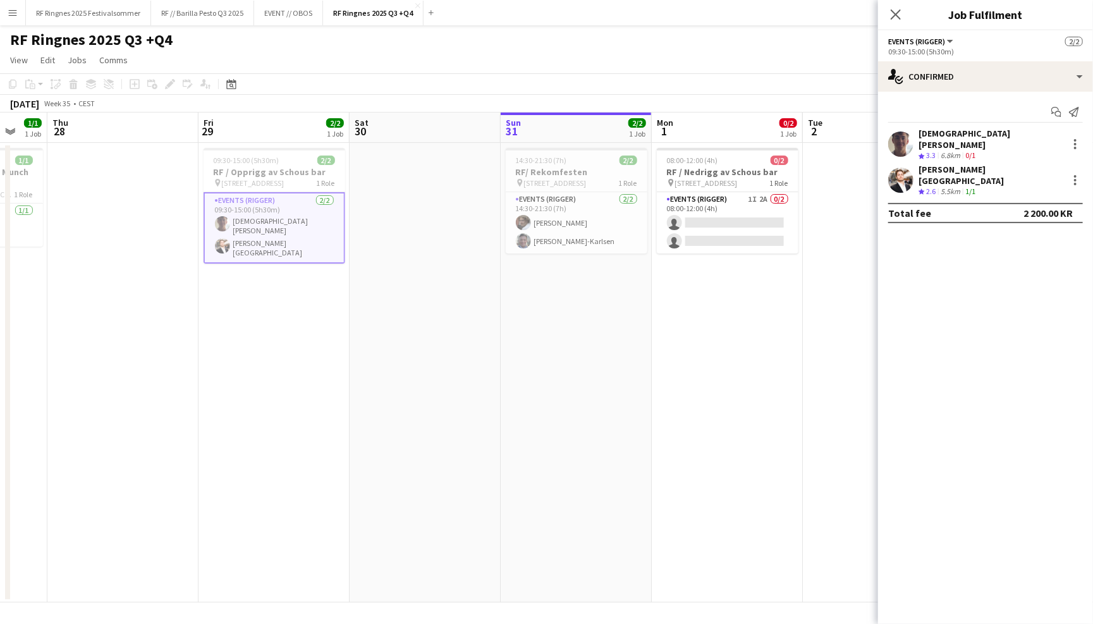
click at [668, 44] on div "RF Ringnes 2025 Q3 +Q4 user" at bounding box center [546, 37] width 1093 height 24
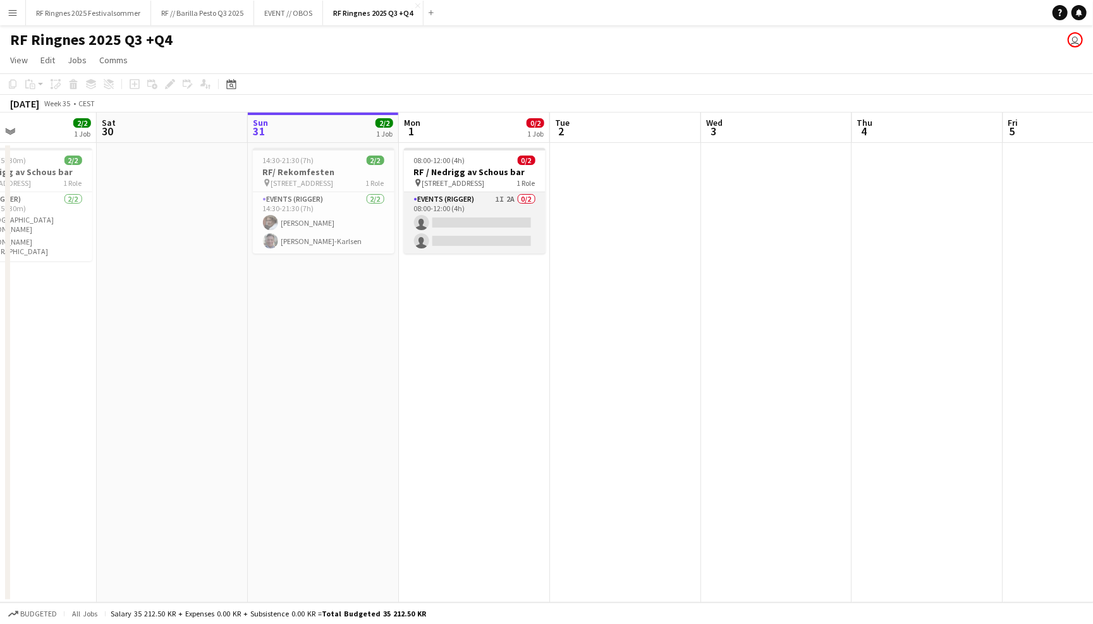
scroll to position [0, 520]
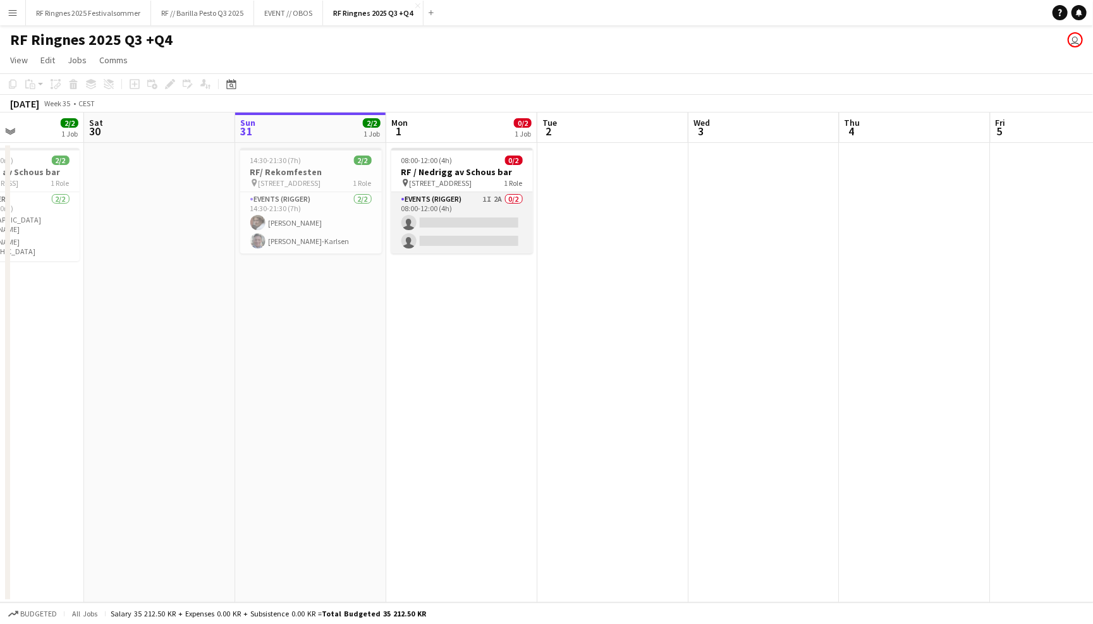
click at [456, 202] on app-card-role "Events (Rigger) 1I 2A 0/2 08:00-12:00 (4h) single-neutral-actions single-neutra…" at bounding box center [462, 222] width 142 height 61
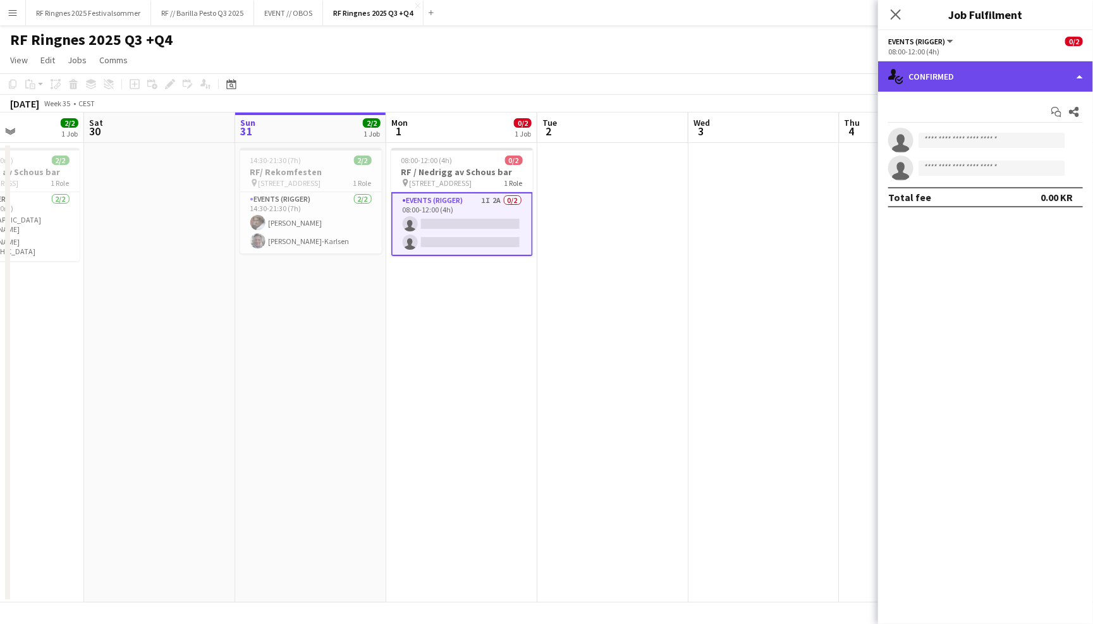
click at [929, 75] on div "single-neutral-actions-check-2 Confirmed" at bounding box center [985, 76] width 215 height 30
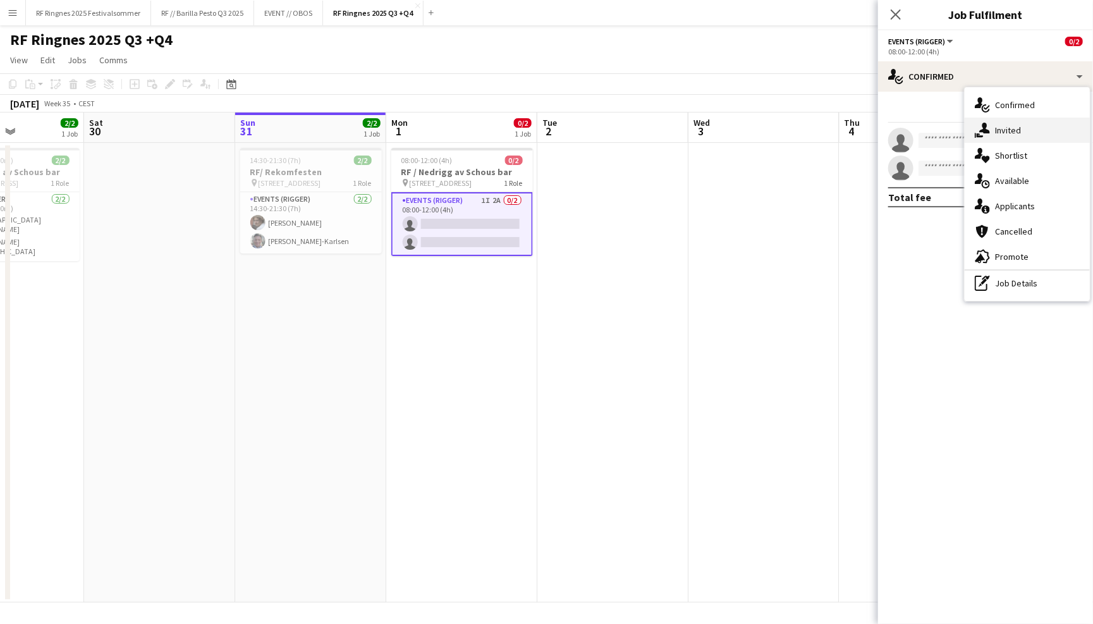
click at [986, 123] on icon at bounding box center [984, 128] width 11 height 11
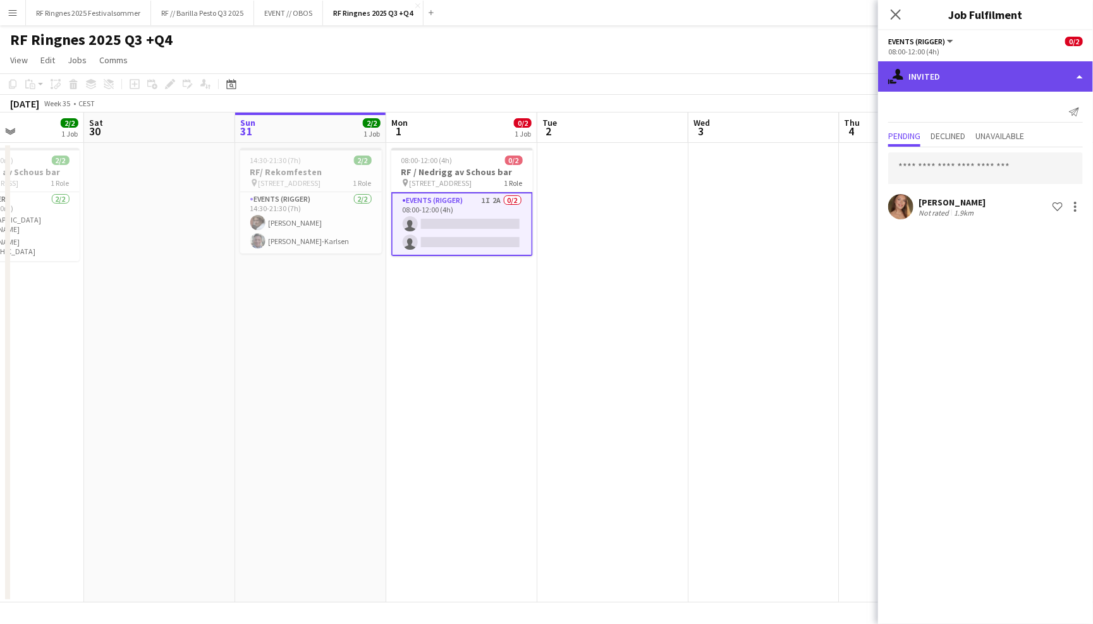
click at [960, 87] on div "single-neutral-actions-share-1 Invited" at bounding box center [985, 76] width 215 height 30
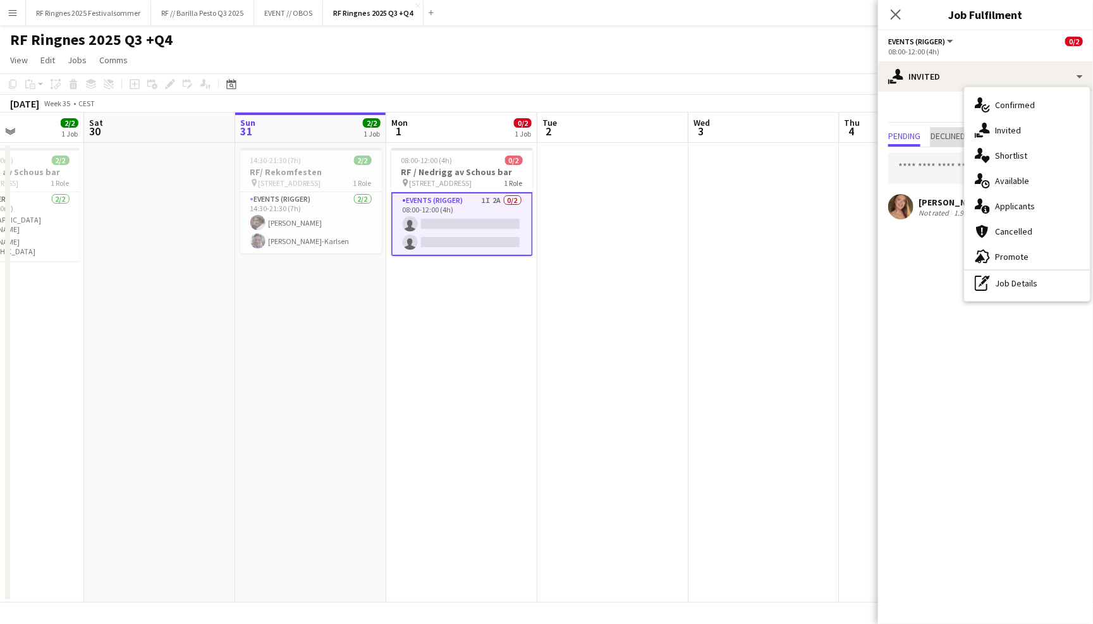
click at [941, 132] on span "Declined" at bounding box center [948, 135] width 35 height 9
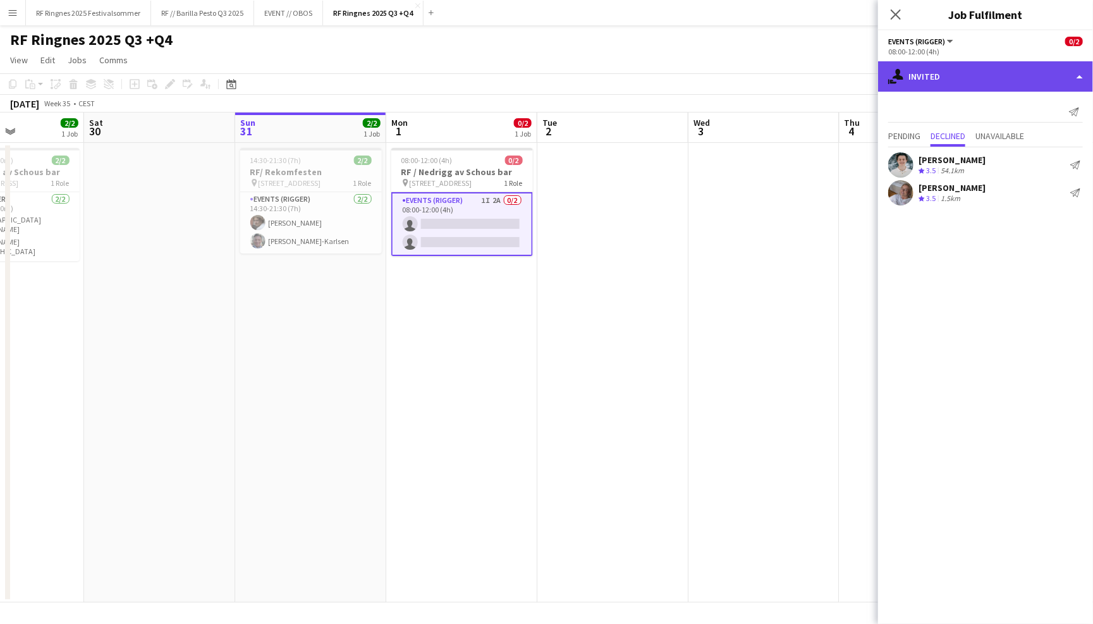
click at [948, 74] on div "single-neutral-actions-share-1 Invited" at bounding box center [985, 76] width 215 height 30
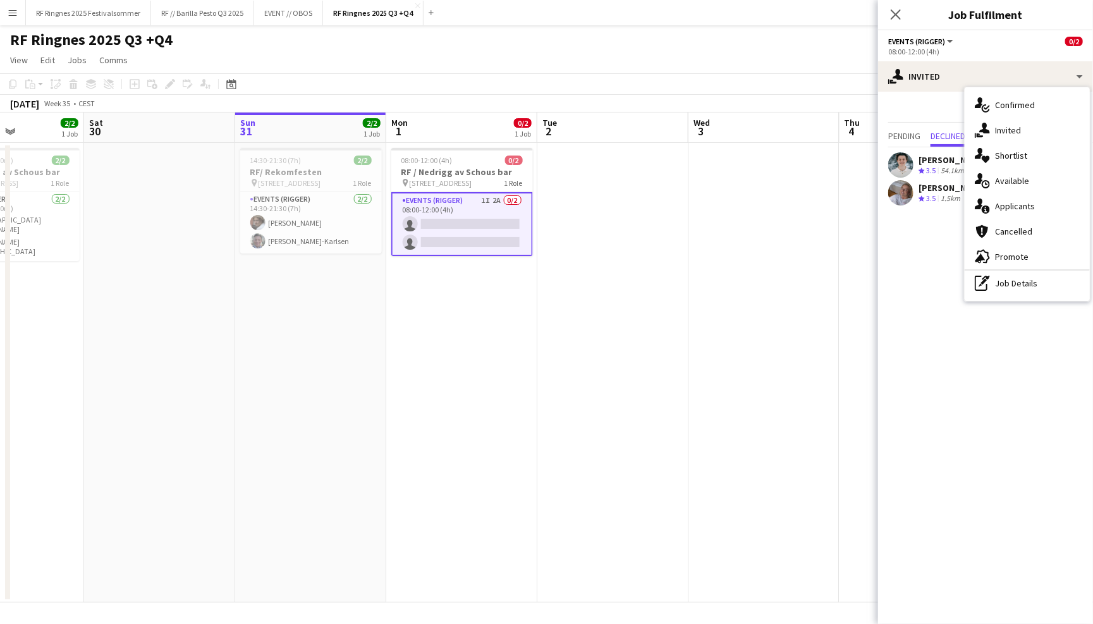
click at [889, 182] on div at bounding box center [900, 192] width 25 height 25
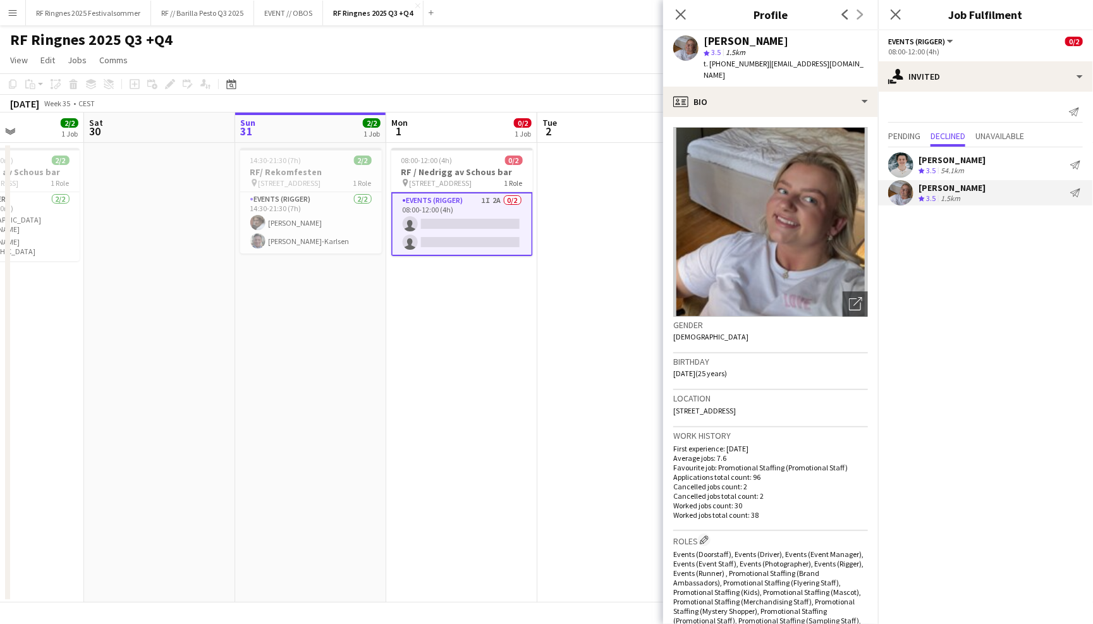
click at [905, 166] on app-user-avatar at bounding box center [900, 164] width 25 height 25
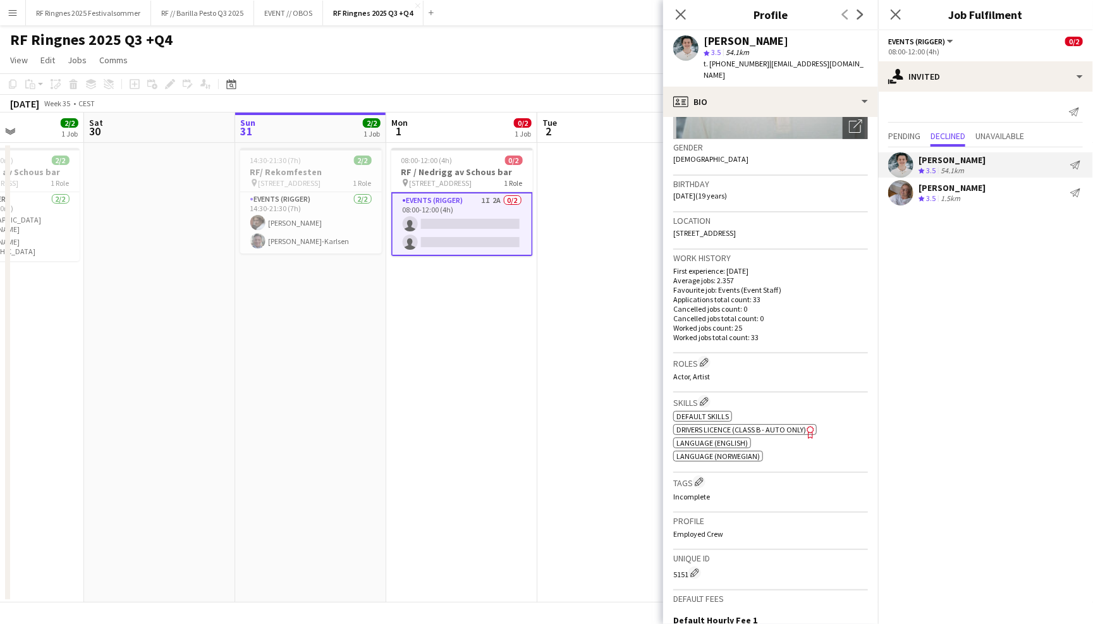
scroll to position [192, 0]
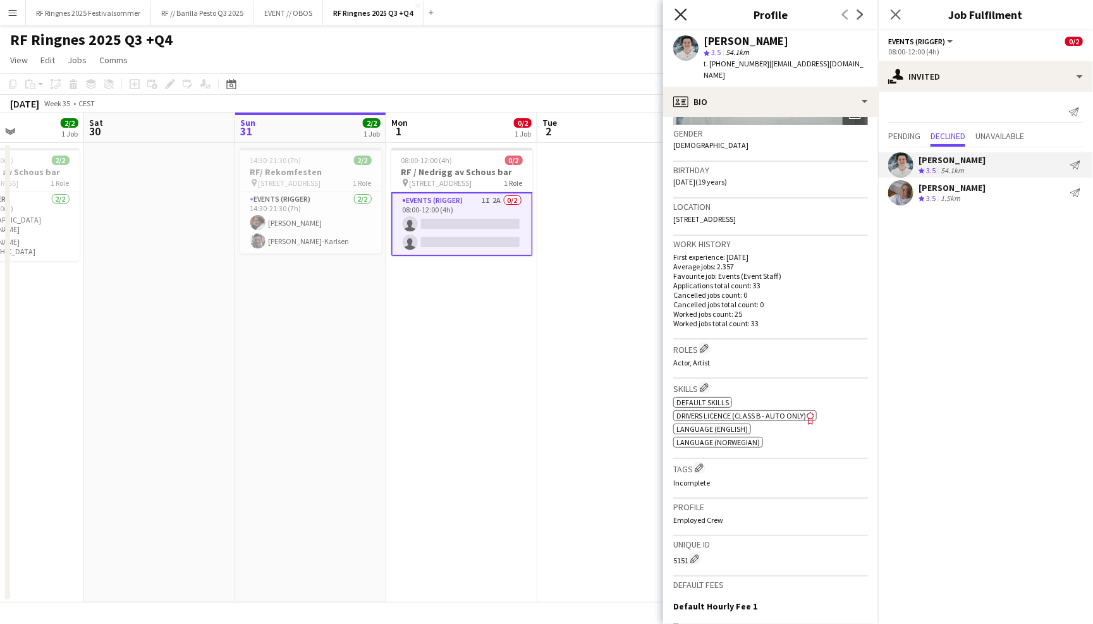
click at [682, 13] on icon "Close pop-in" at bounding box center [680, 14] width 12 height 12
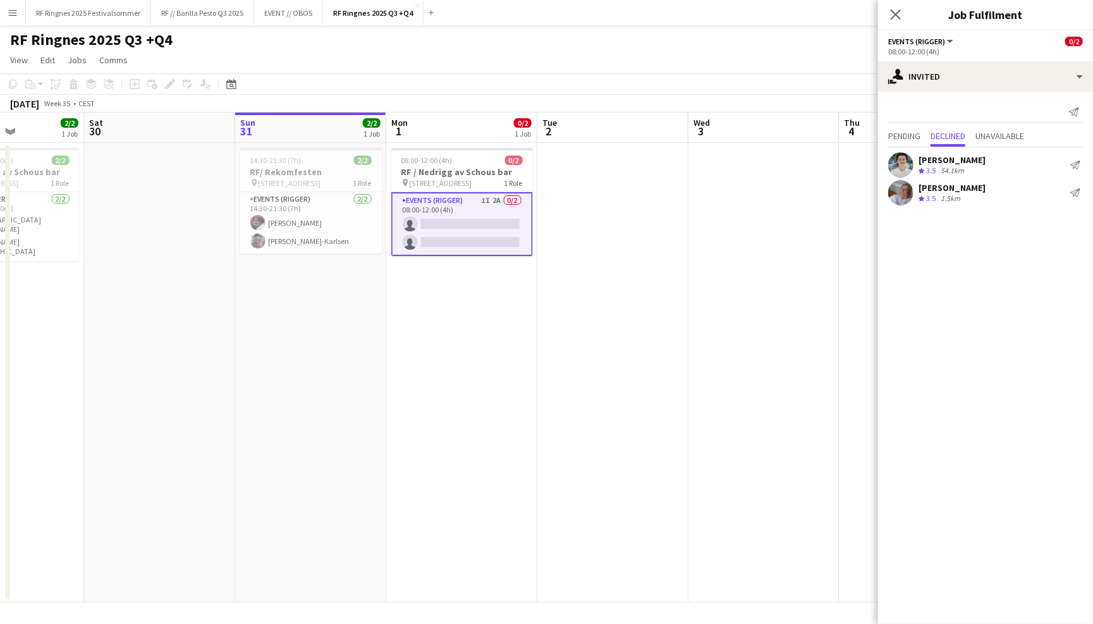
click at [15, 8] on app-icon "Menu" at bounding box center [13, 13] width 10 height 10
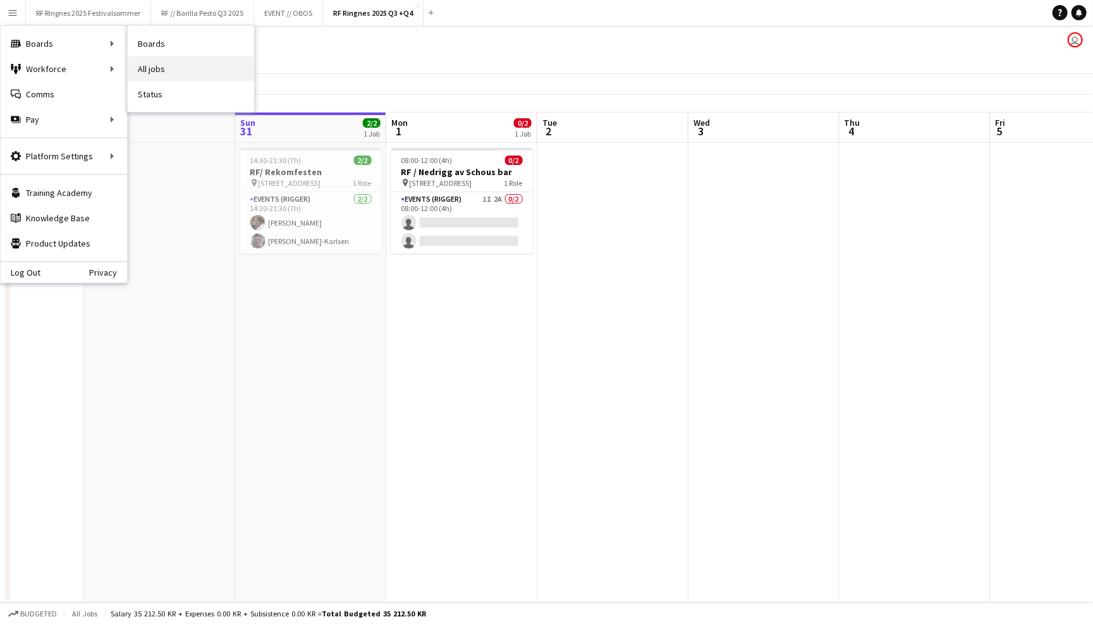
click at [182, 68] on link "All jobs" at bounding box center [191, 68] width 126 height 25
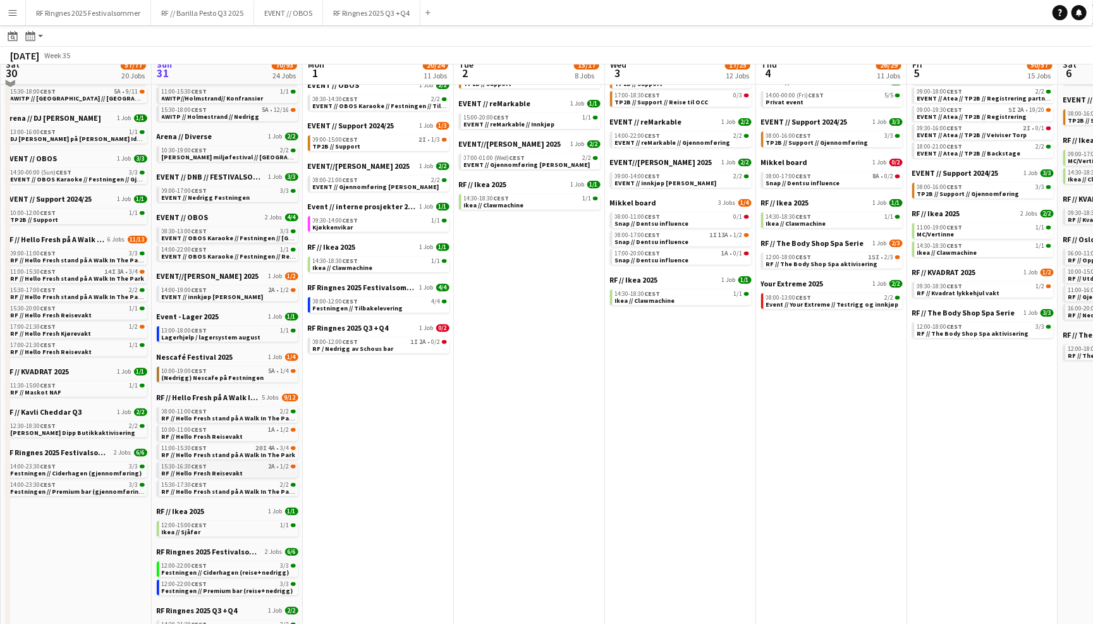
scroll to position [184, 0]
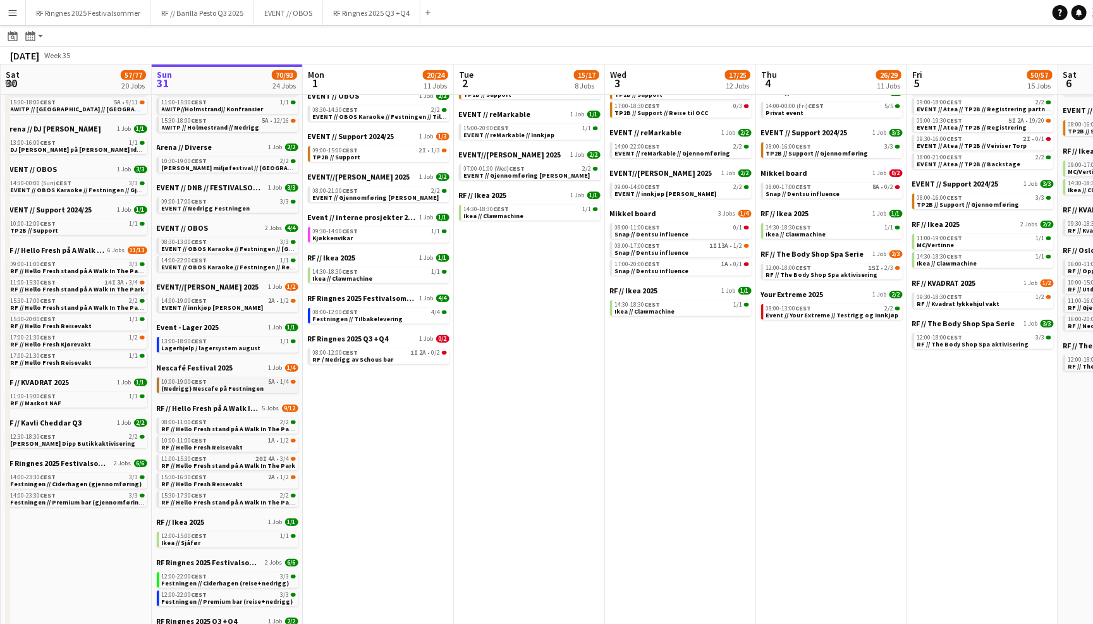
click at [225, 384] on span "(Nedrigg) Nescafe på Festningen" at bounding box center [213, 388] width 102 height 8
click at [116, 15] on button "RF Ringnes 2025 Festivalsommer Close" at bounding box center [88, 13] width 125 height 25
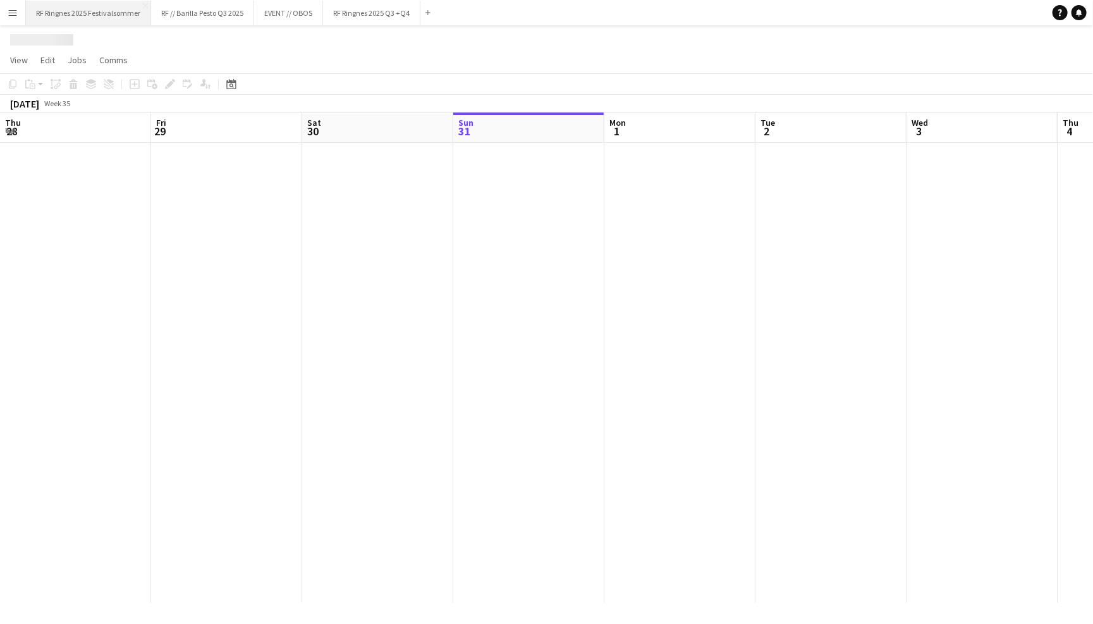
scroll to position [0, 302]
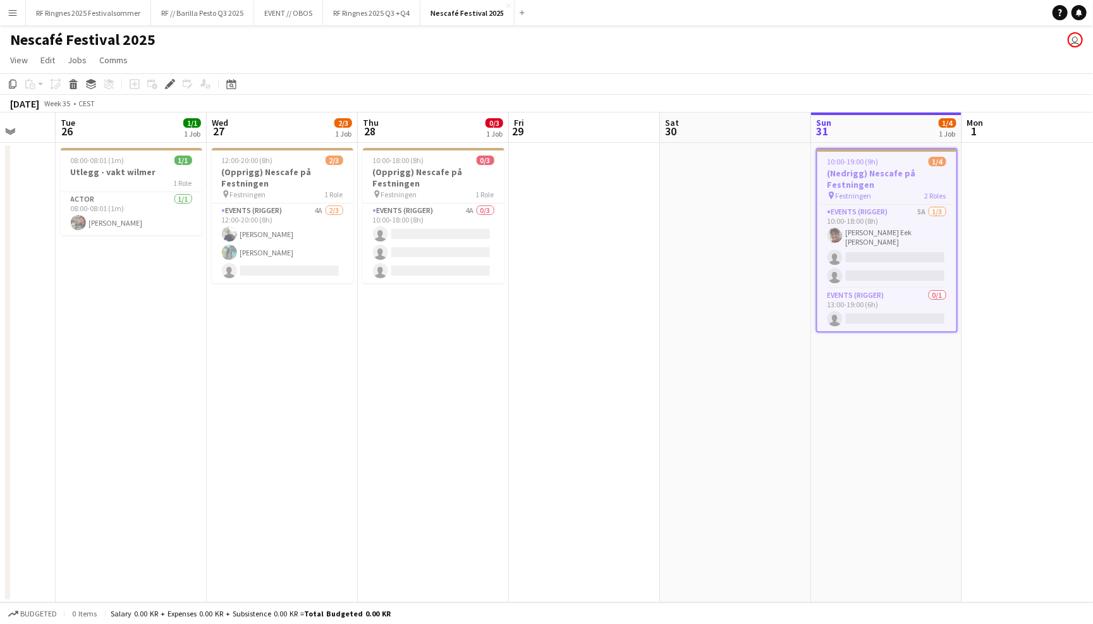
scroll to position [0, 396]
click at [86, 9] on button "RF Ringnes 2025 Festivalsommer Close" at bounding box center [88, 13] width 125 height 25
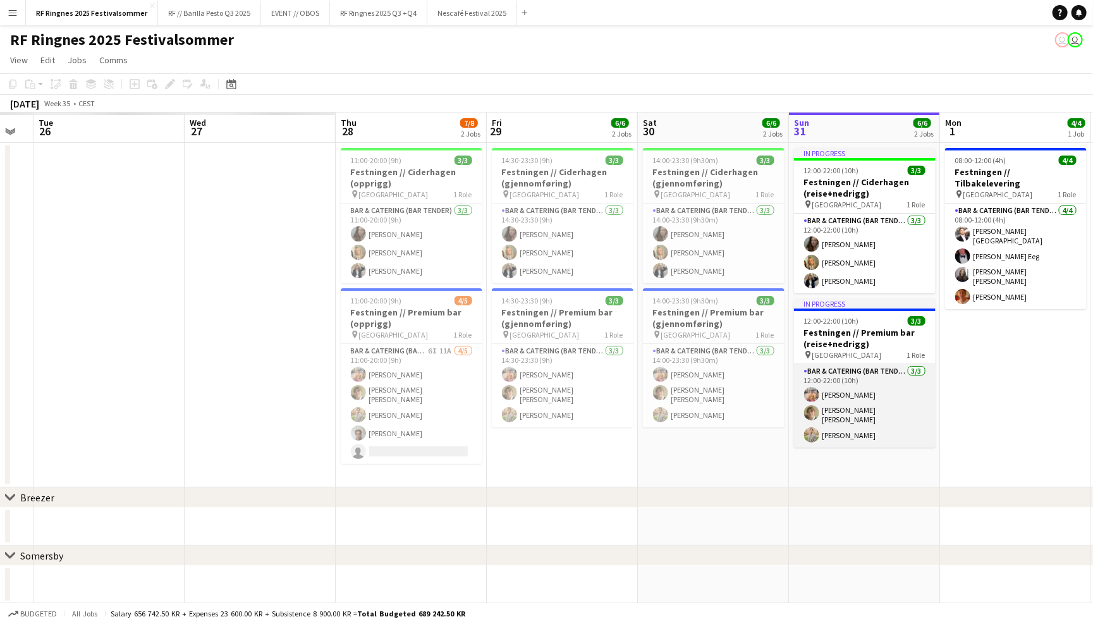
scroll to position [0, 382]
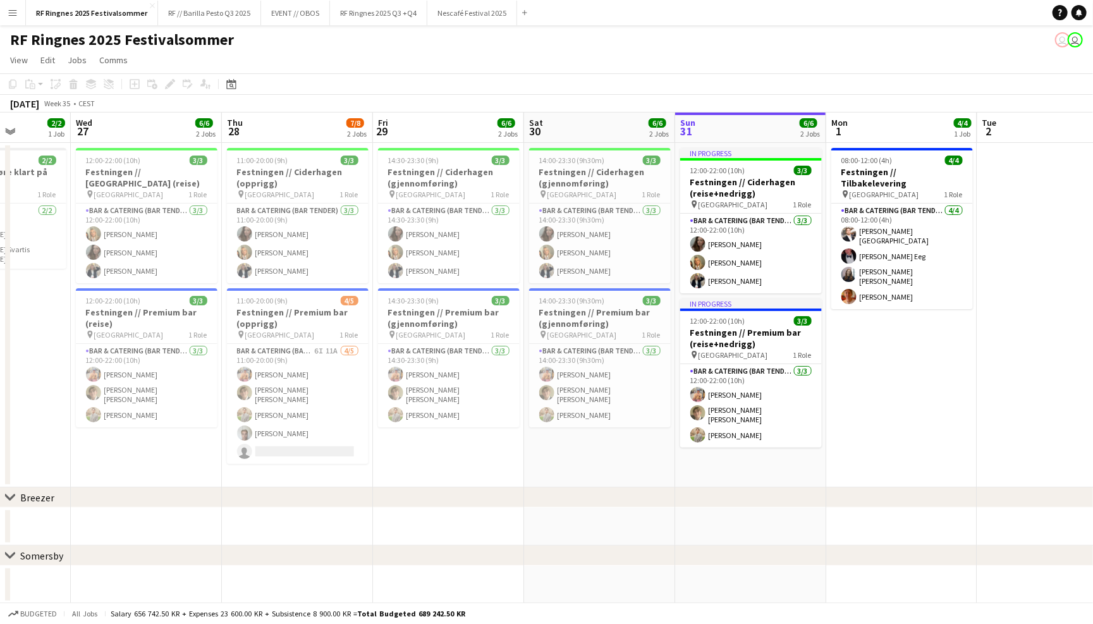
click at [331, 474] on app-date-cell "11:00-20:00 (9h) 3/3 Festningen // Ciderhagen (opprigg) pin Trondheim 1 Role Ba…" at bounding box center [297, 315] width 151 height 345
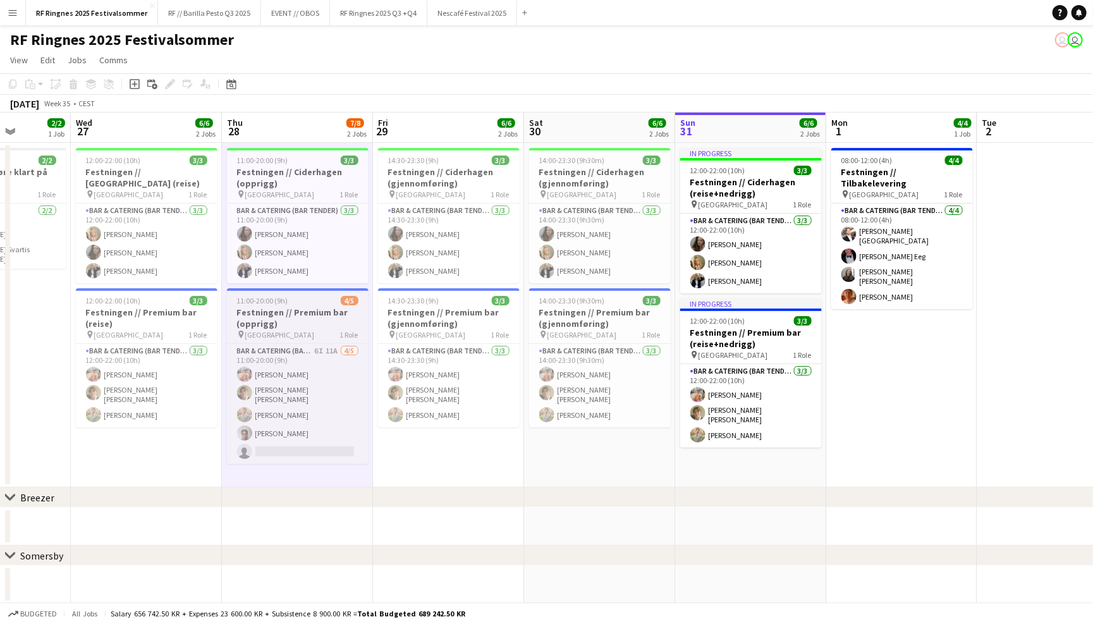
click at [281, 315] on h3 "Festningen // Premium bar (opprigg)" at bounding box center [298, 318] width 142 height 23
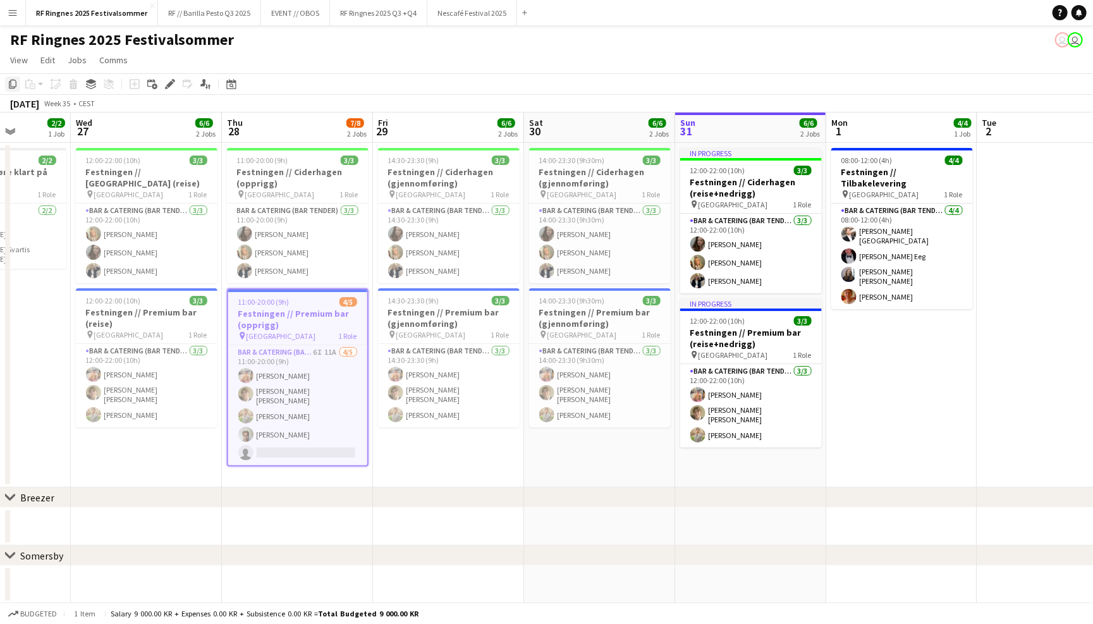
click at [12, 85] on icon "Copy" at bounding box center [13, 84] width 10 height 10
click at [290, 475] on app-date-cell "11:00-20:00 (9h) 3/3 Festningen // Ciderhagen (opprigg) pin Trondheim 1 Role Ba…" at bounding box center [297, 315] width 151 height 345
click at [31, 82] on icon at bounding box center [31, 81] width 1 height 3
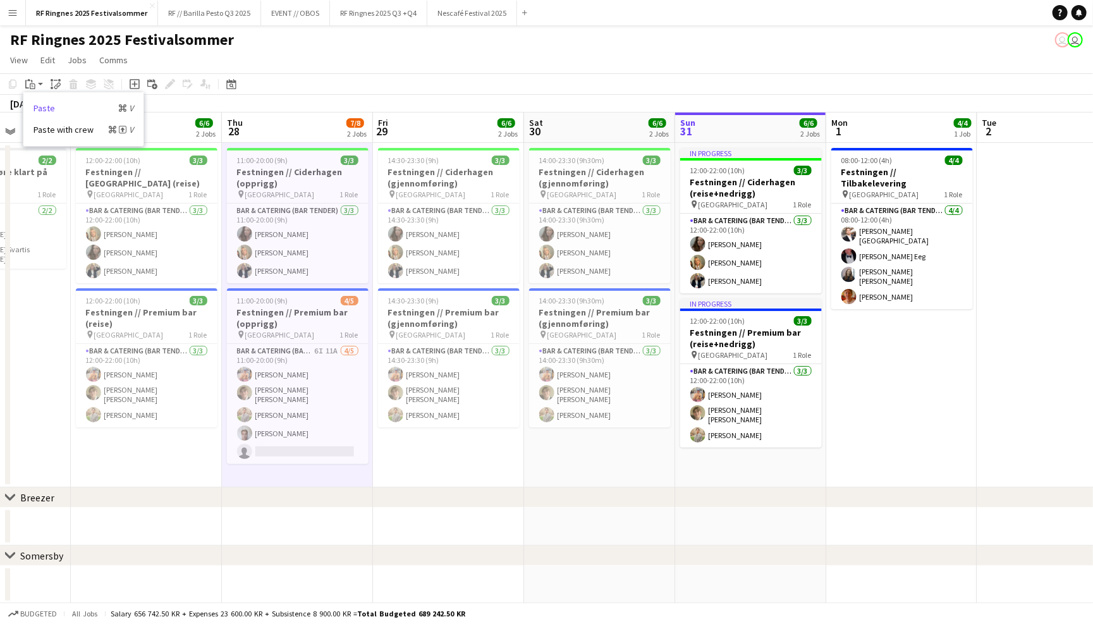
click at [49, 106] on link "Paste Command V" at bounding box center [84, 107] width 100 height 11
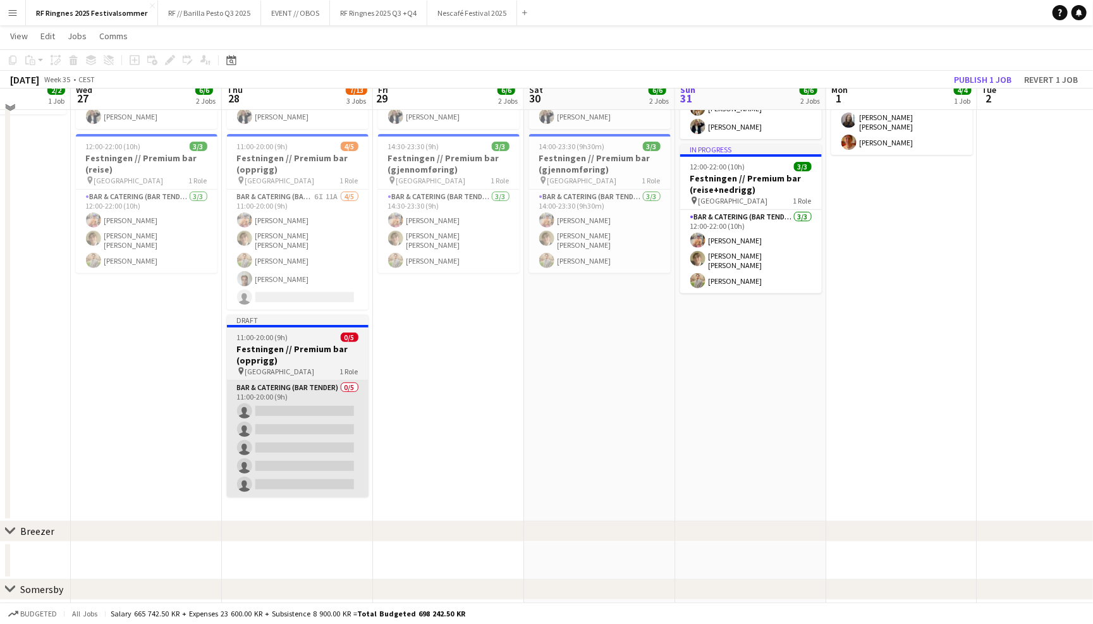
scroll to position [157, 0]
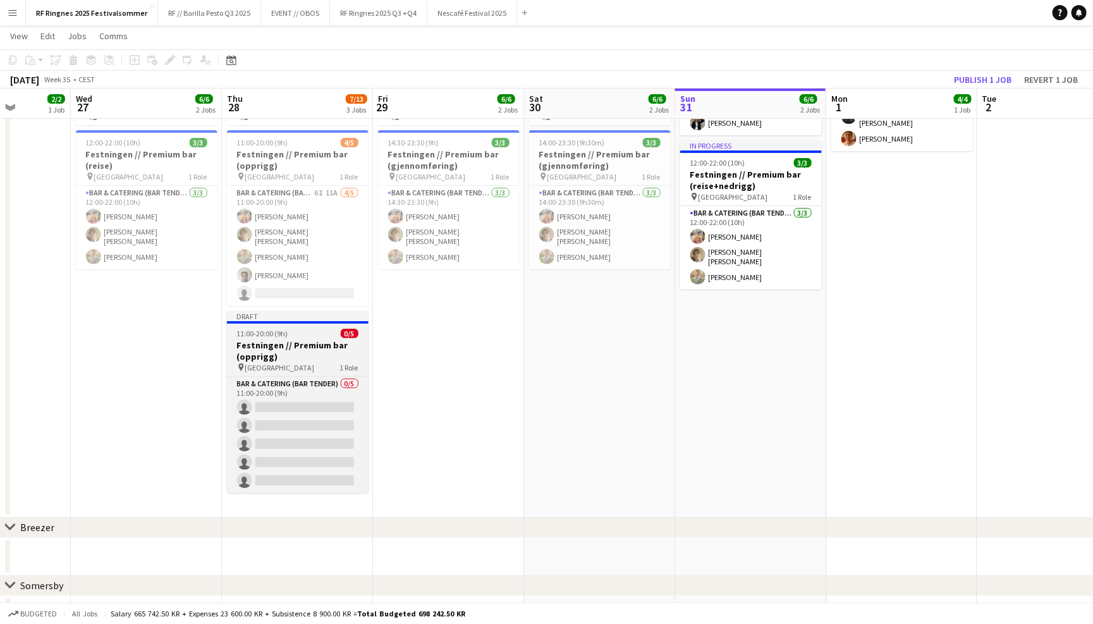
click at [301, 346] on h3 "Festningen // Premium bar (opprigg)" at bounding box center [298, 350] width 142 height 23
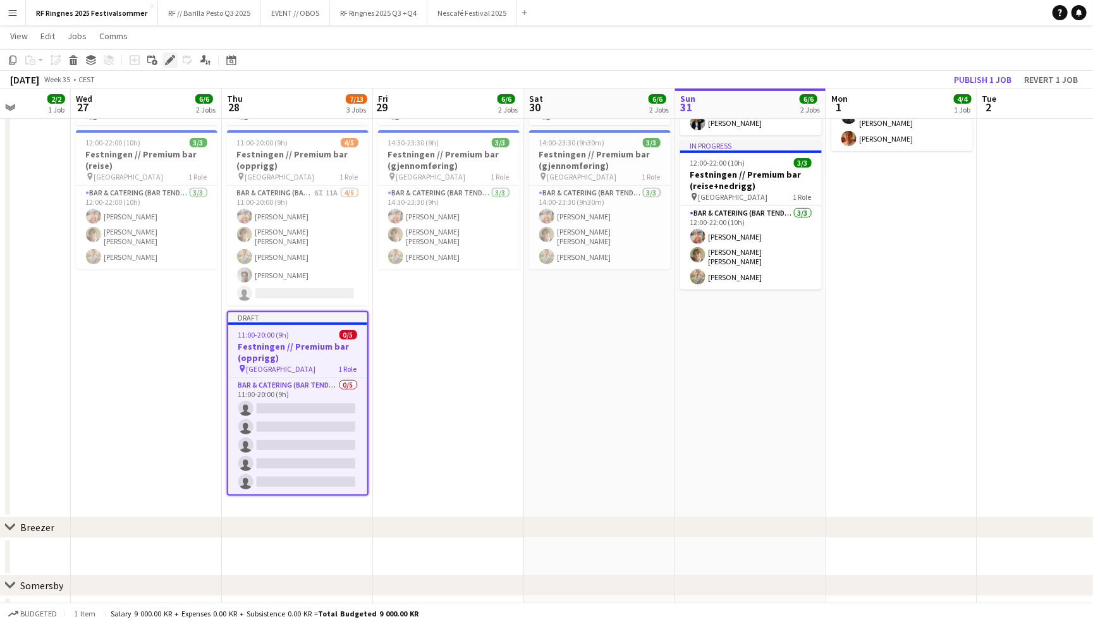
click at [173, 56] on icon at bounding box center [173, 56] width 3 height 3
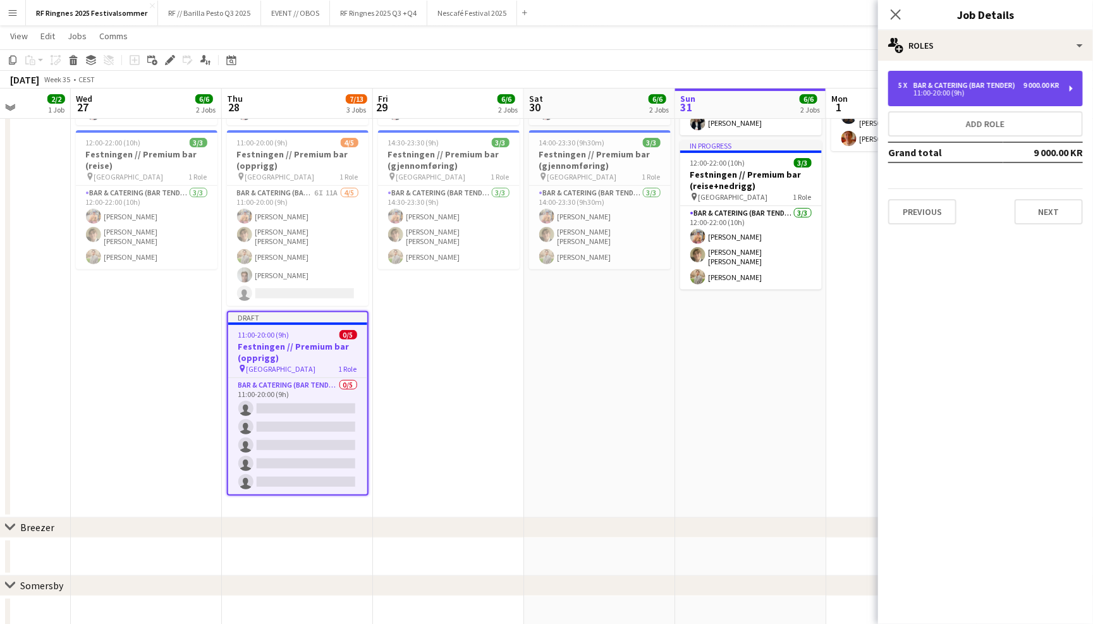
click at [917, 85] on div "Bar & Catering (Bar Tender)" at bounding box center [966, 85] width 107 height 9
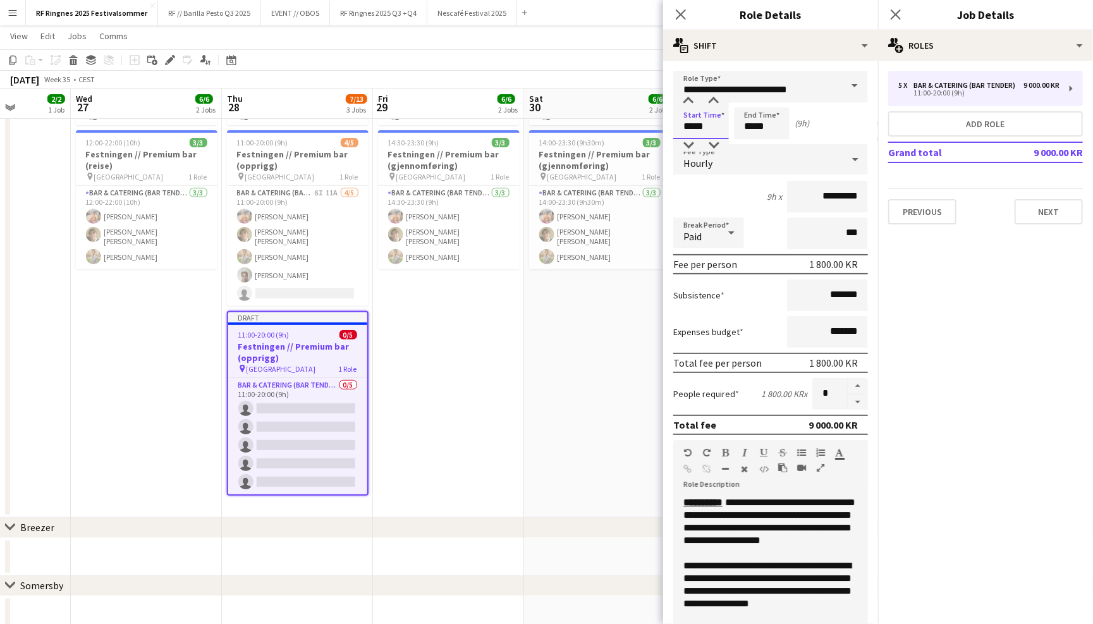
click at [695, 114] on input "*****" at bounding box center [701, 123] width 56 height 32
type input "*****"
click at [688, 99] on div at bounding box center [688, 101] width 25 height 13
click at [766, 116] on input "*****" at bounding box center [762, 123] width 56 height 32
click at [753, 140] on div at bounding box center [748, 145] width 25 height 13
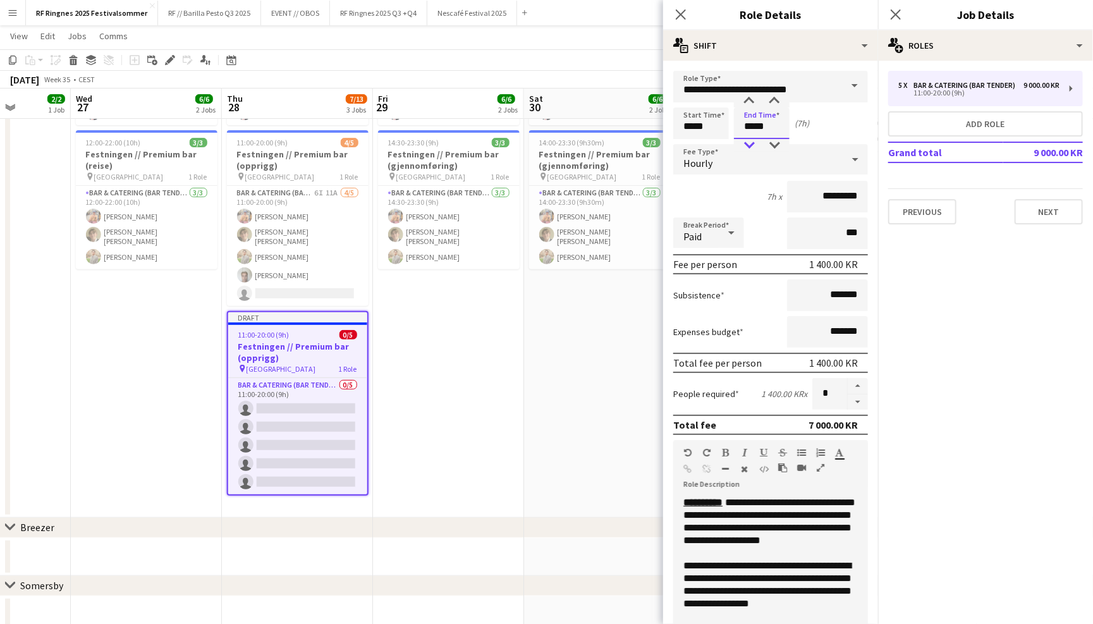
click at [753, 140] on div at bounding box center [748, 145] width 25 height 13
type input "*****"
click at [753, 140] on div at bounding box center [748, 145] width 25 height 13
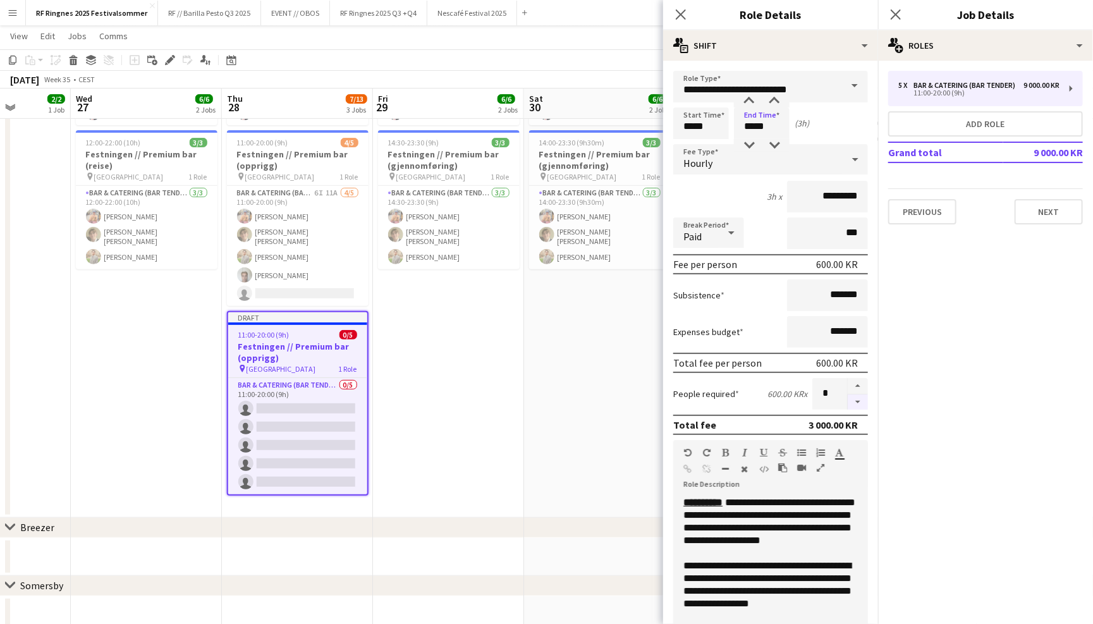
click at [856, 401] on button "button" at bounding box center [858, 402] width 20 height 16
type input "*"
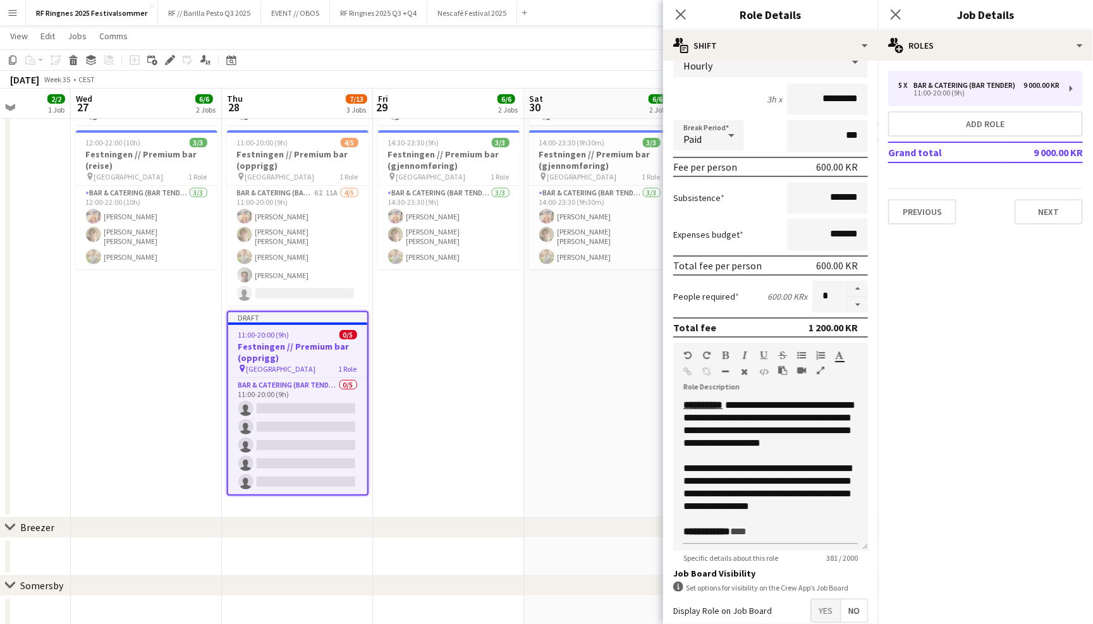
scroll to position [118, 0]
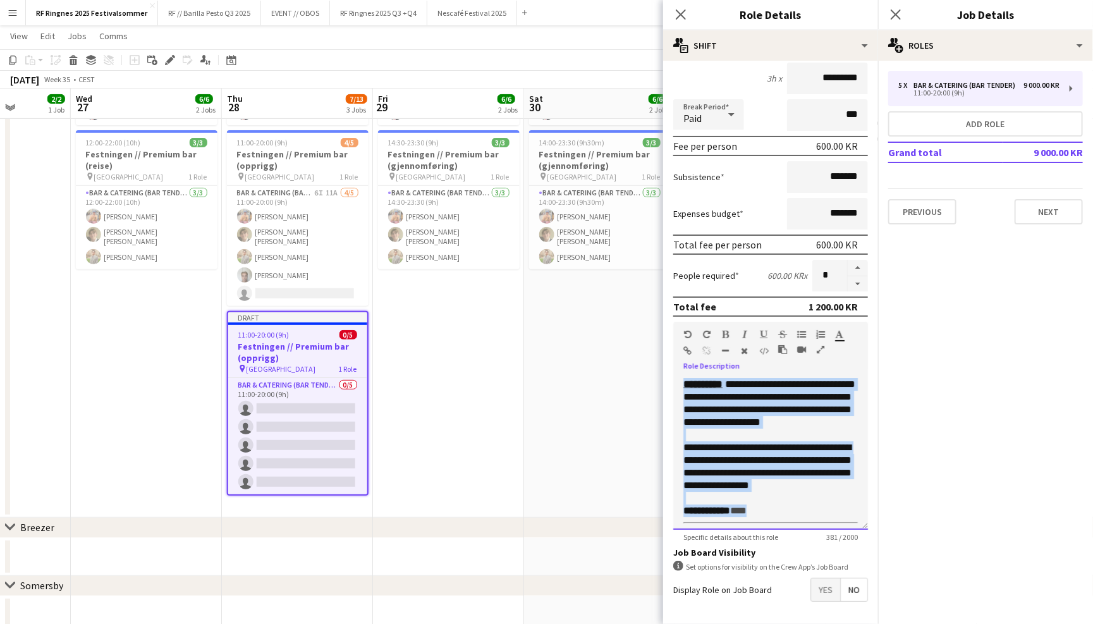
drag, startPoint x: 795, startPoint y: 508, endPoint x: 671, endPoint y: 327, distance: 219.0
click at [671, 327] on form "**********" at bounding box center [770, 313] width 215 height 721
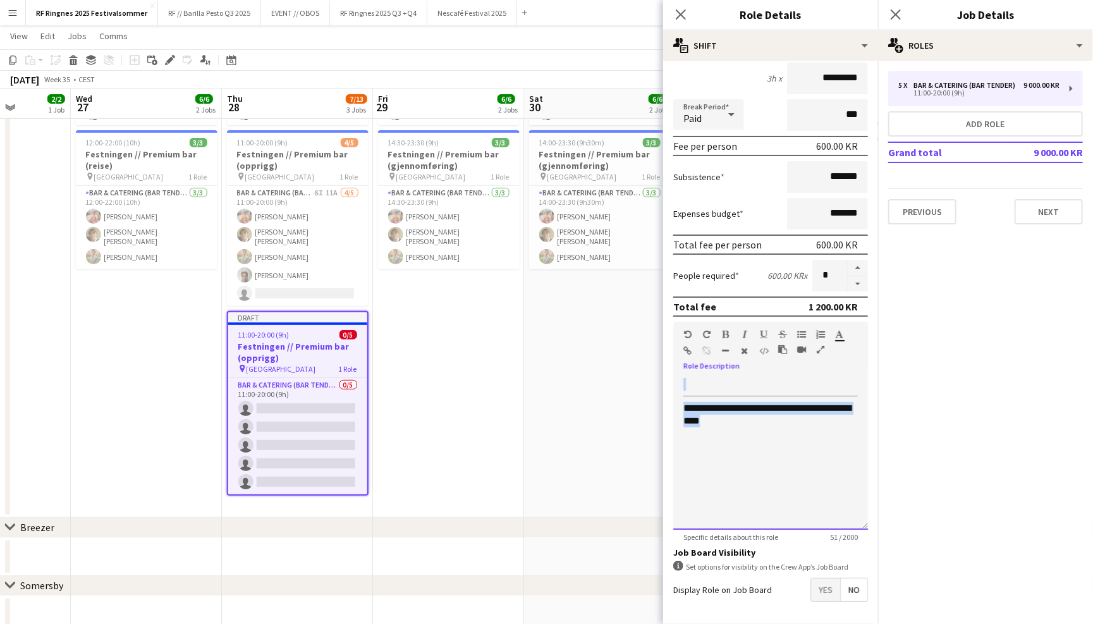
drag, startPoint x: 757, startPoint y: 427, endPoint x: 684, endPoint y: 375, distance: 89.4
click at [684, 378] on div "**********" at bounding box center [770, 454] width 195 height 152
click at [935, 479] on mat-expansion-panel "pencil3 General details 5 x Bar & Catering (Bar Tender) 9 000.00 KR 11:00-20:00…" at bounding box center [985, 342] width 215 height 563
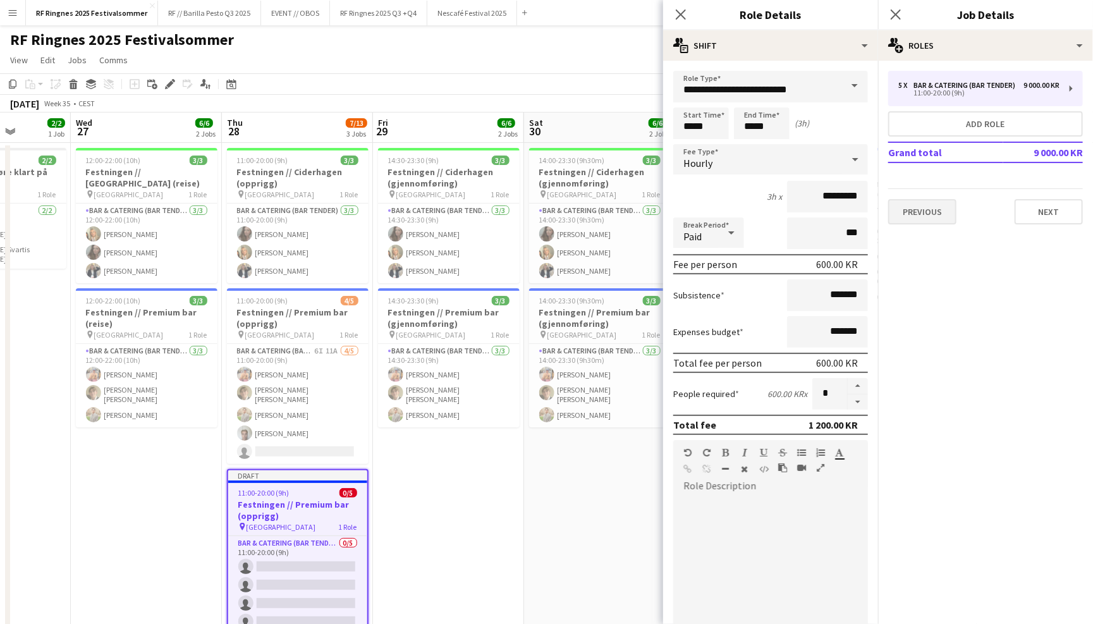
scroll to position [0, 0]
click at [1047, 217] on button "Next" at bounding box center [1049, 211] width 68 height 25
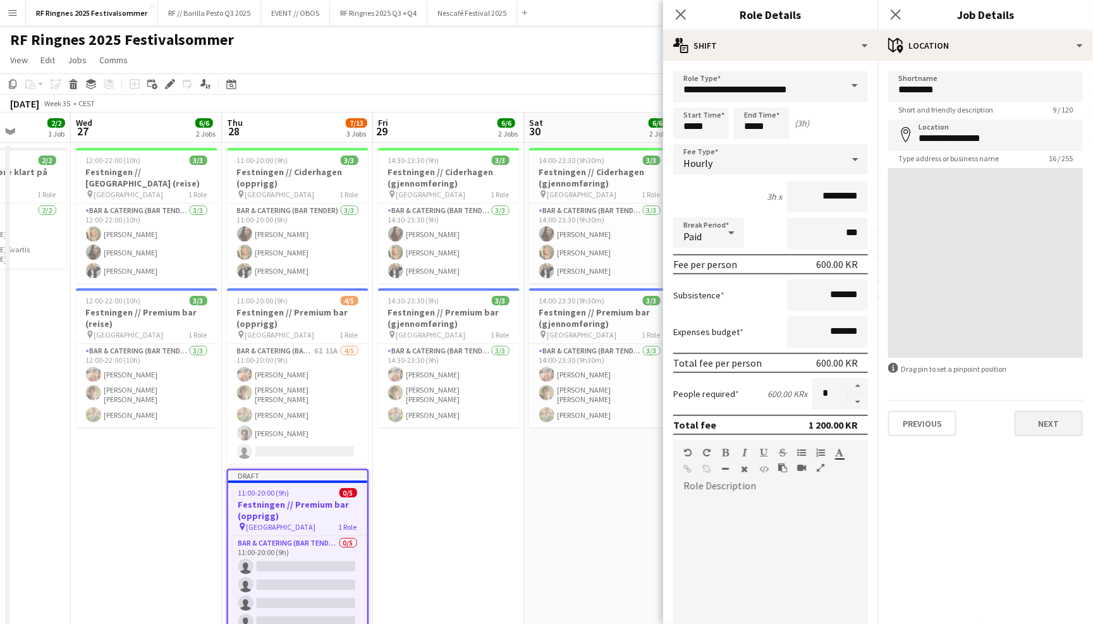
click at [1053, 416] on button "Next" at bounding box center [1049, 423] width 68 height 25
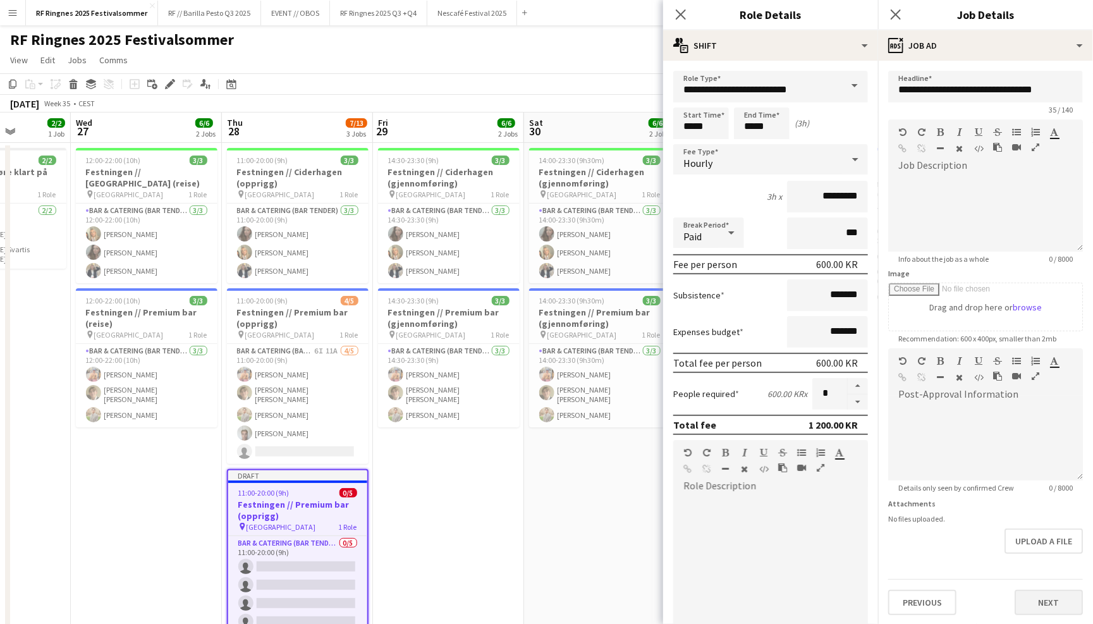
click at [1058, 590] on button "Next" at bounding box center [1049, 602] width 68 height 25
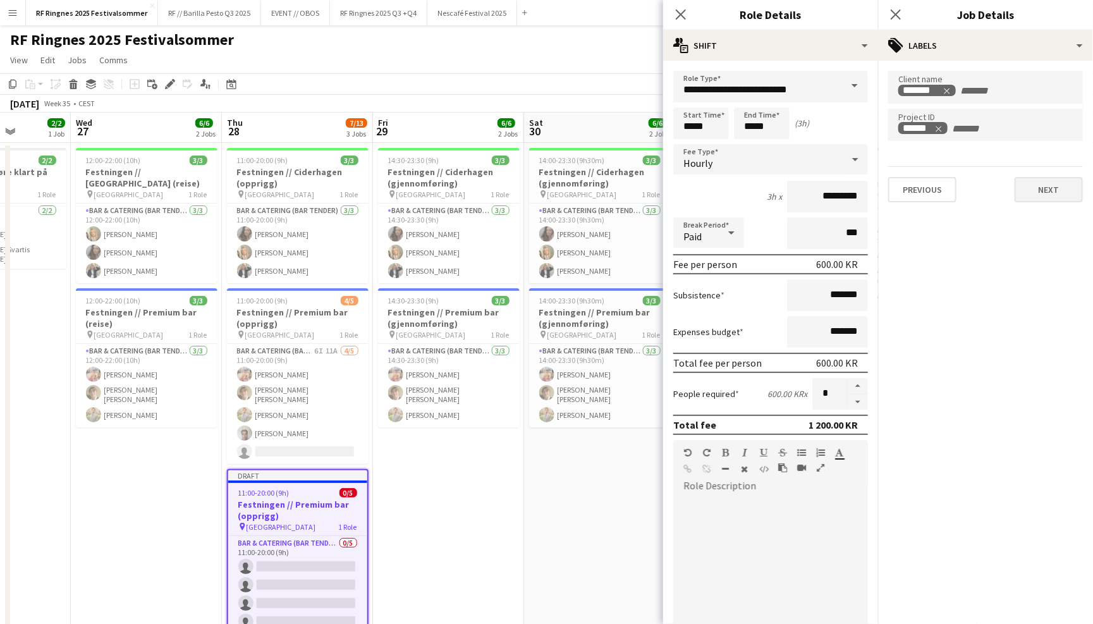
click at [1058, 197] on button "Next" at bounding box center [1049, 189] width 68 height 25
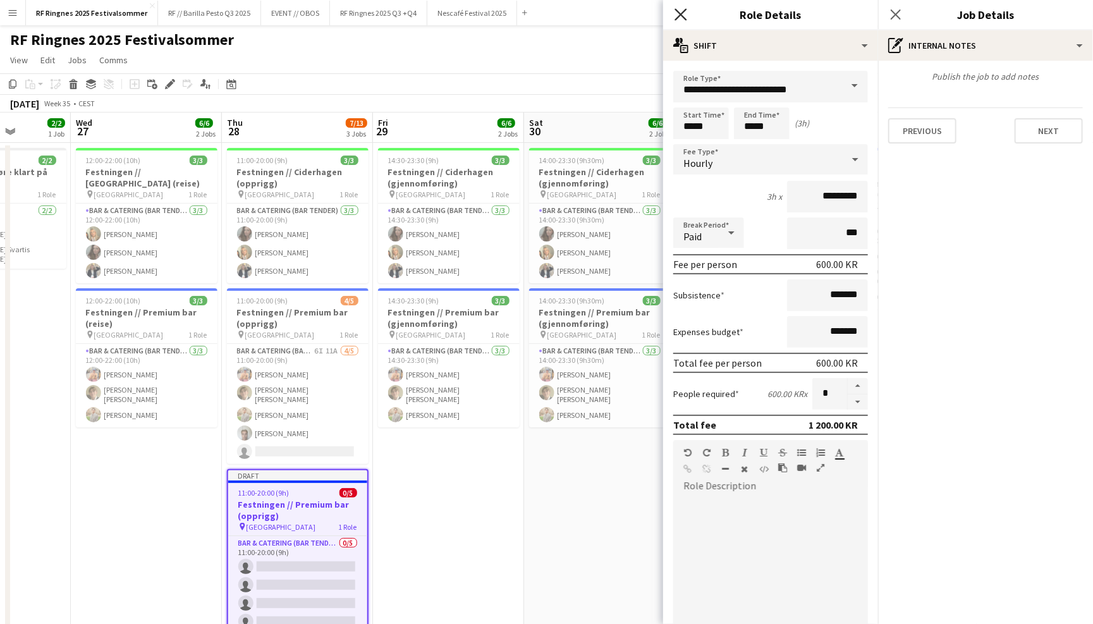
click at [679, 18] on icon "Close pop-in" at bounding box center [680, 14] width 12 height 12
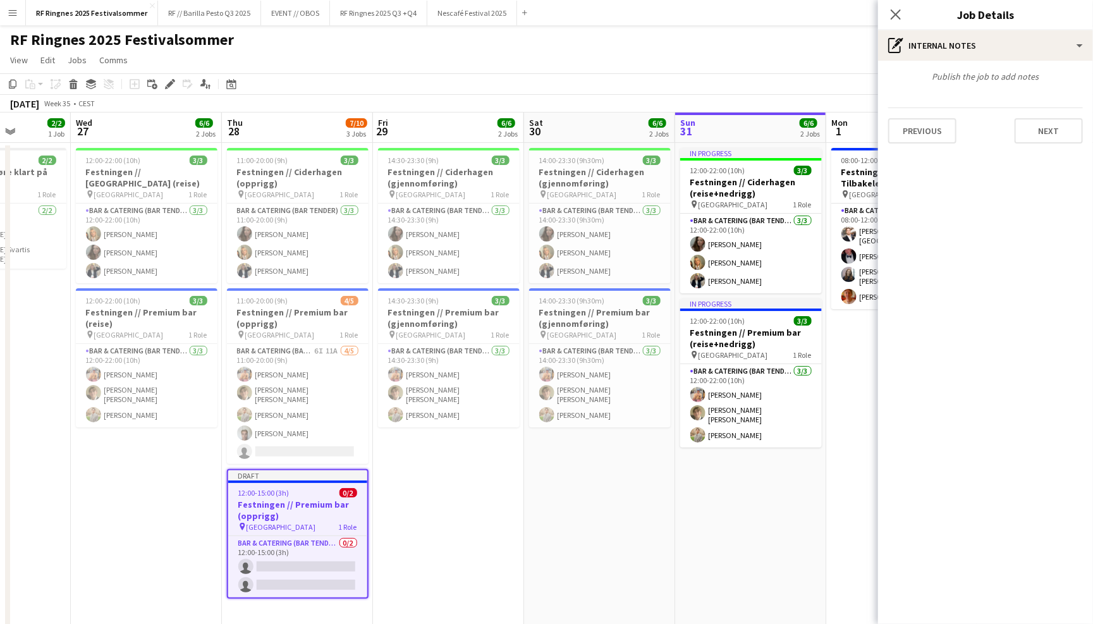
click at [739, 46] on div "RF Ringnes 2025 Festivalsommer user user" at bounding box center [546, 37] width 1093 height 24
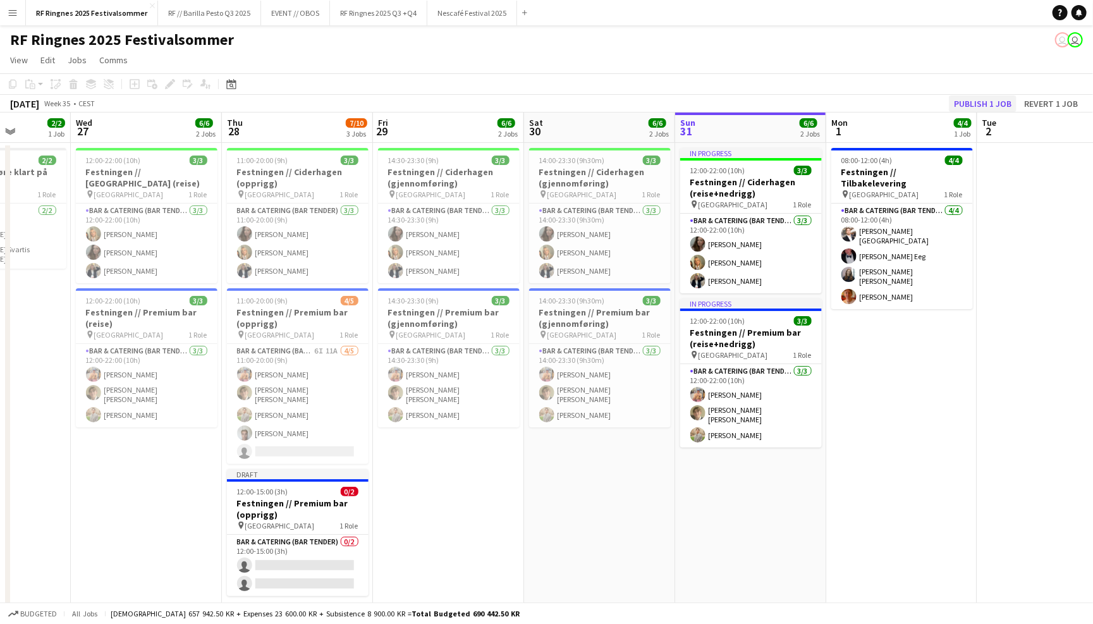
click at [979, 102] on button "Publish 1 job" at bounding box center [983, 103] width 68 height 16
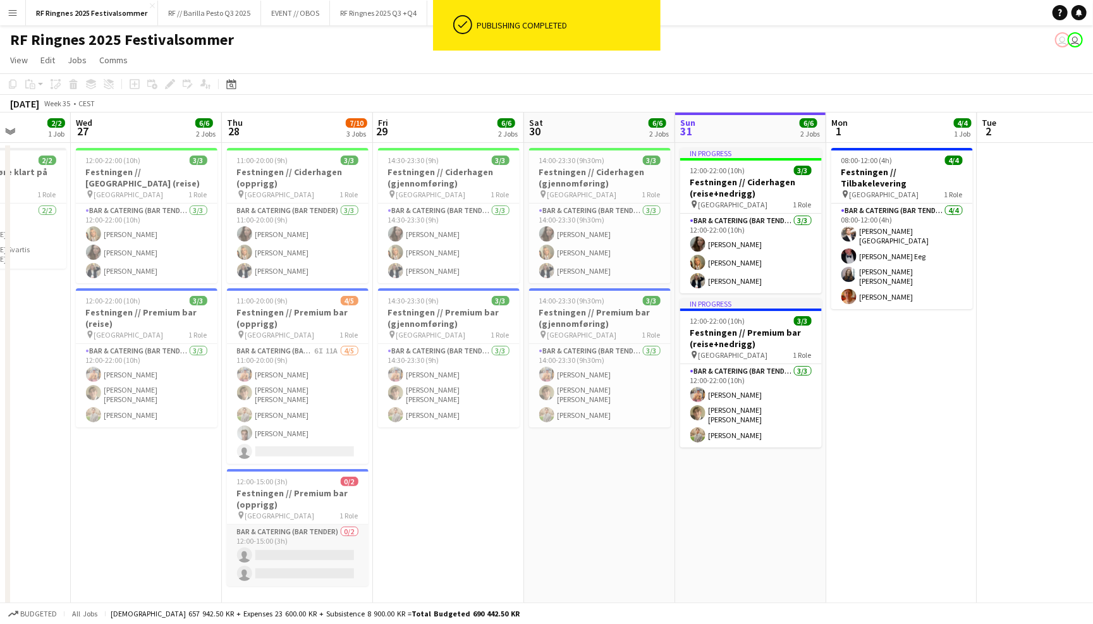
click at [300, 544] on app-card-role "Bar & Catering (Bar Tender) 0/2 12:00-15:00 (3h) single-neutral-actions single-…" at bounding box center [298, 555] width 142 height 61
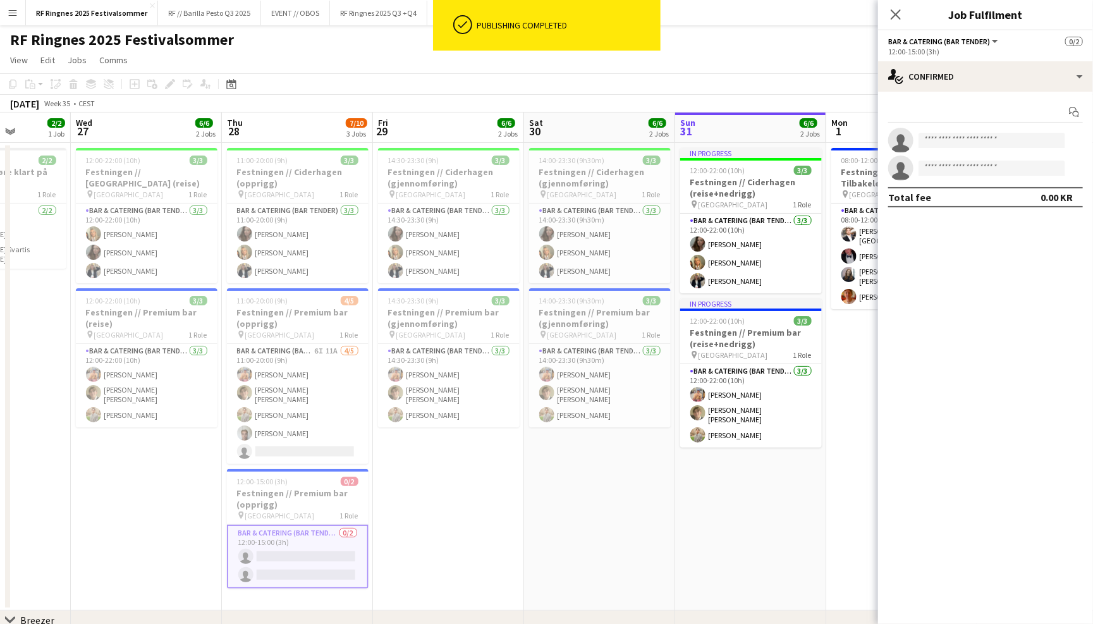
click at [975, 130] on app-invite-slot "single-neutral-actions" at bounding box center [985, 140] width 215 height 25
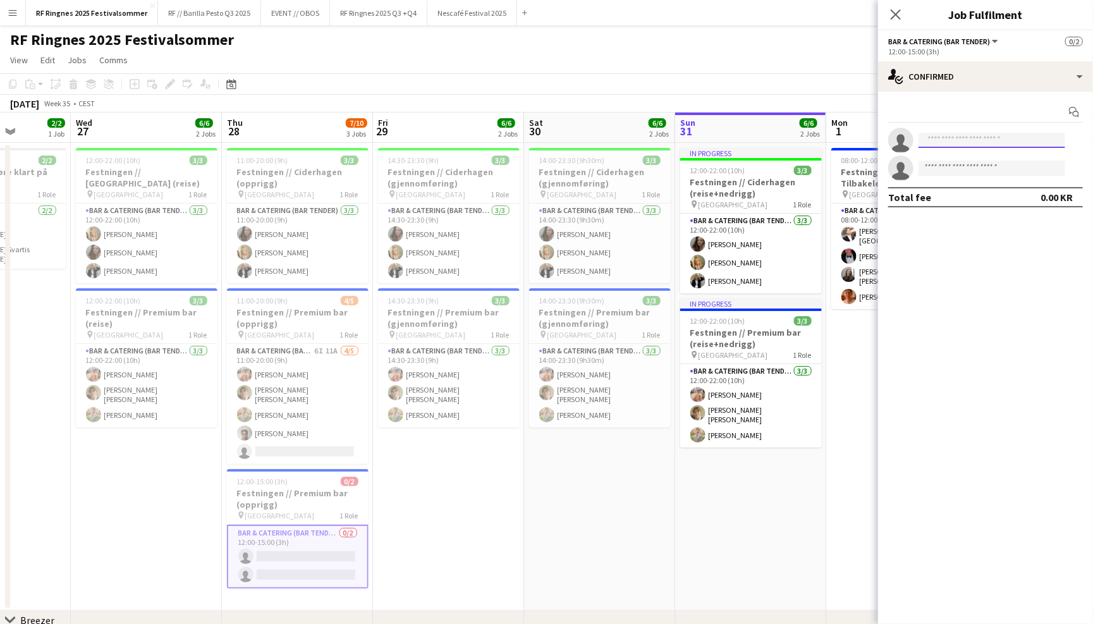
click at [975, 142] on input at bounding box center [991, 140] width 147 height 15
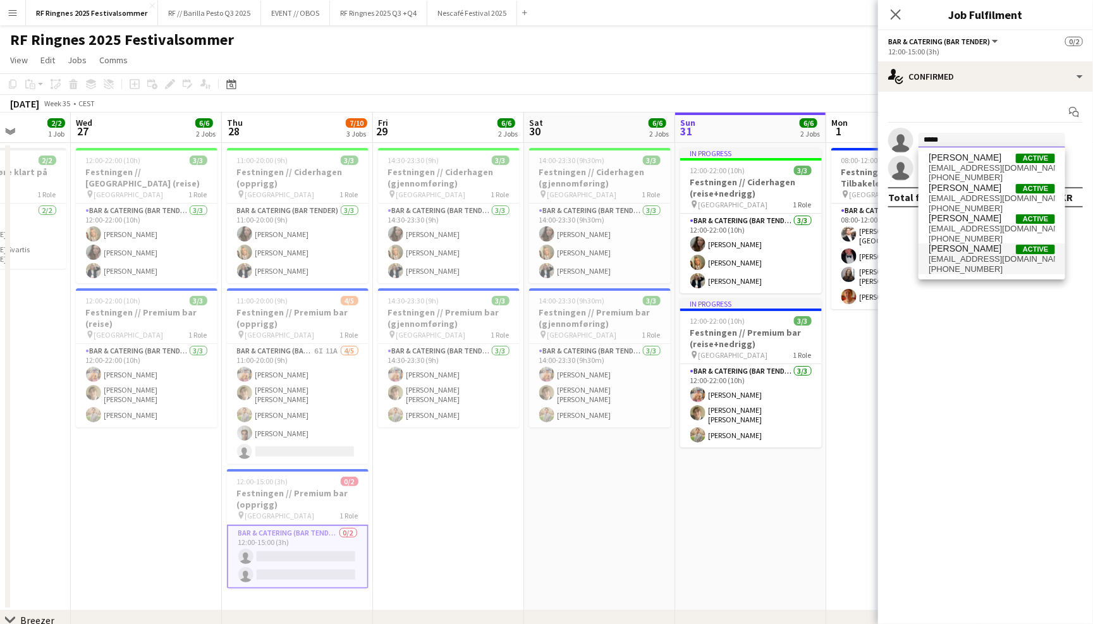
type input "*****"
click at [987, 254] on span "mossulrik@gmail.com" at bounding box center [992, 259] width 126 height 10
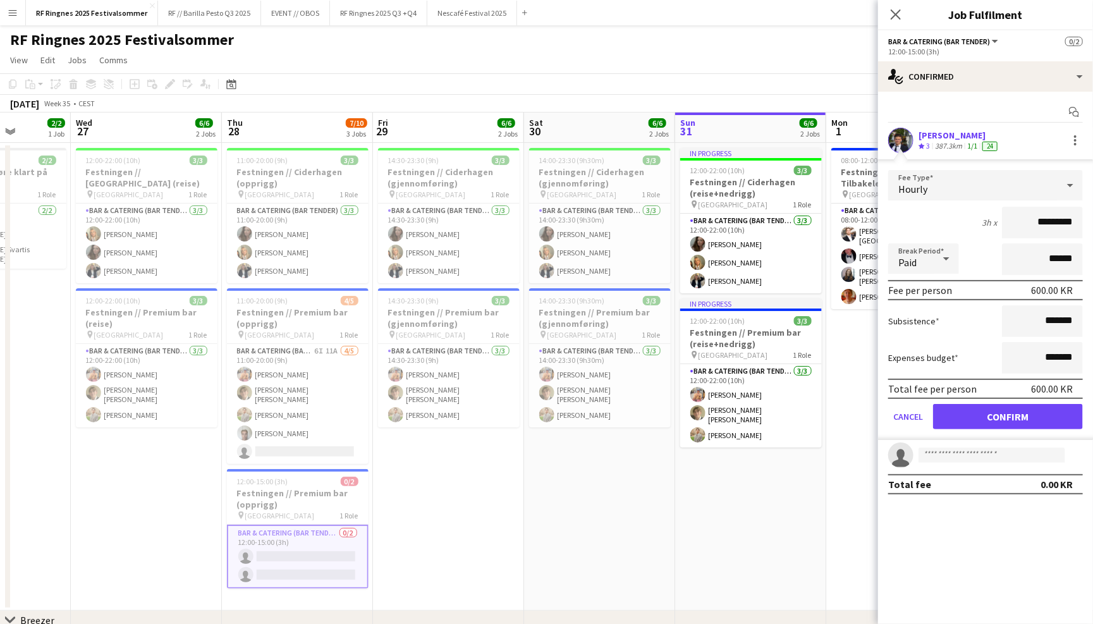
click at [1022, 411] on button "Confirm" at bounding box center [1008, 416] width 150 height 25
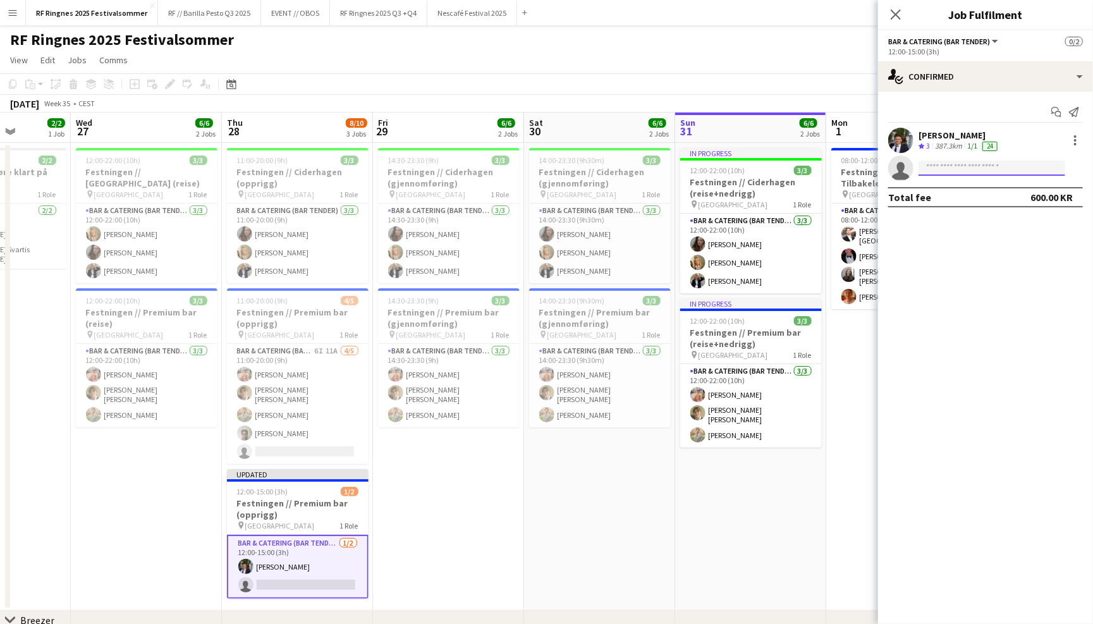
click at [944, 166] on input at bounding box center [991, 168] width 147 height 15
type input "****"
click at [956, 194] on span "elie_k@hotmail.no" at bounding box center [992, 196] width 126 height 10
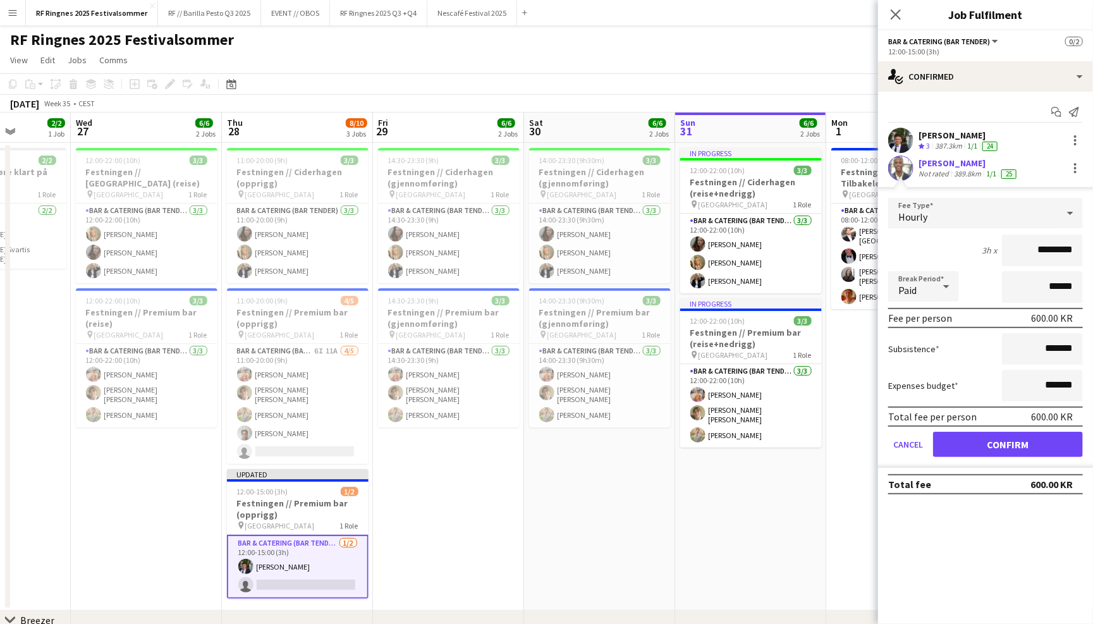
click at [1013, 441] on button "Confirm" at bounding box center [1008, 444] width 150 height 25
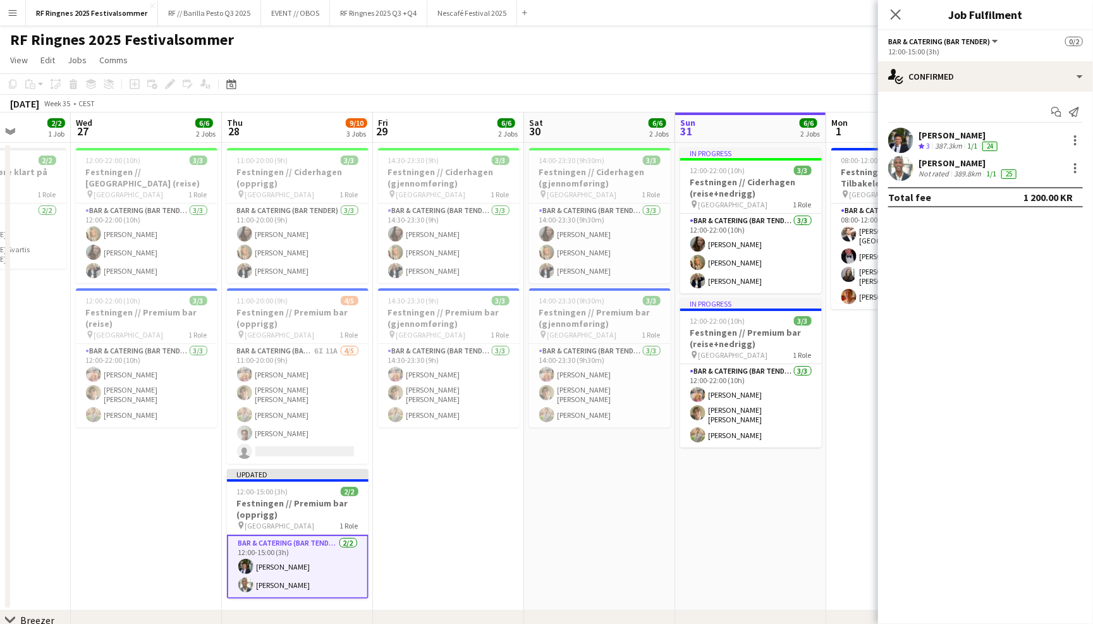
click at [779, 24] on app-navbar "Menu Boards Boards Boards All jobs Status Workforce Workforce My Workforce Recr…" at bounding box center [546, 12] width 1093 height 25
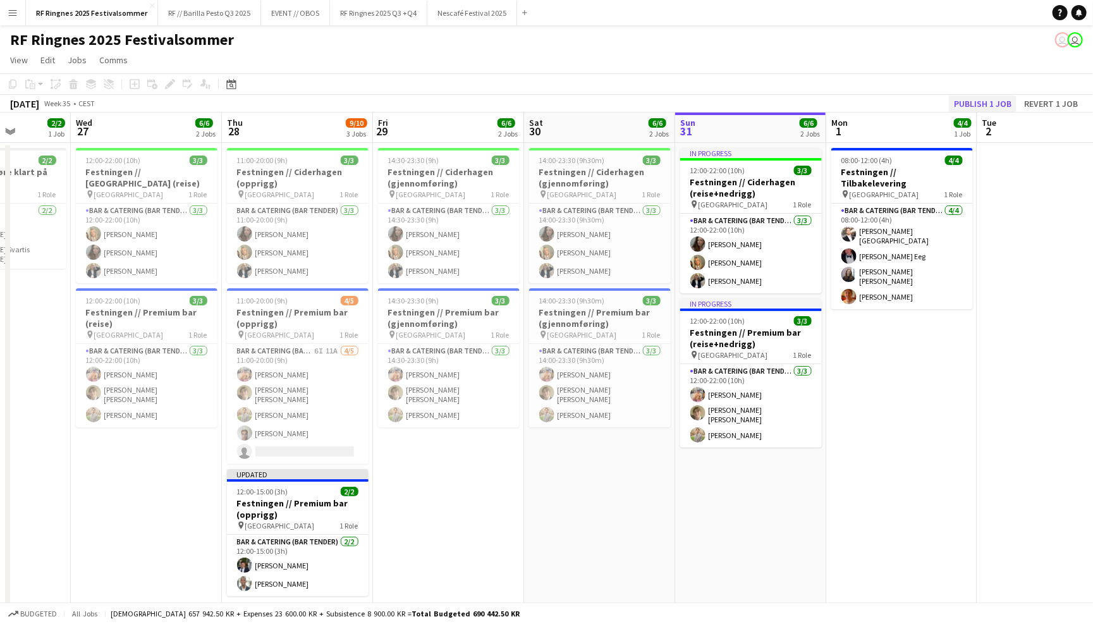
click at [998, 101] on button "Publish 1 job" at bounding box center [983, 103] width 68 height 16
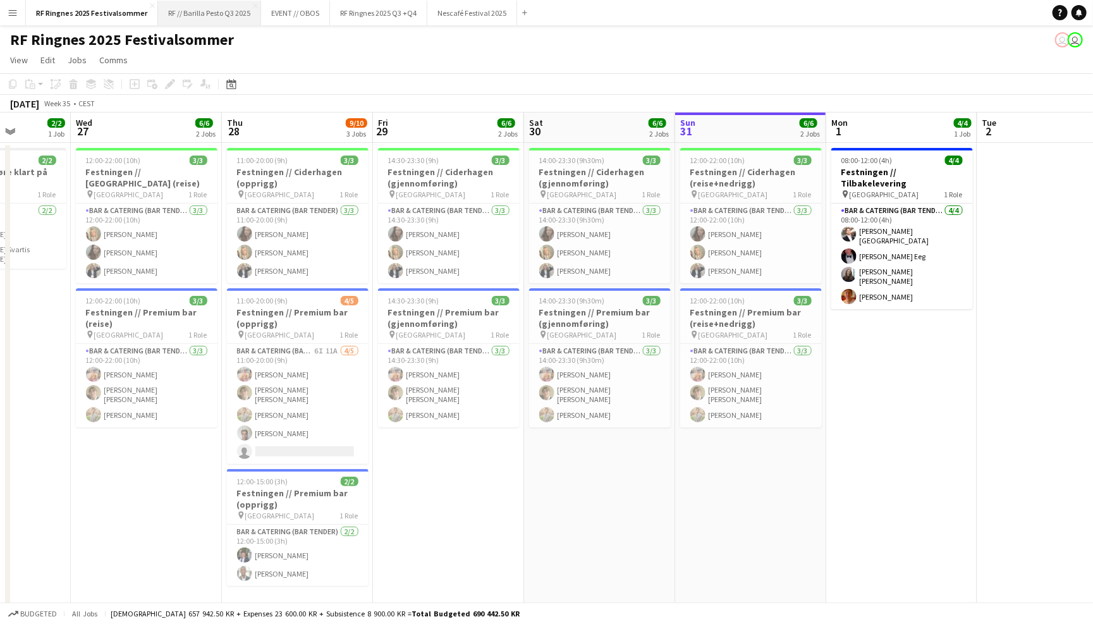
click at [220, 11] on button "RF // Barilla Pesto Q3 2025 Close" at bounding box center [209, 13] width 103 height 25
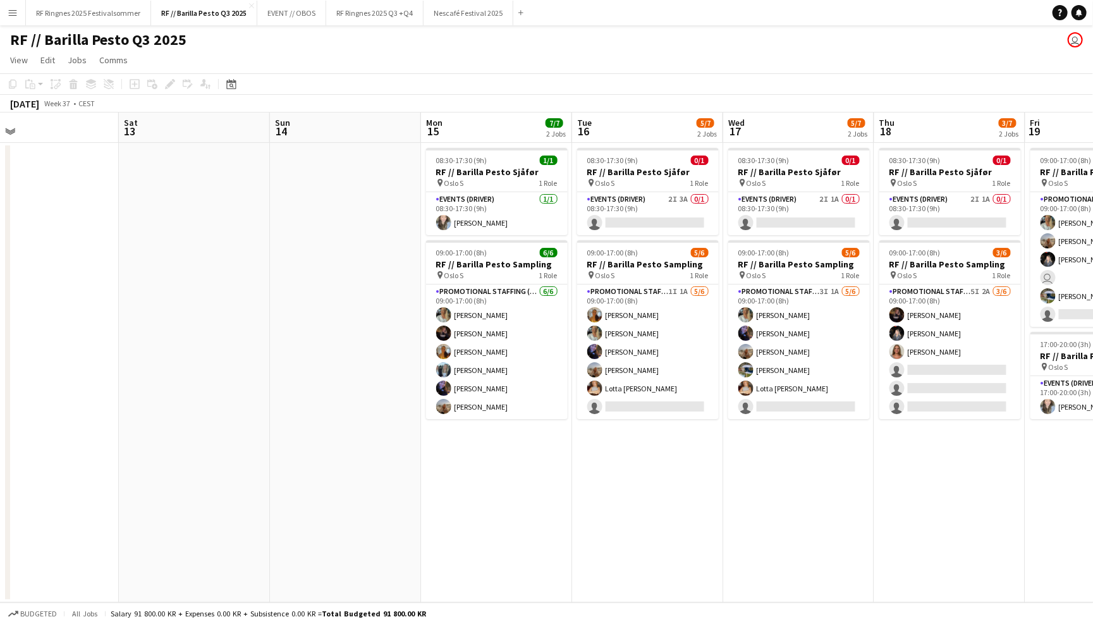
scroll to position [0, 558]
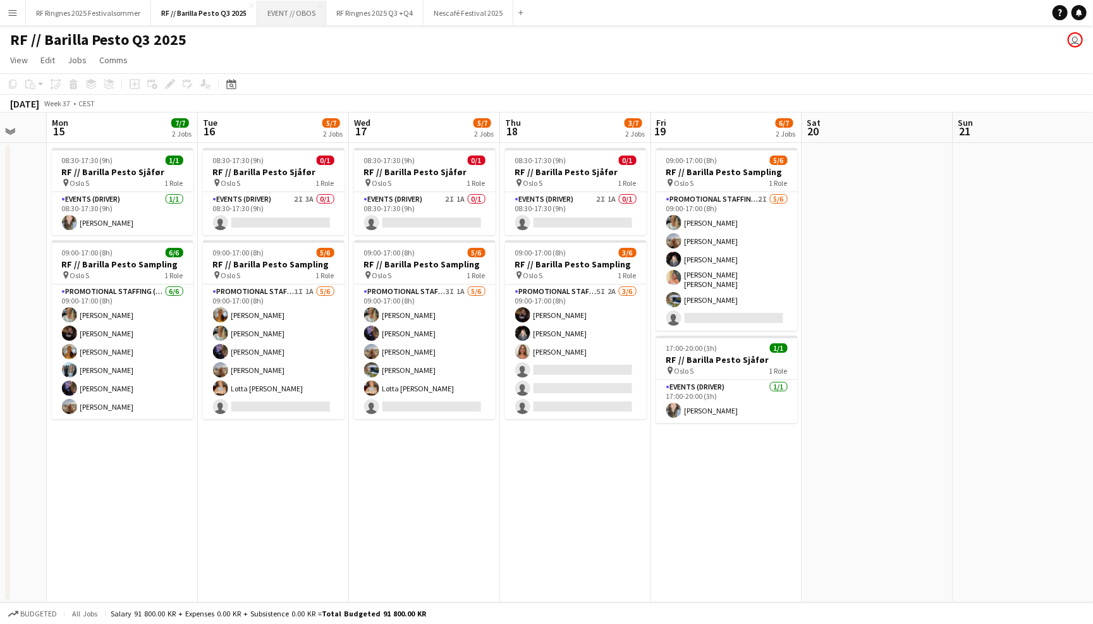
click at [302, 18] on button "EVENT // OBOS Close" at bounding box center [291, 13] width 69 height 25
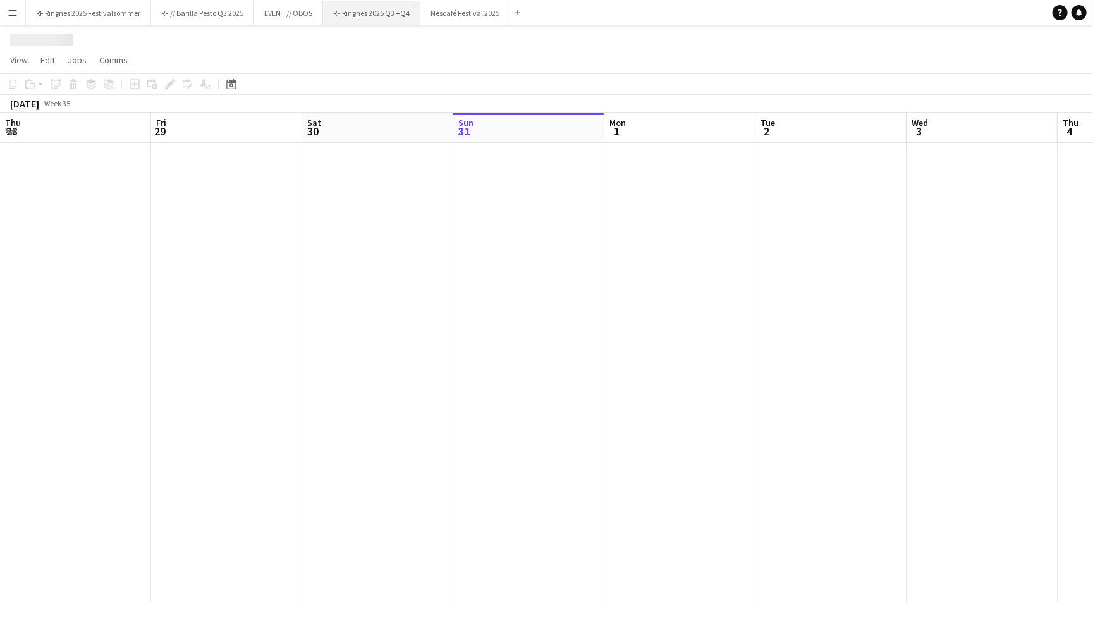
scroll to position [0, 302]
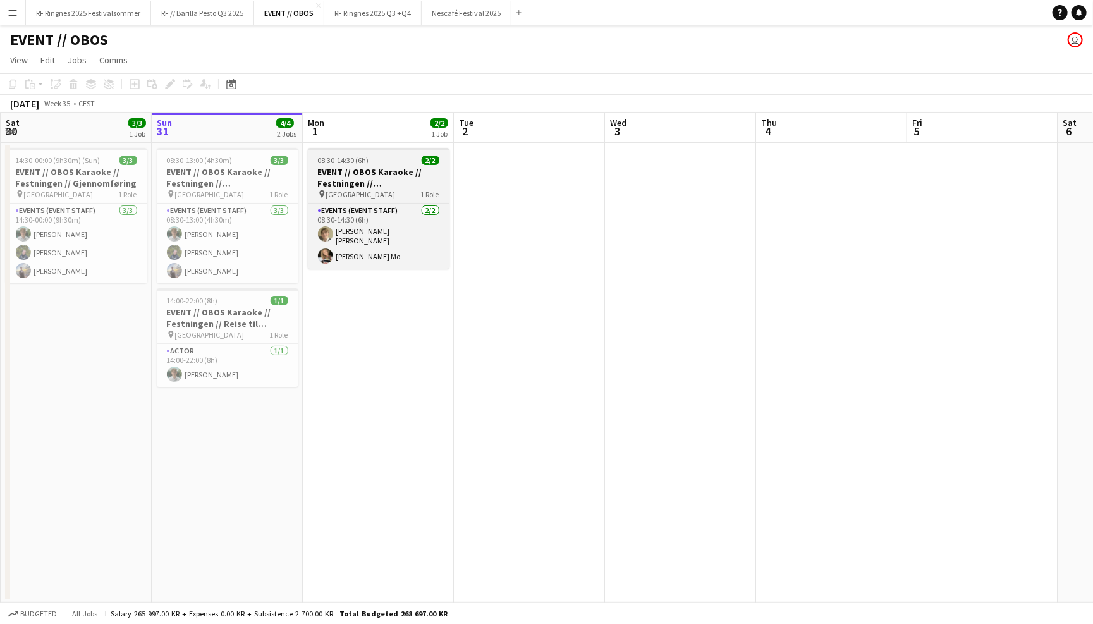
click at [360, 172] on h3 "EVENT // OBOS Karaoke // Festningen // Tilbakelevering" at bounding box center [379, 177] width 142 height 23
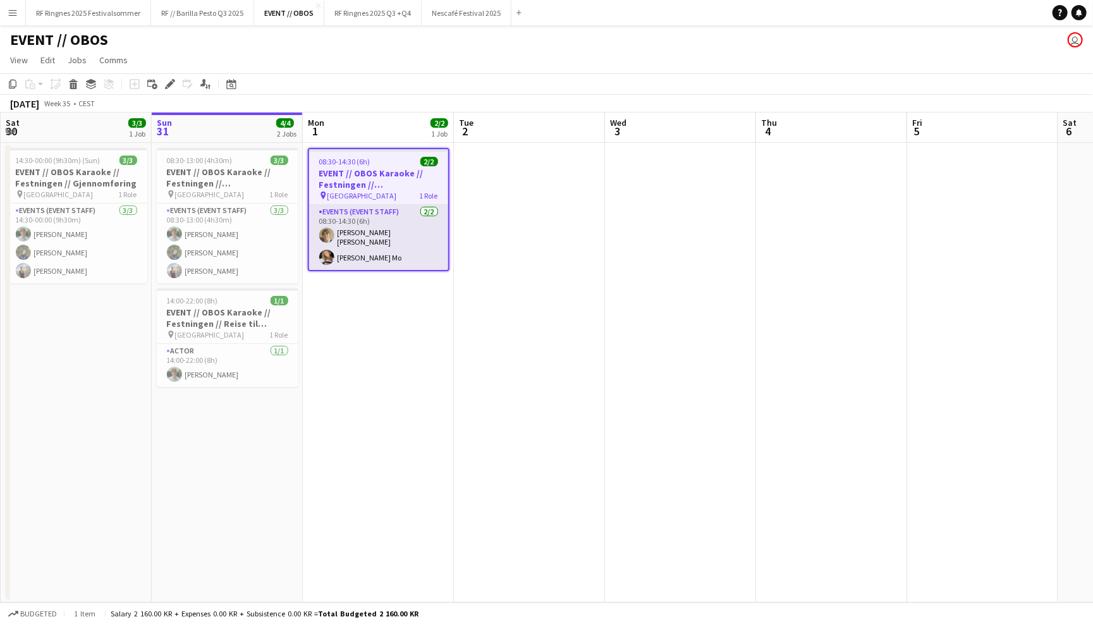
click at [379, 229] on app-card-role "Events (Event Staff) 2/2 08:30-14:30 (6h) Bastian Solem Marte Jensen Mo" at bounding box center [378, 237] width 139 height 65
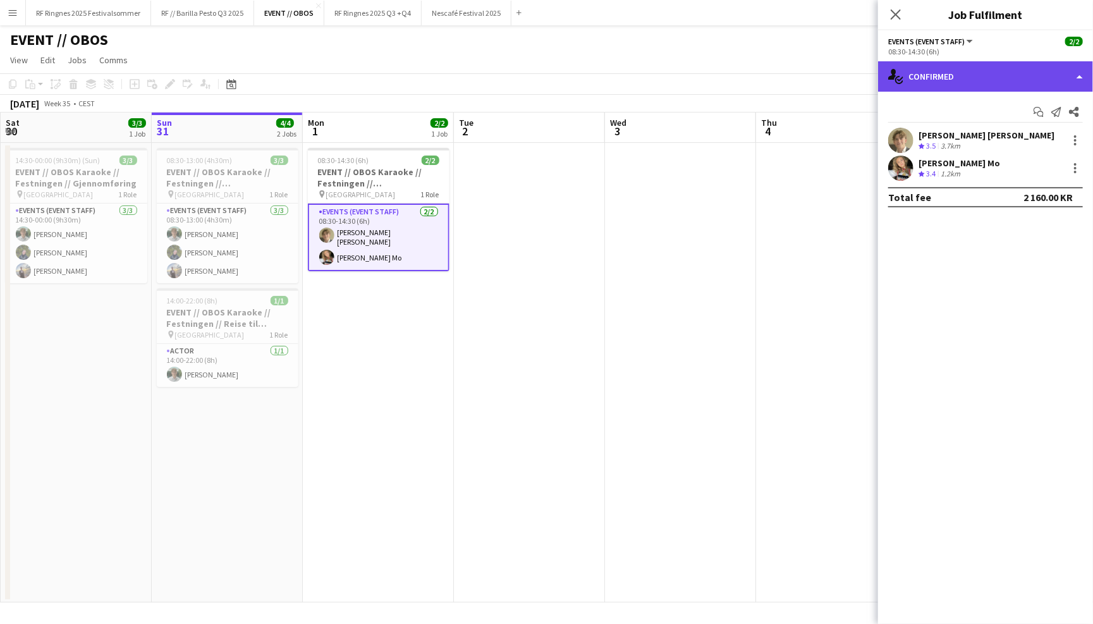
click at [964, 74] on div "single-neutral-actions-check-2 Confirmed" at bounding box center [985, 76] width 215 height 30
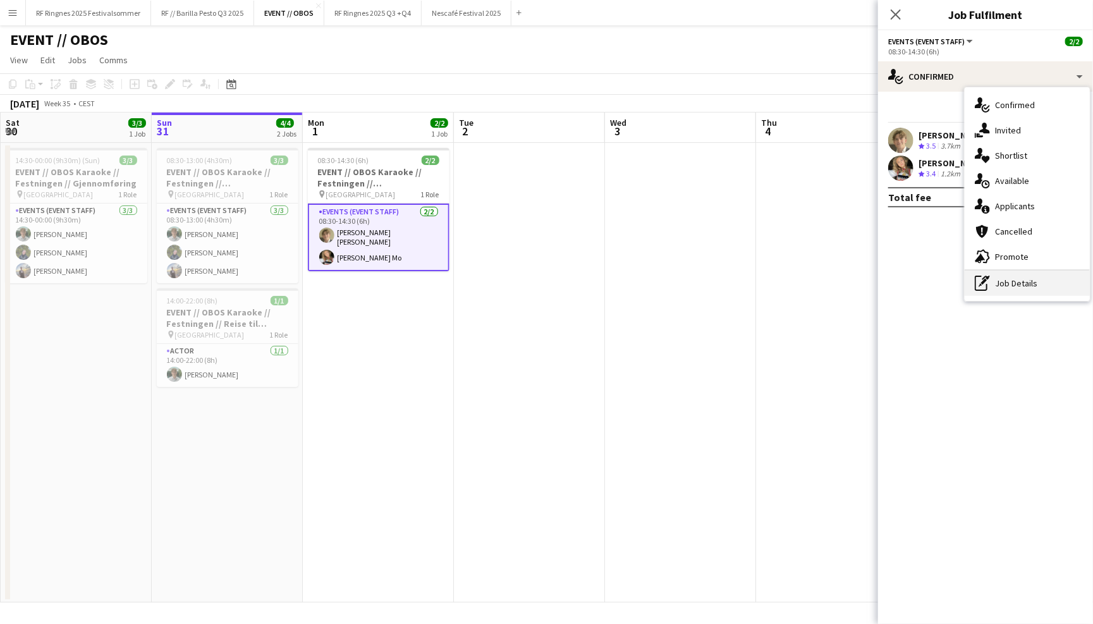
click at [998, 285] on div "pen-write Job Details" at bounding box center [1027, 283] width 125 height 25
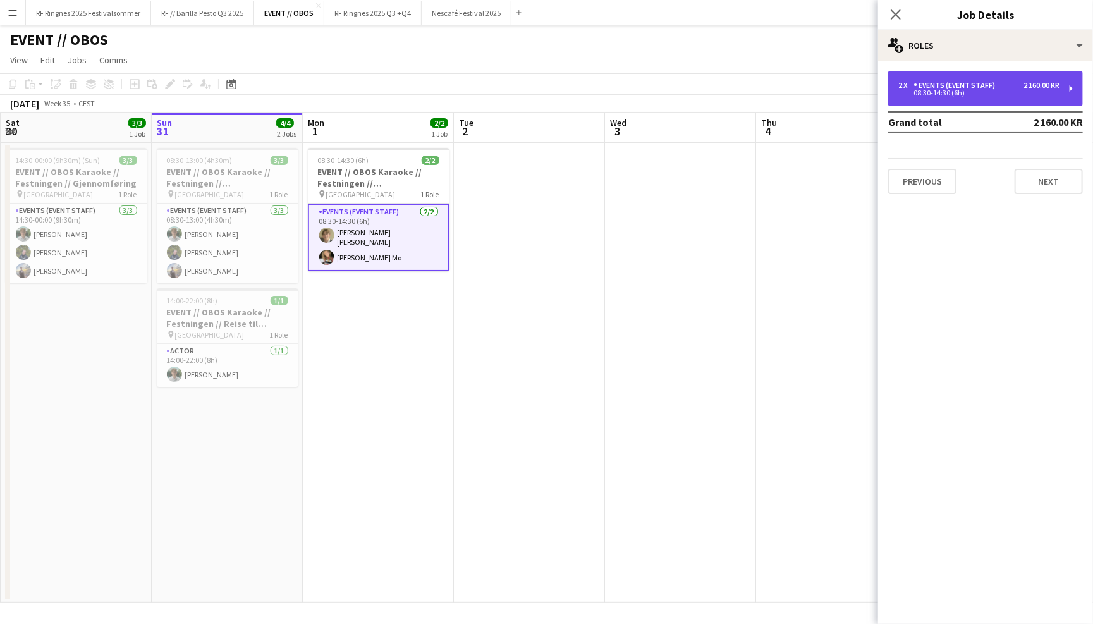
click at [975, 97] on div "2 x Events (Event Staff) 2 160.00 KR 08:30-14:30 (6h)" at bounding box center [985, 88] width 195 height 35
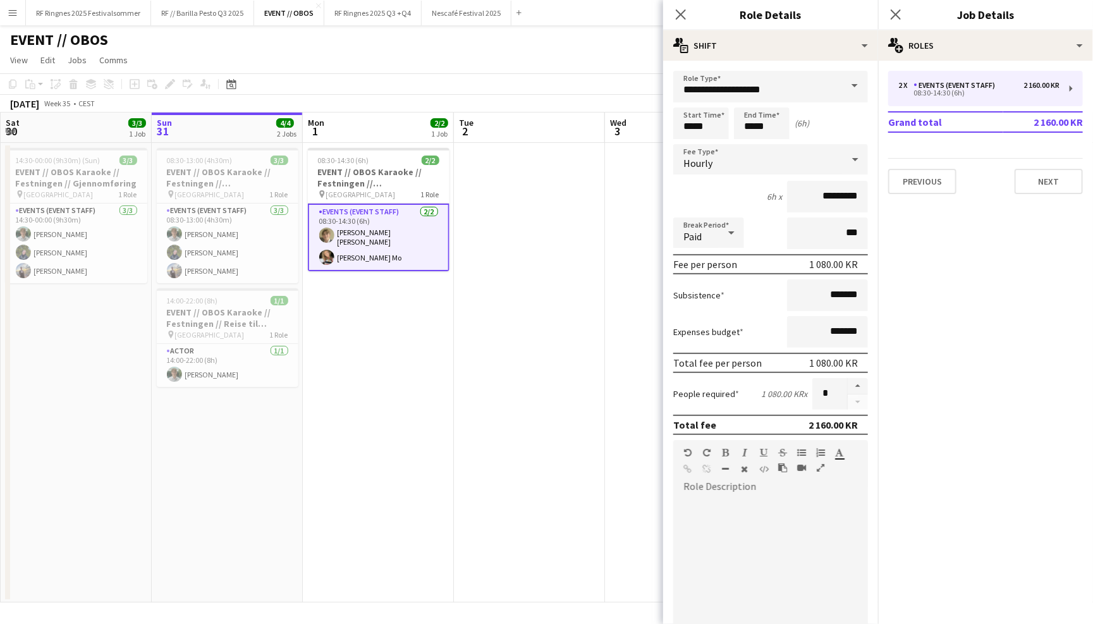
click at [554, 58] on app-page-menu "View Day view expanded Day view collapsed Month view Date picker Jump to [DATE]…" at bounding box center [546, 61] width 1093 height 24
